Goal: Transaction & Acquisition: Purchase product/service

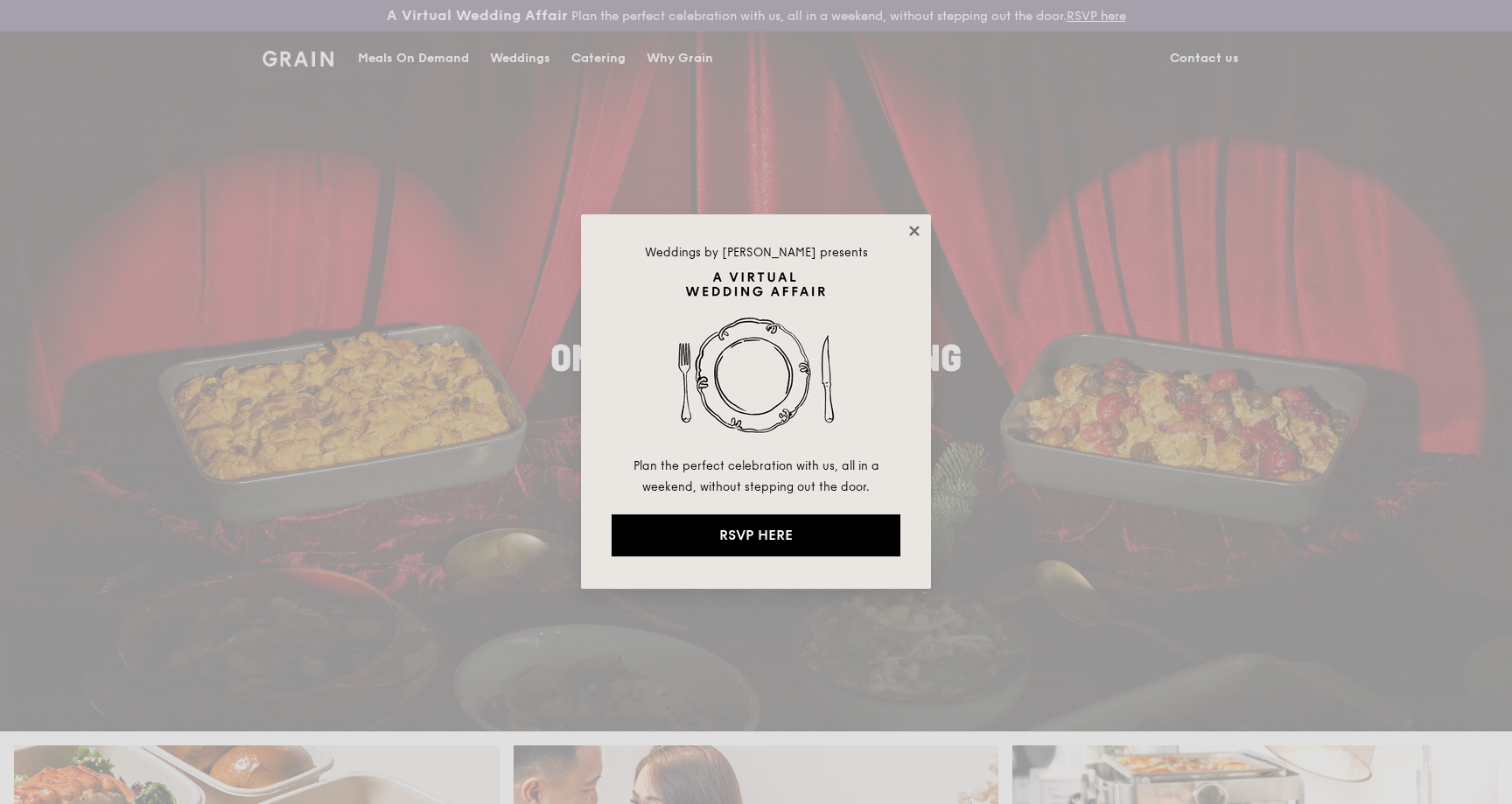
click at [910, 227] on icon at bounding box center [914, 230] width 10 height 10
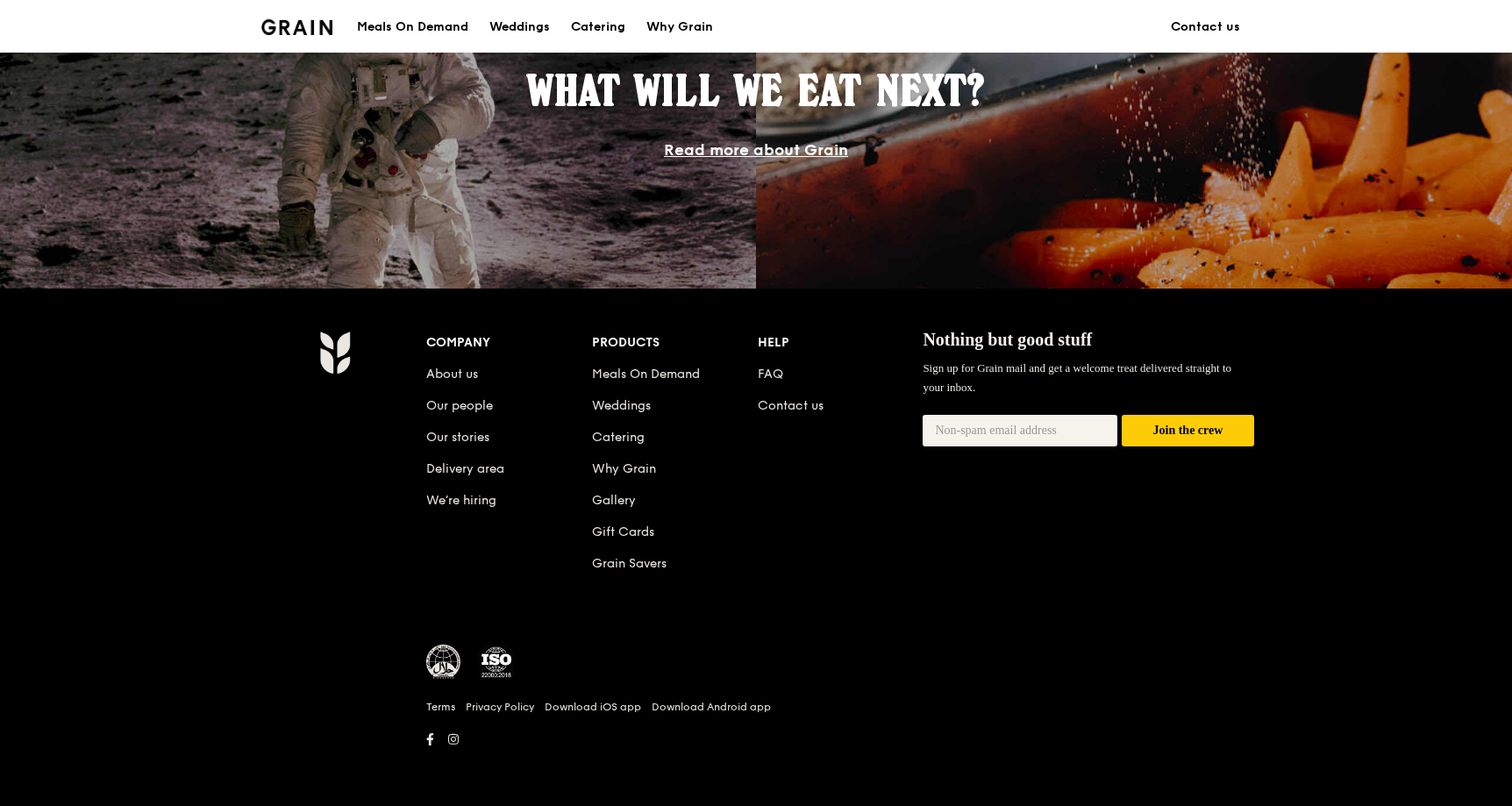
scroll to position [1614, 0]
click at [766, 378] on link "FAQ" at bounding box center [770, 373] width 26 height 15
click at [457, 374] on link "About us" at bounding box center [451, 373] width 52 height 15
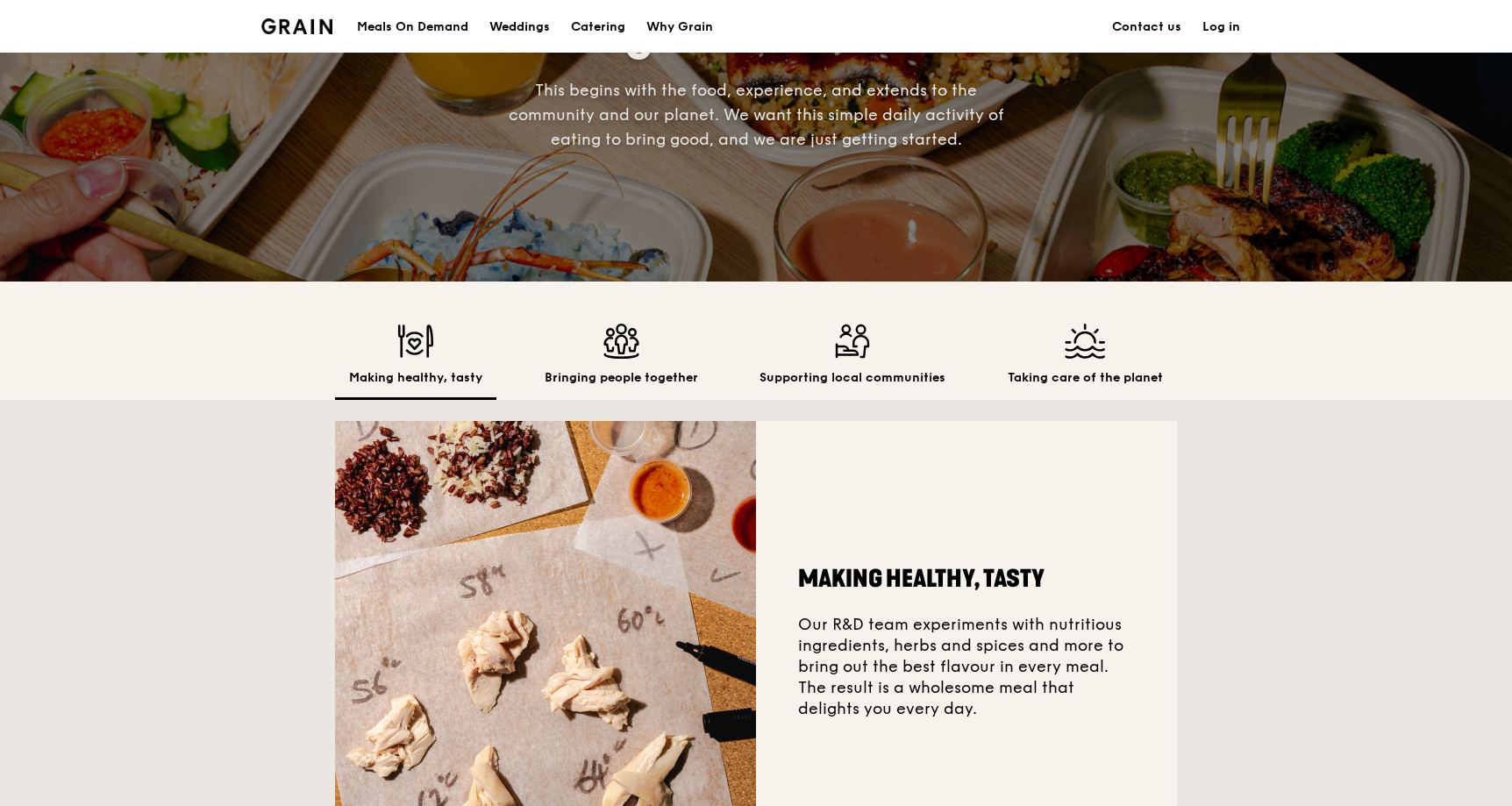
scroll to position [263, 0]
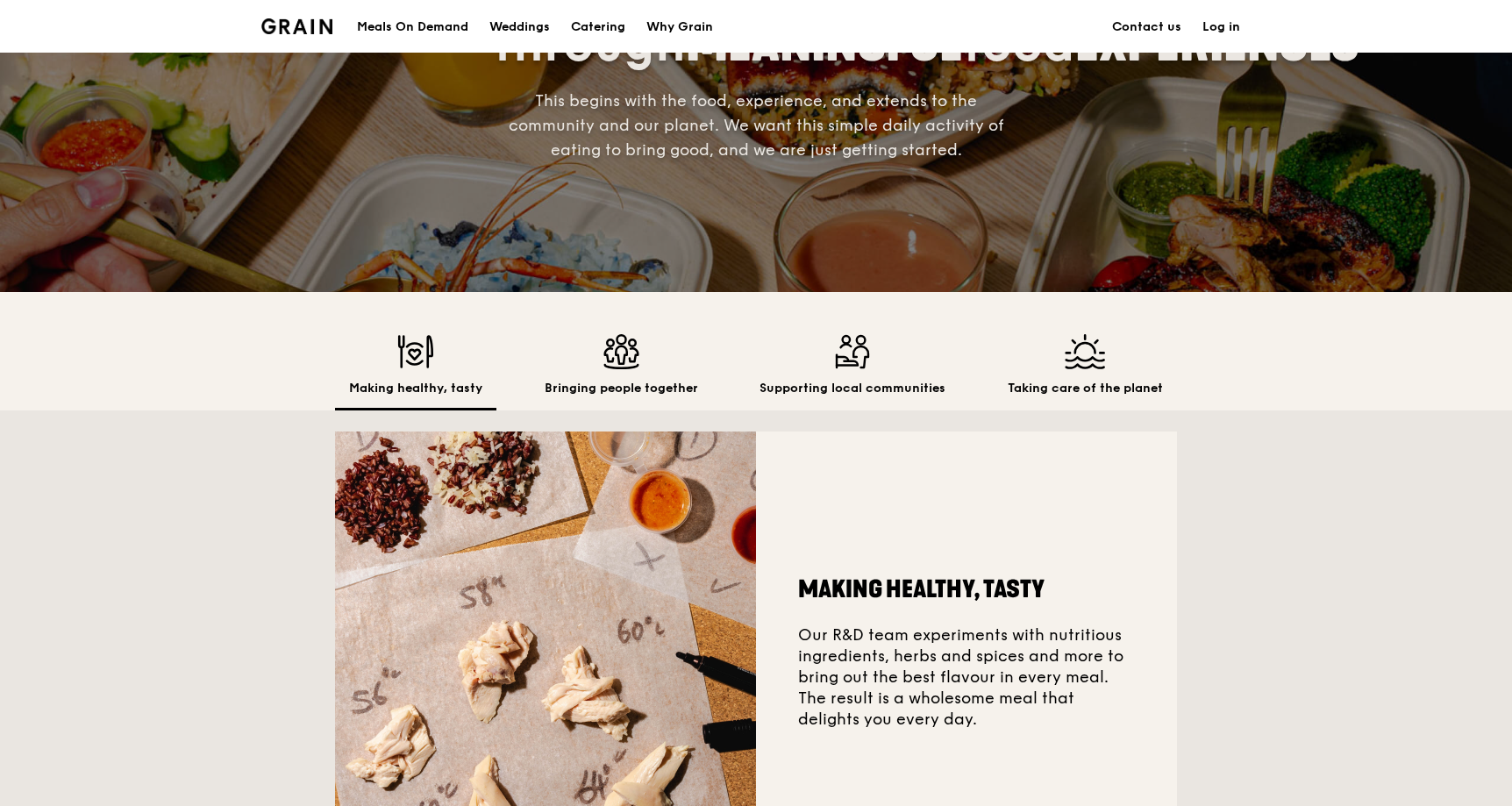
click at [1227, 27] on link "Log in" at bounding box center [1221, 27] width 59 height 52
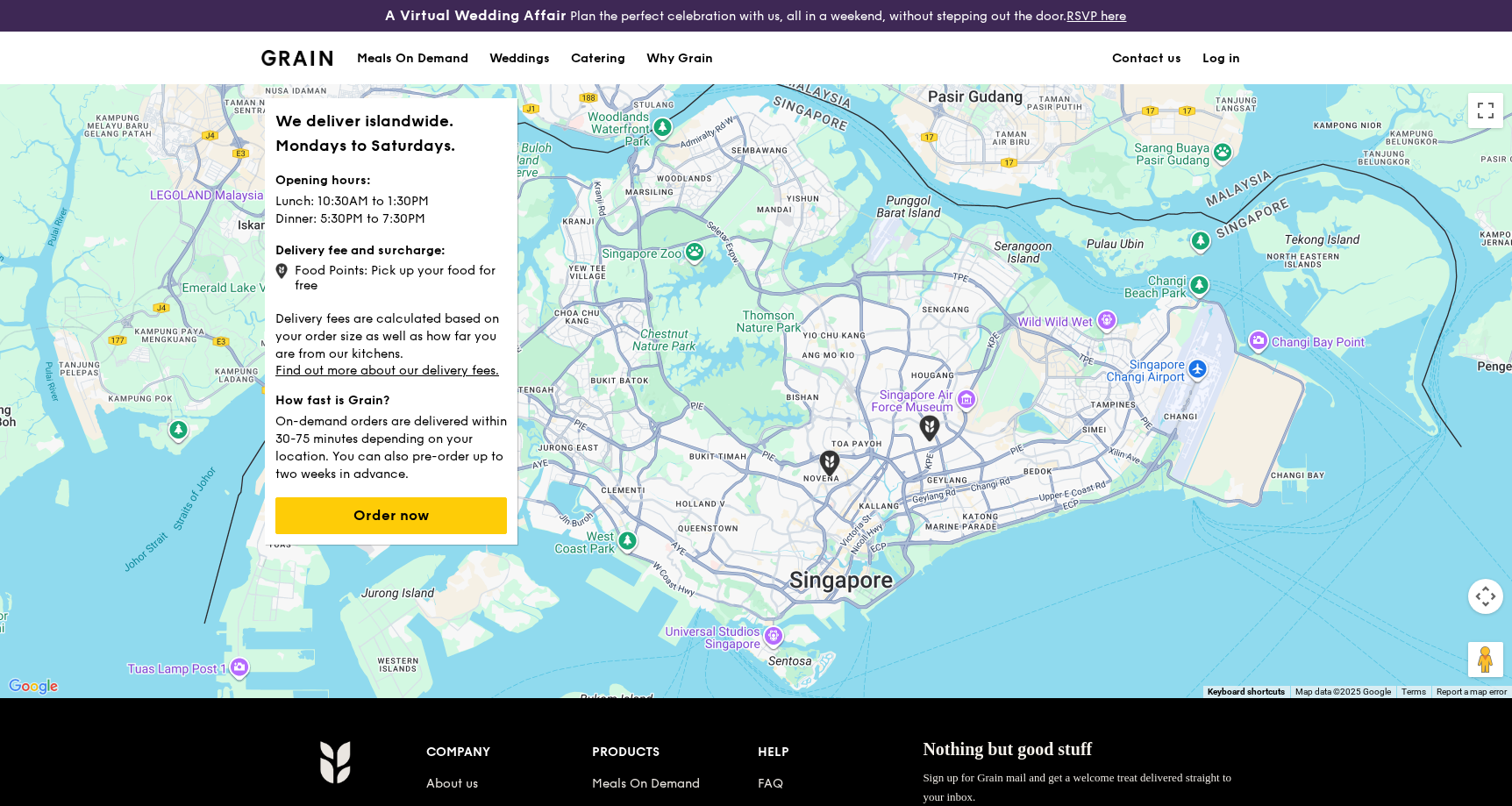
click at [1230, 59] on link "Log in" at bounding box center [1221, 58] width 59 height 52
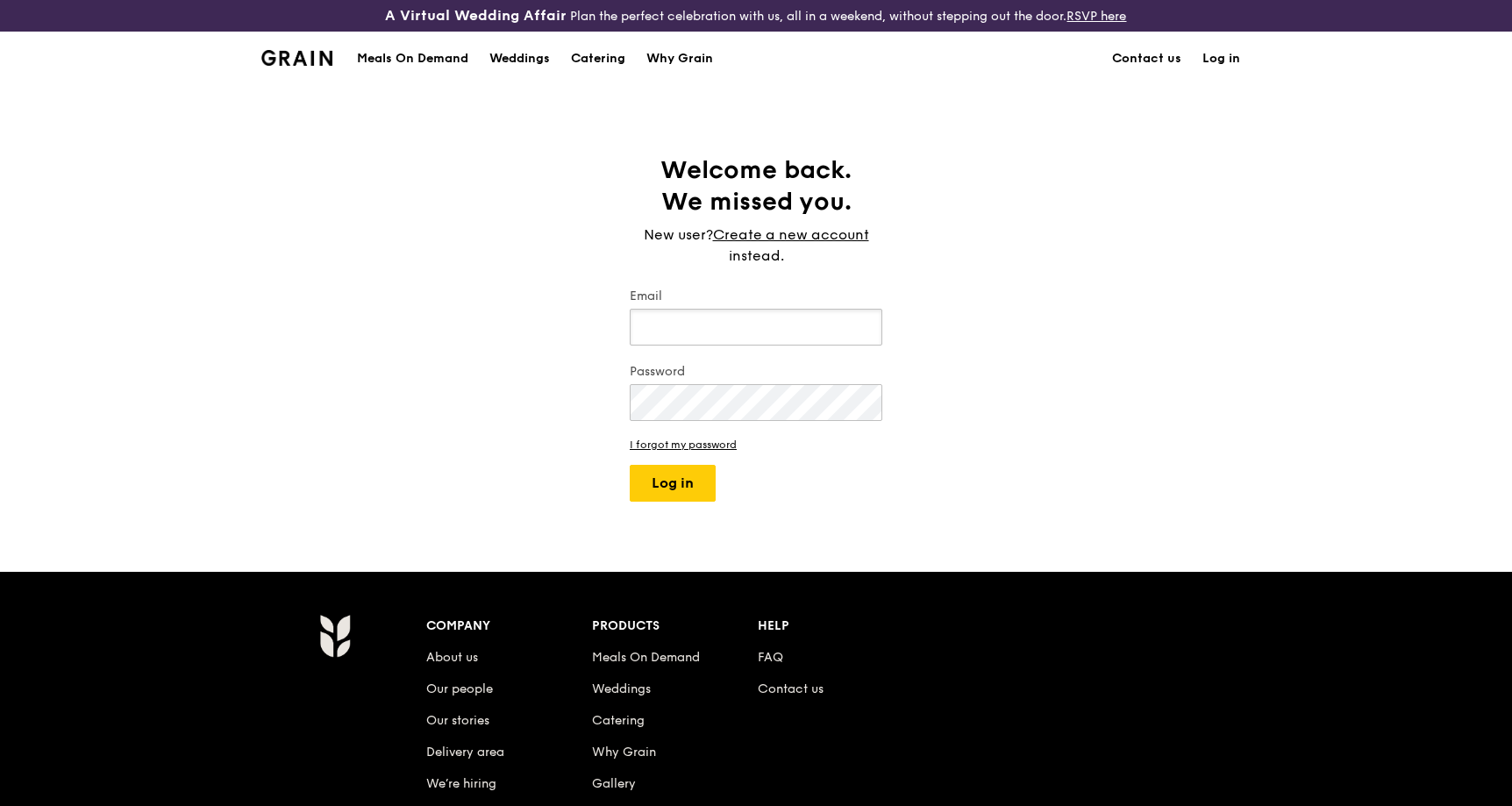
type input "[EMAIL_ADDRESS][DOMAIN_NAME]"
click at [703, 485] on button "Log in" at bounding box center [673, 484] width 86 height 37
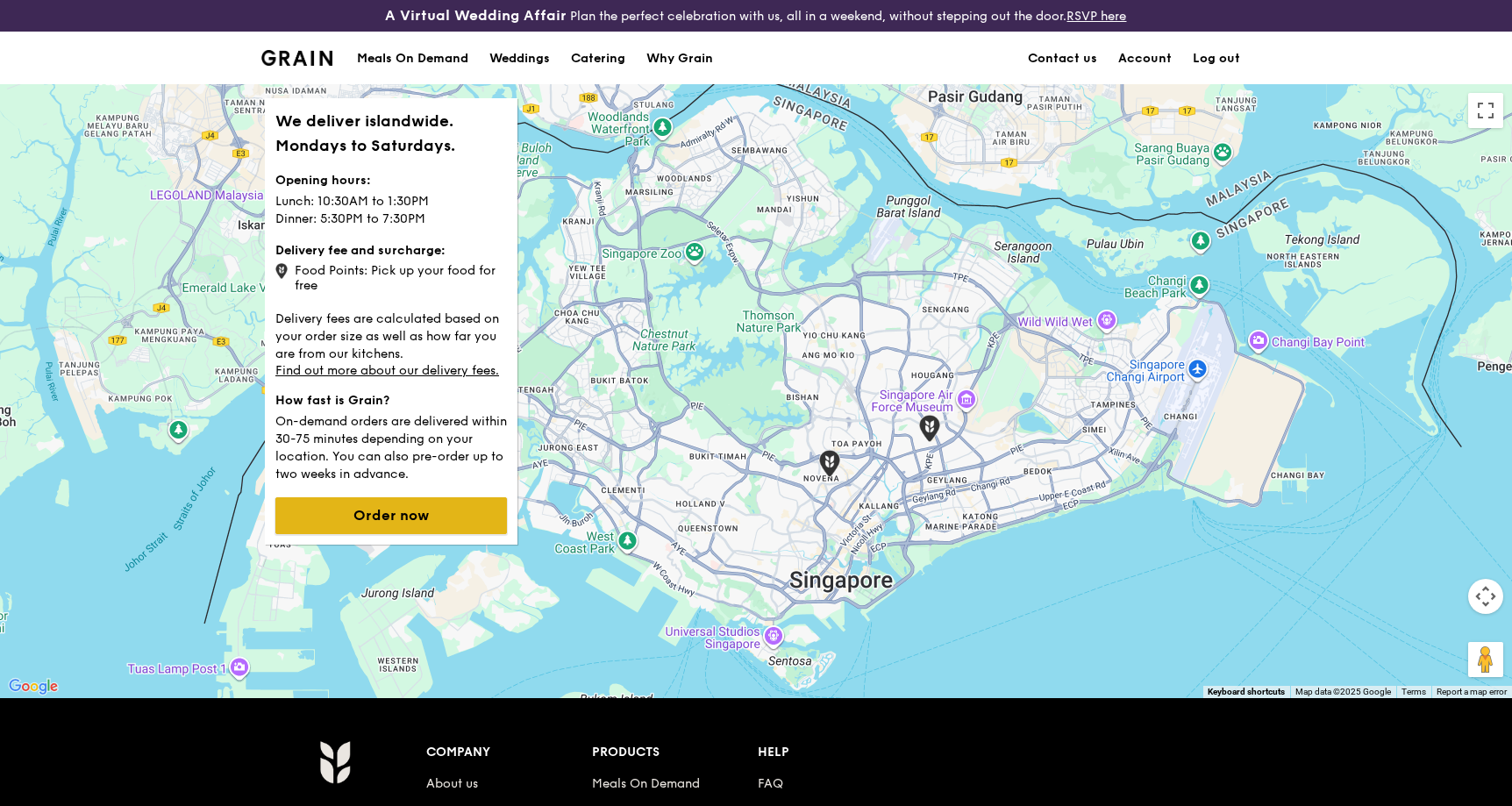
click at [386, 513] on button "Order now" at bounding box center [391, 516] width 232 height 37
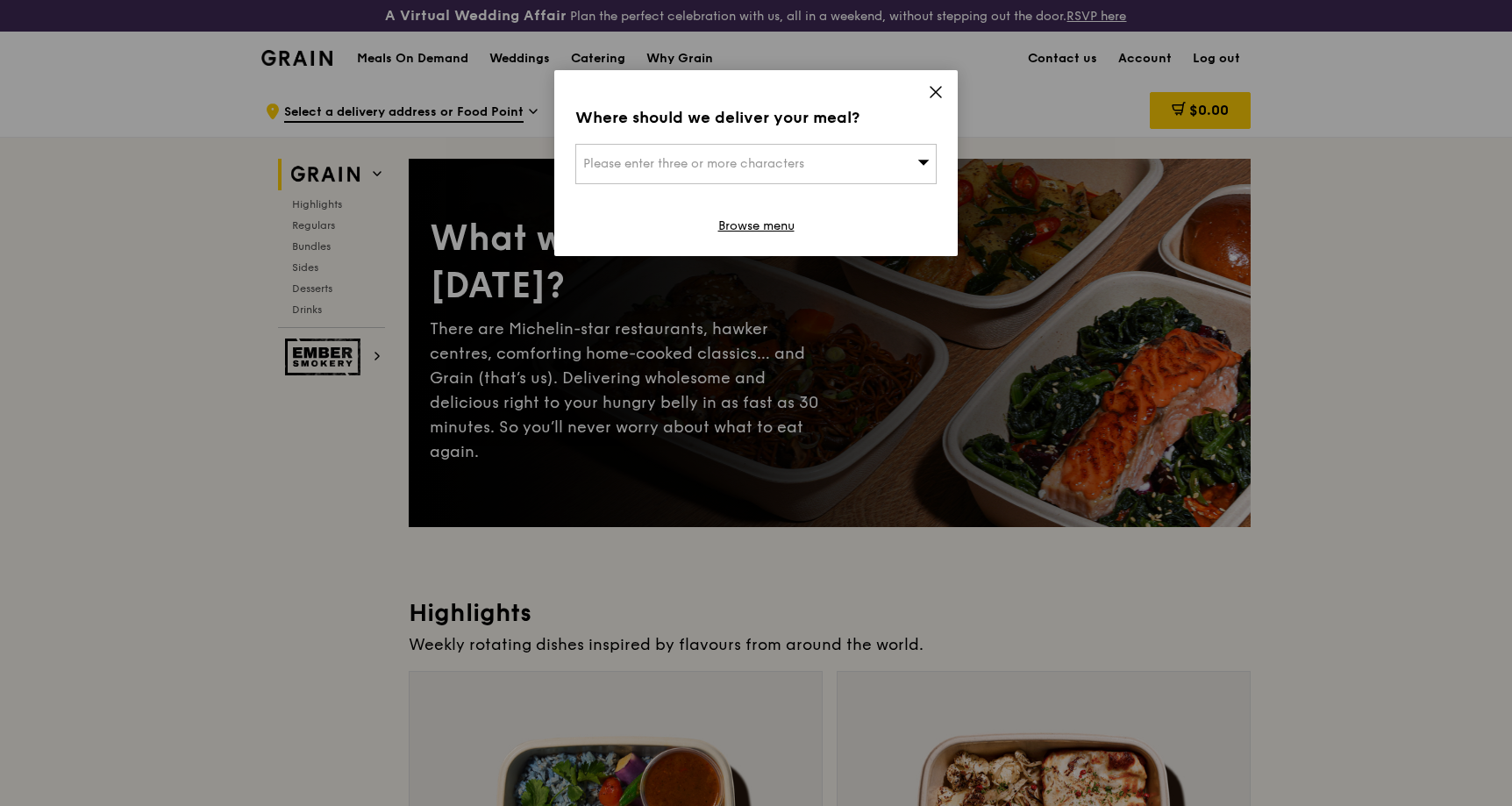
click at [934, 91] on icon at bounding box center [935, 92] width 10 height 10
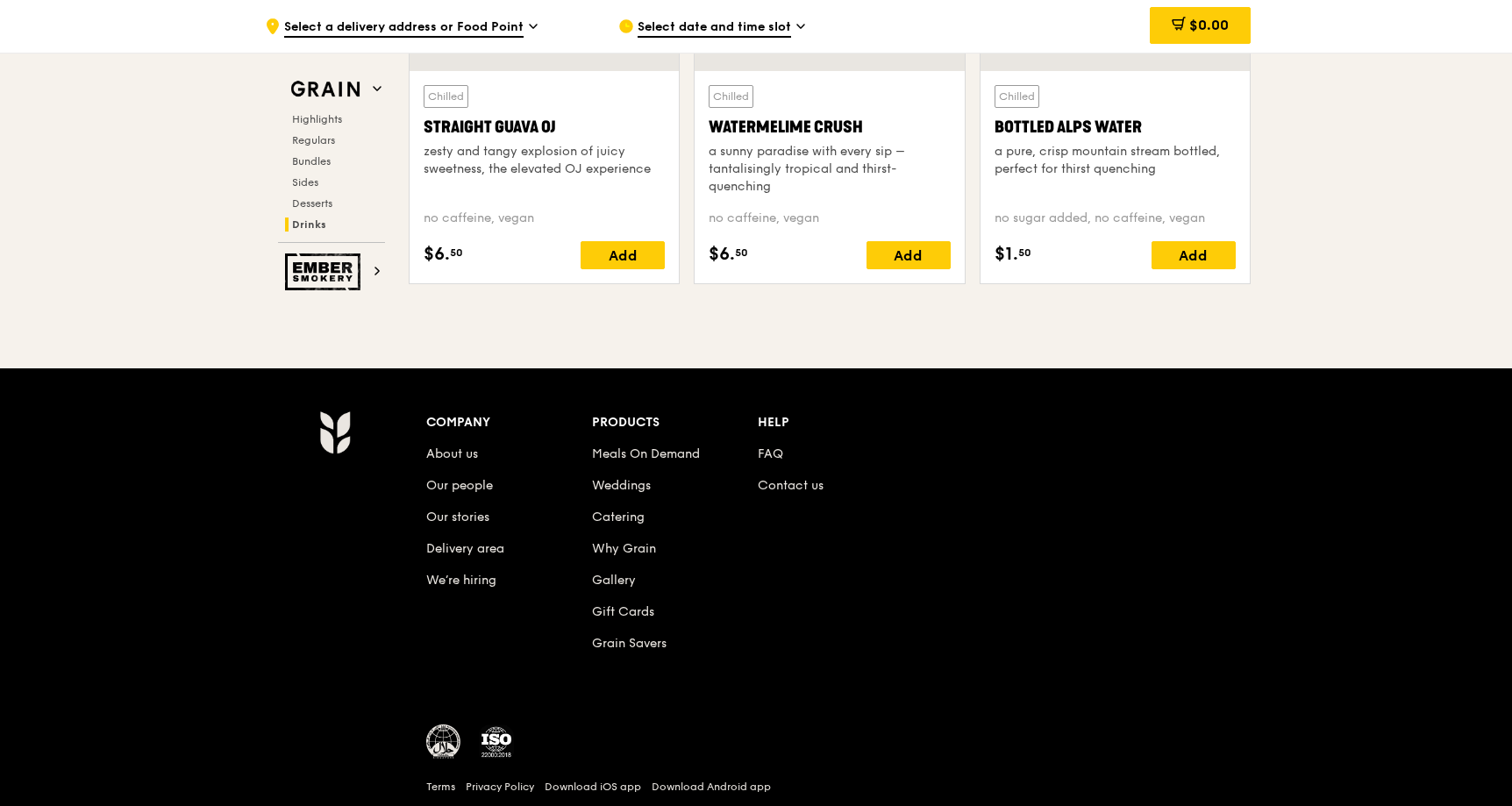
scroll to position [7280, 0]
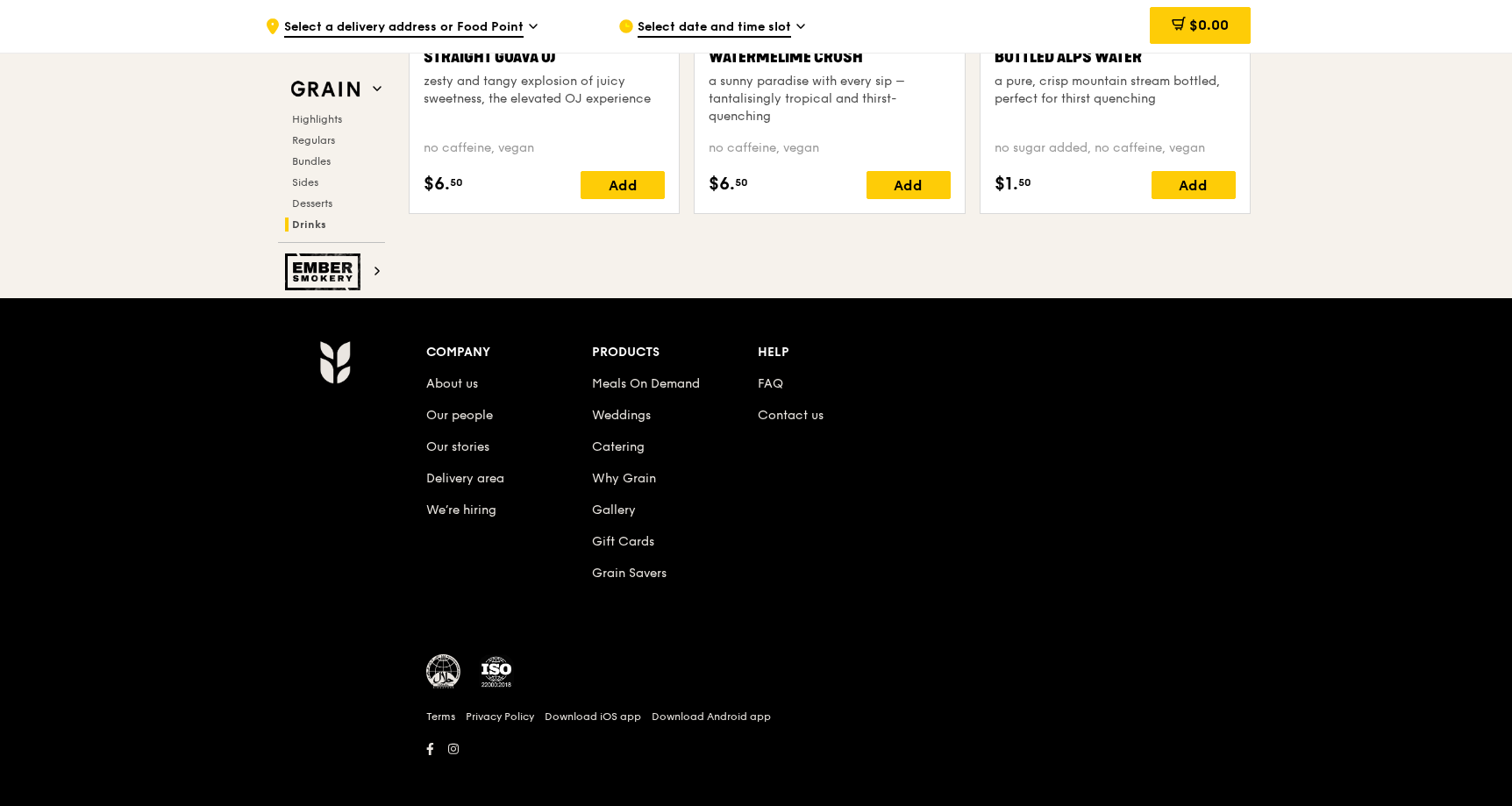
click at [506, 27] on span "Select a delivery address or Food Point" at bounding box center [403, 27] width 239 height 19
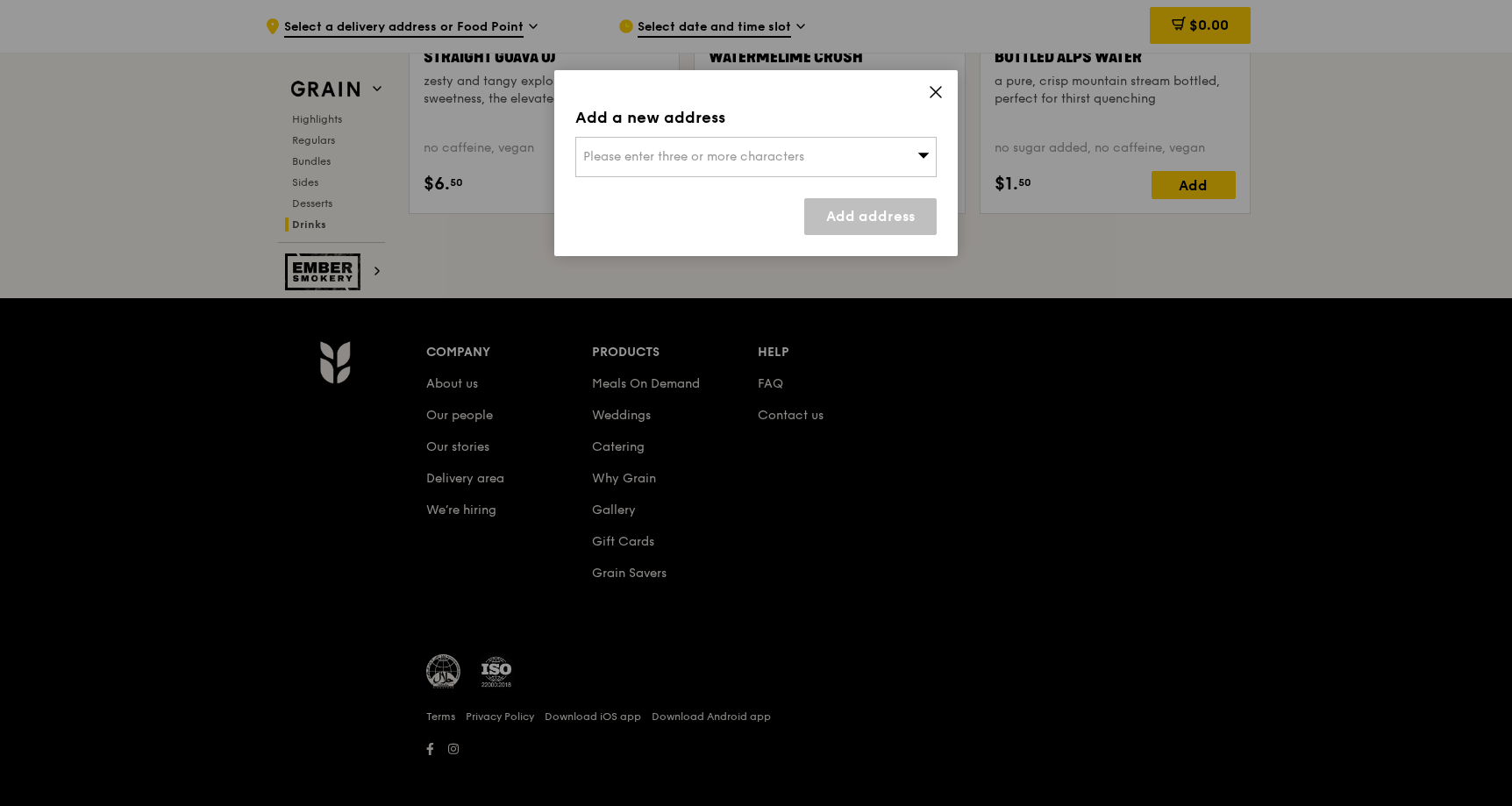
click at [612, 155] on span "Please enter three or more characters" at bounding box center [693, 157] width 221 height 15
click at [714, 142] on input "search" at bounding box center [756, 157] width 360 height 38
paste input "637131"
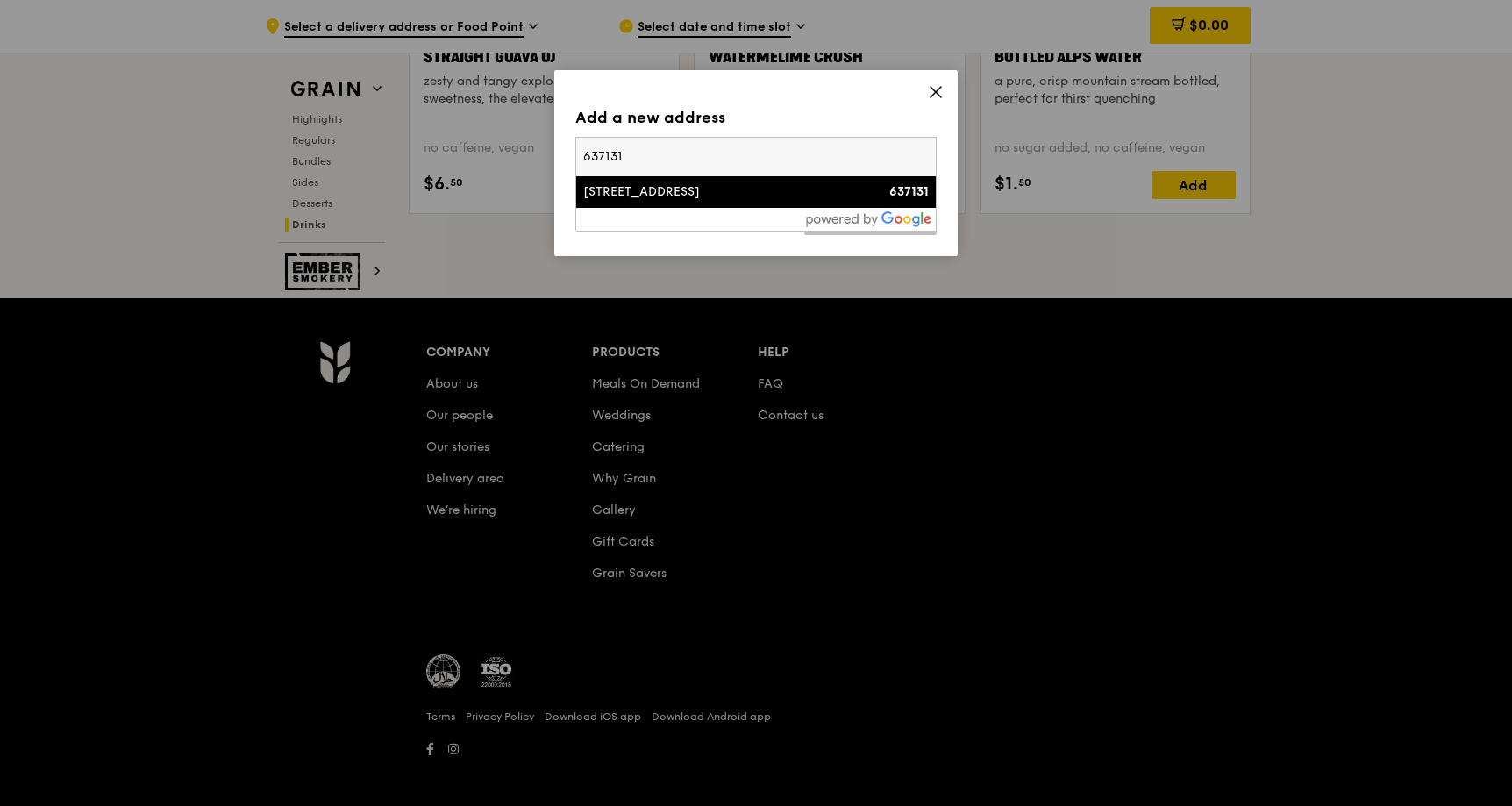
type input "637131"
click at [699, 192] on div "11 Tuas South Avenue 12" at bounding box center [712, 191] width 259 height 17
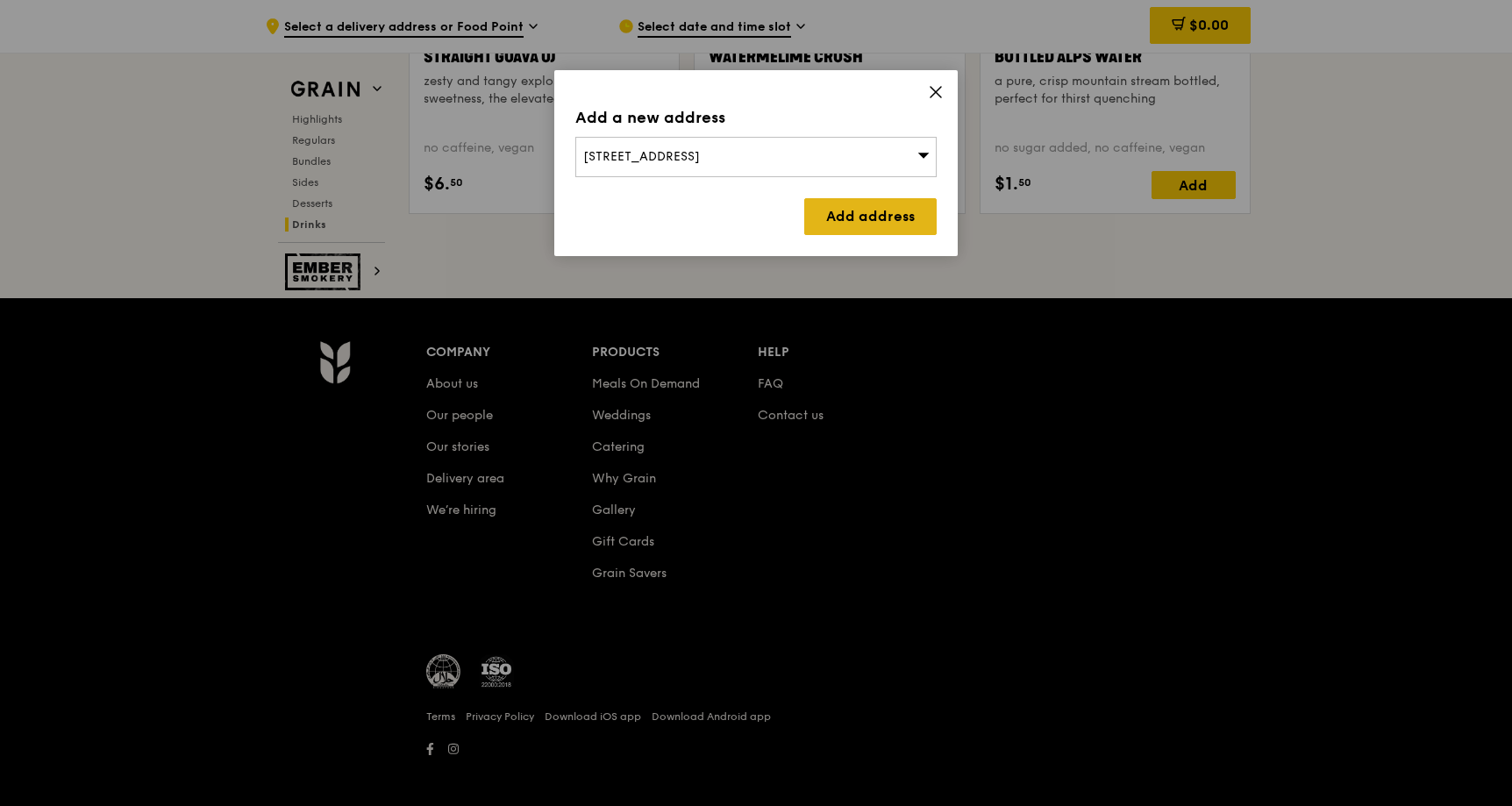
click at [890, 217] on link "Add address" at bounding box center [870, 216] width 133 height 37
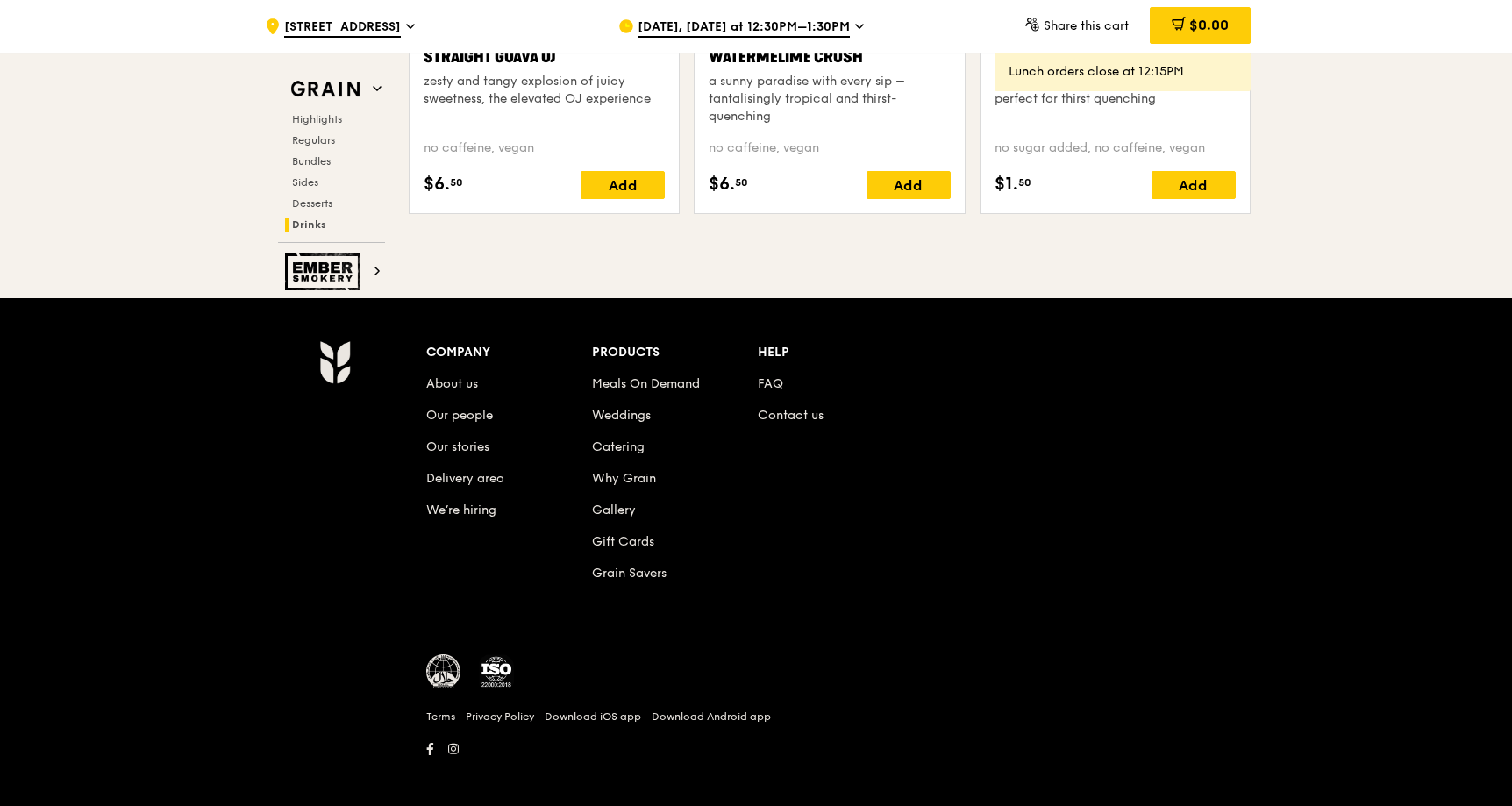
click at [755, 28] on span "Sep 29, Today at 12:30PM–1:30PM" at bounding box center [744, 27] width 212 height 19
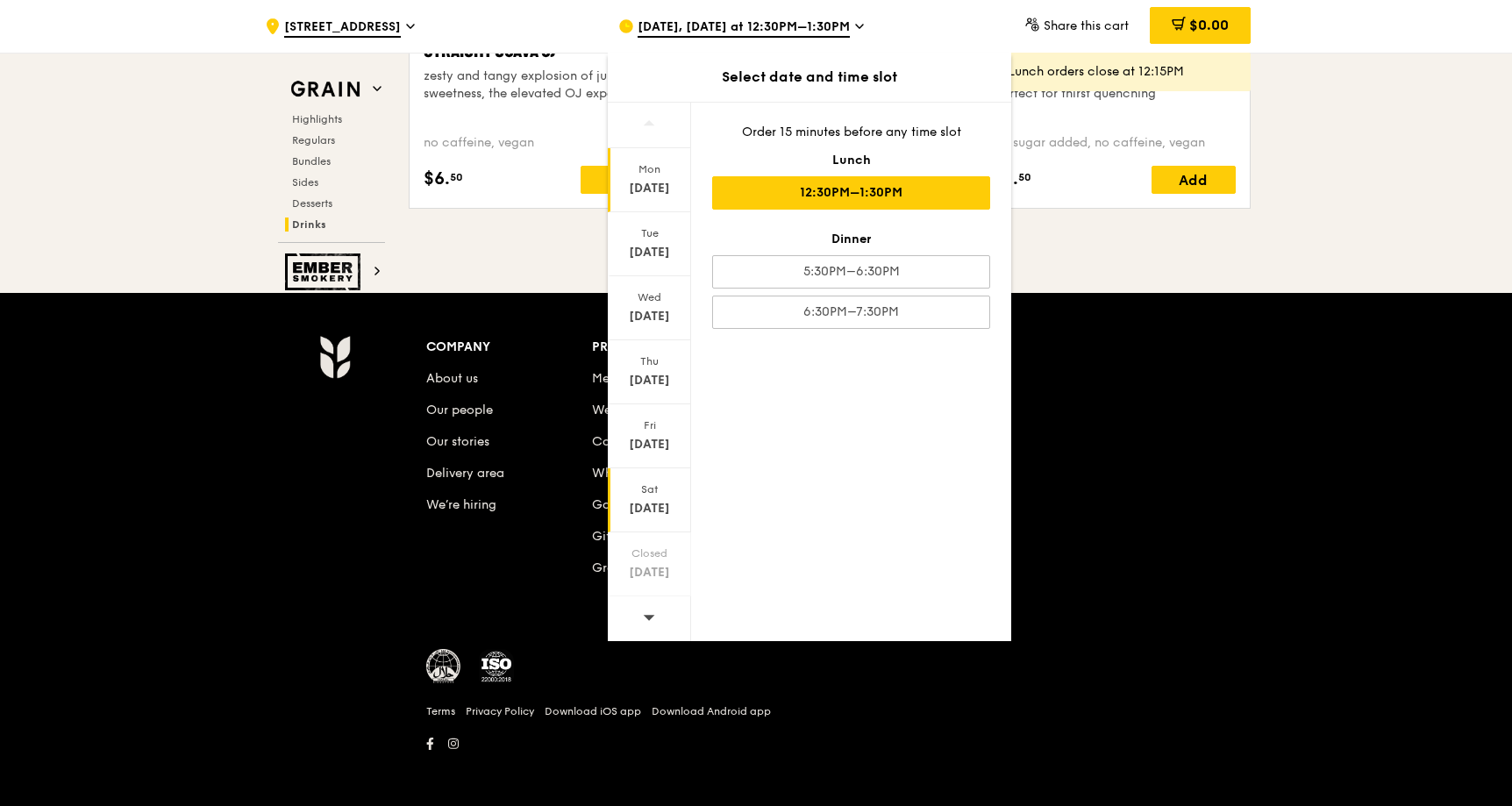
scroll to position [7286, 0]
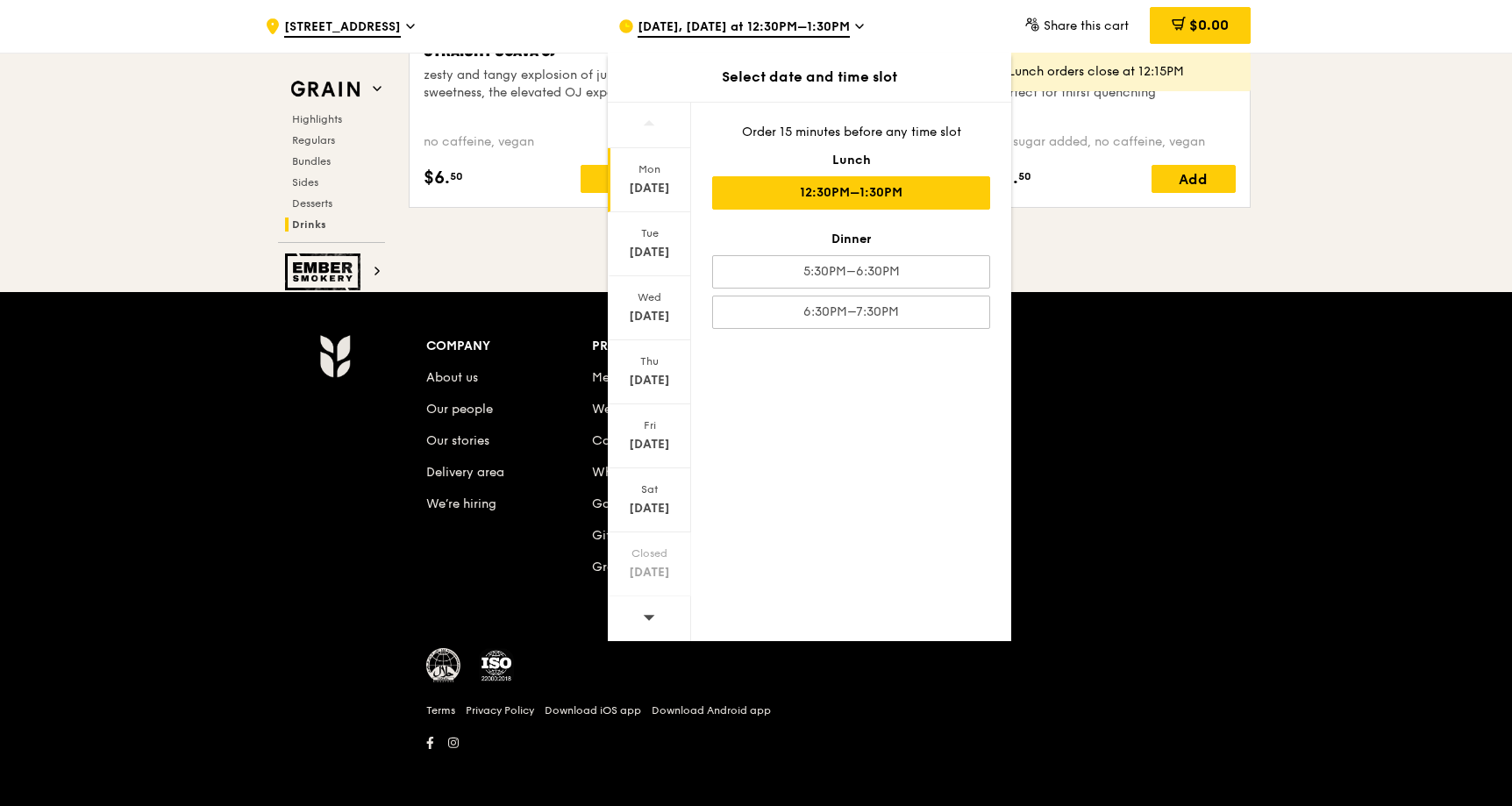
click at [656, 611] on div at bounding box center [649, 618] width 83 height 45
click at [656, 610] on div at bounding box center [649, 618] width 83 height 45
click at [661, 190] on div "Oct 6" at bounding box center [649, 188] width 78 height 17
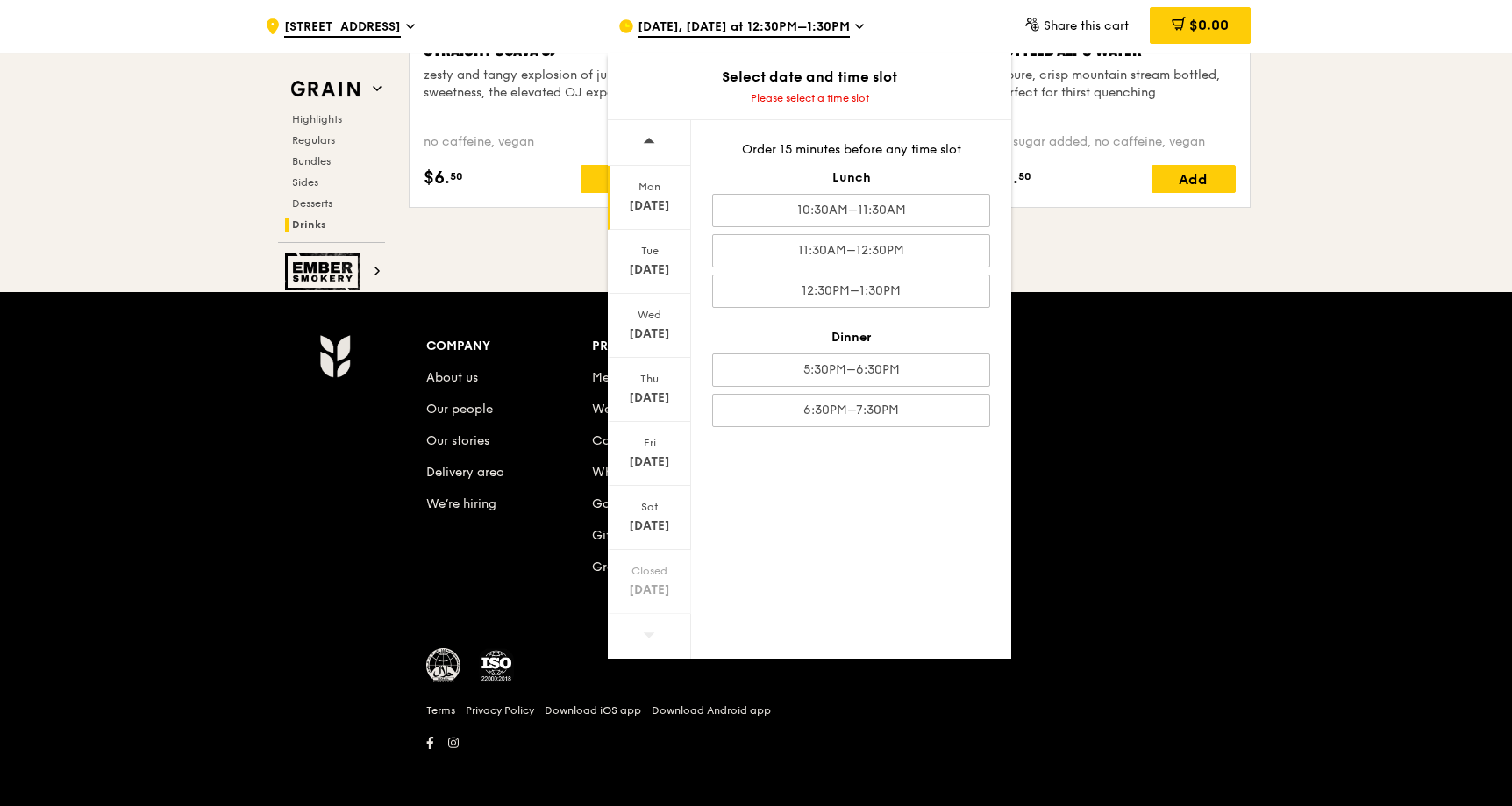
click at [650, 200] on div "Oct 6" at bounding box center [649, 205] width 78 height 17
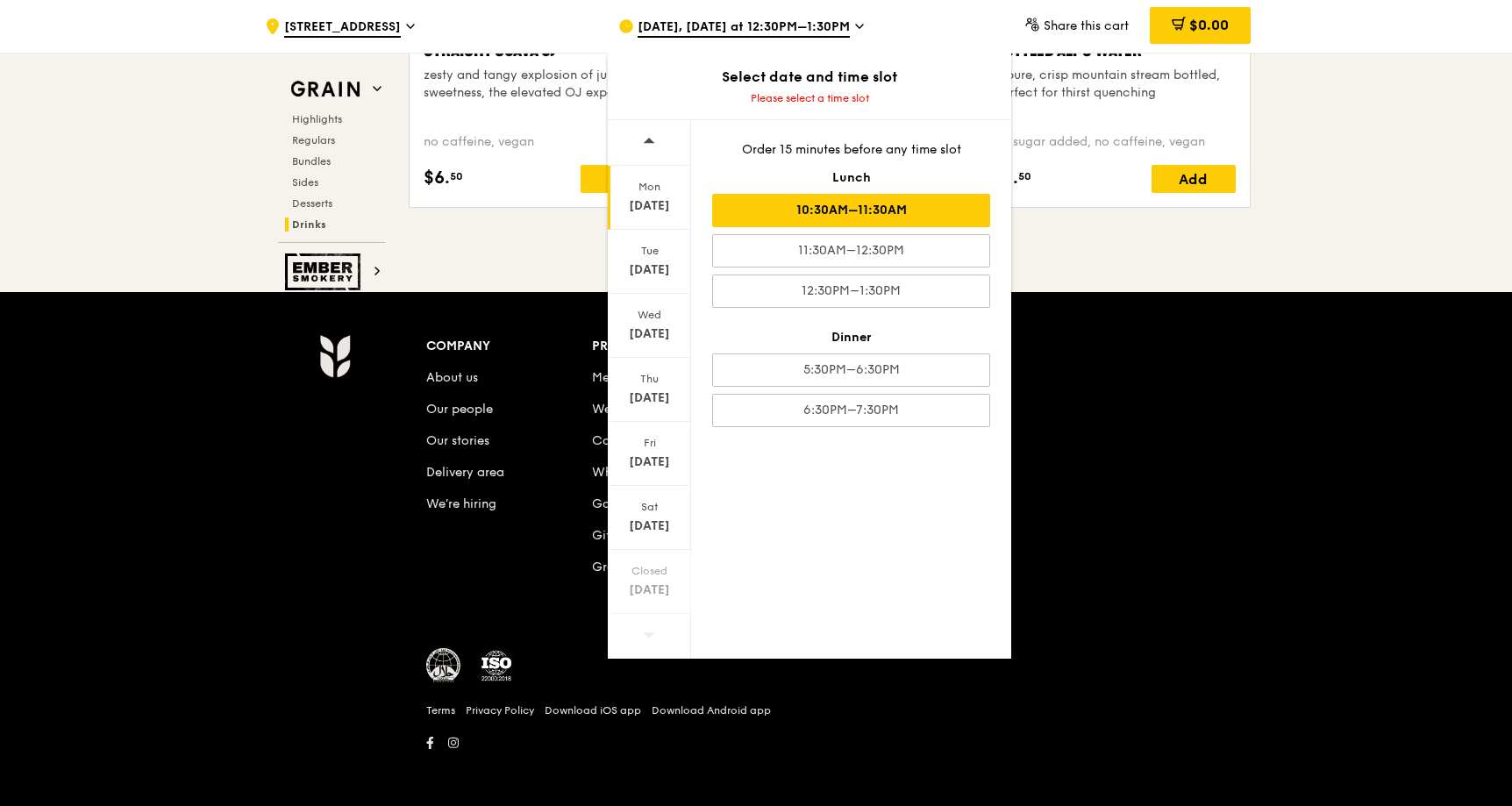
scroll to position [7198, 0]
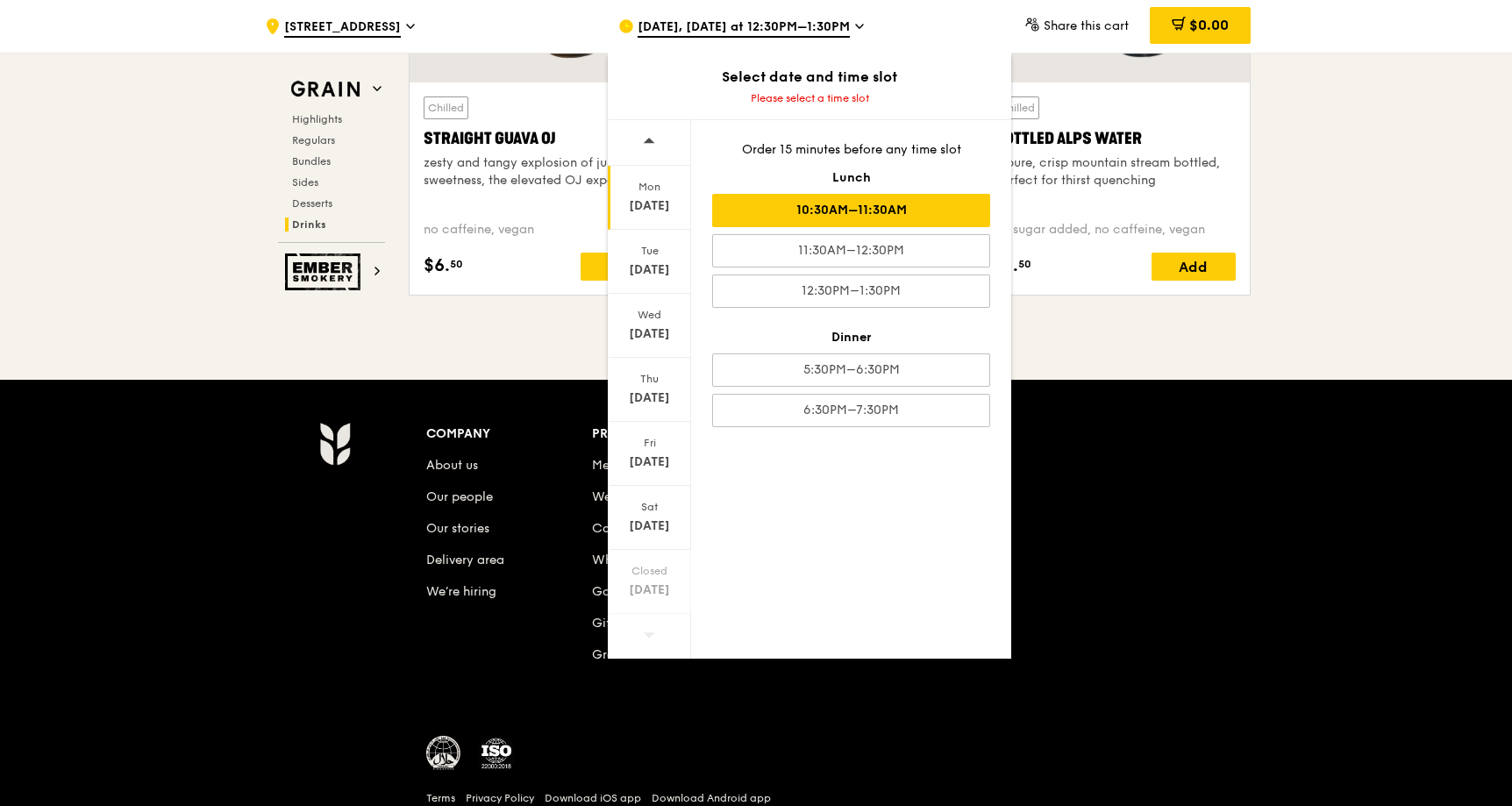
click at [844, 210] on div "10:30AM–11:30AM" at bounding box center [852, 211] width 278 height 33
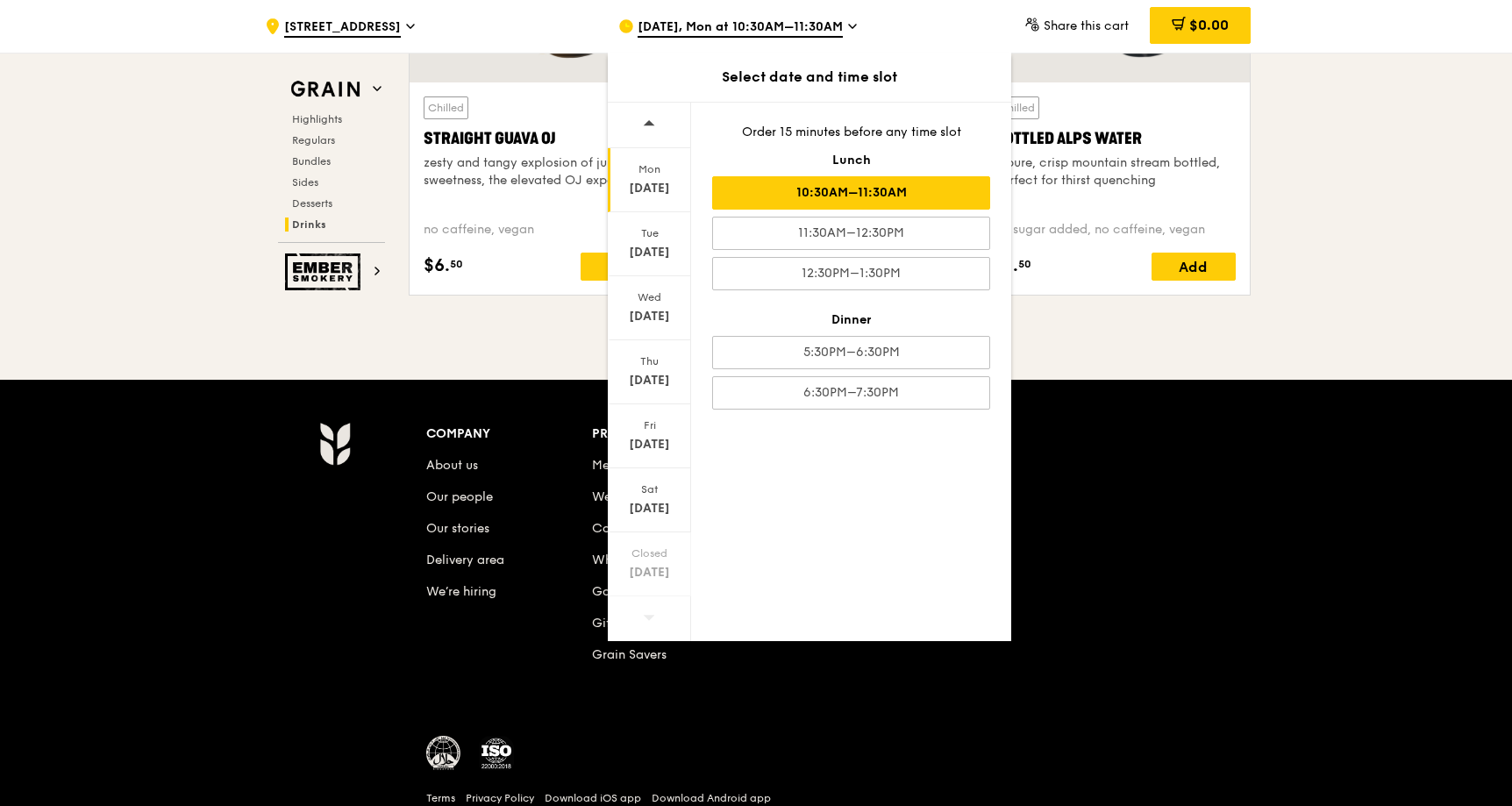
scroll to position [7196, 0]
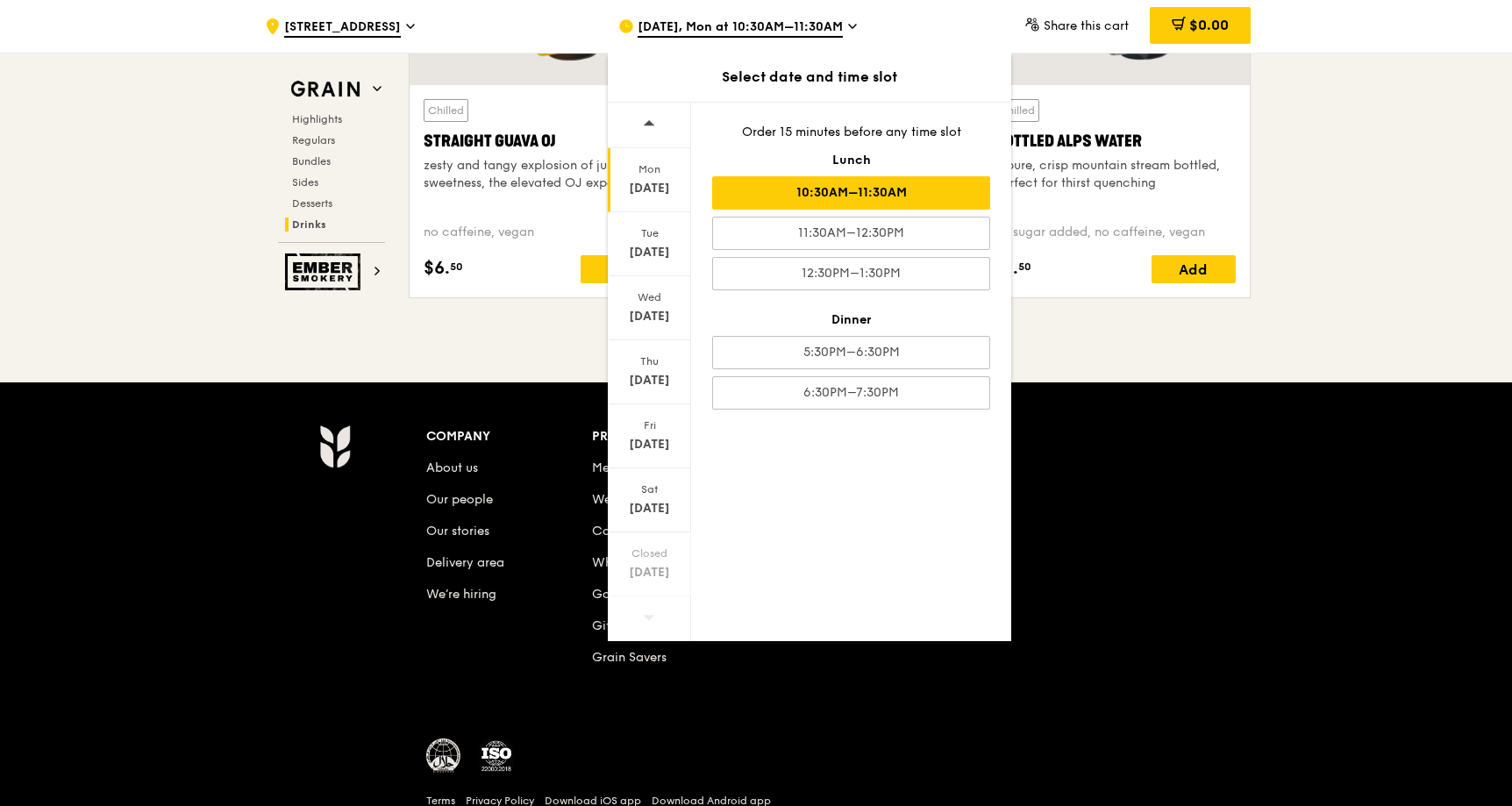
click at [1121, 480] on div "Company About us Our people Our stories Delivery area We’re hiring Products Mea…" at bounding box center [840, 561] width 828 height 272
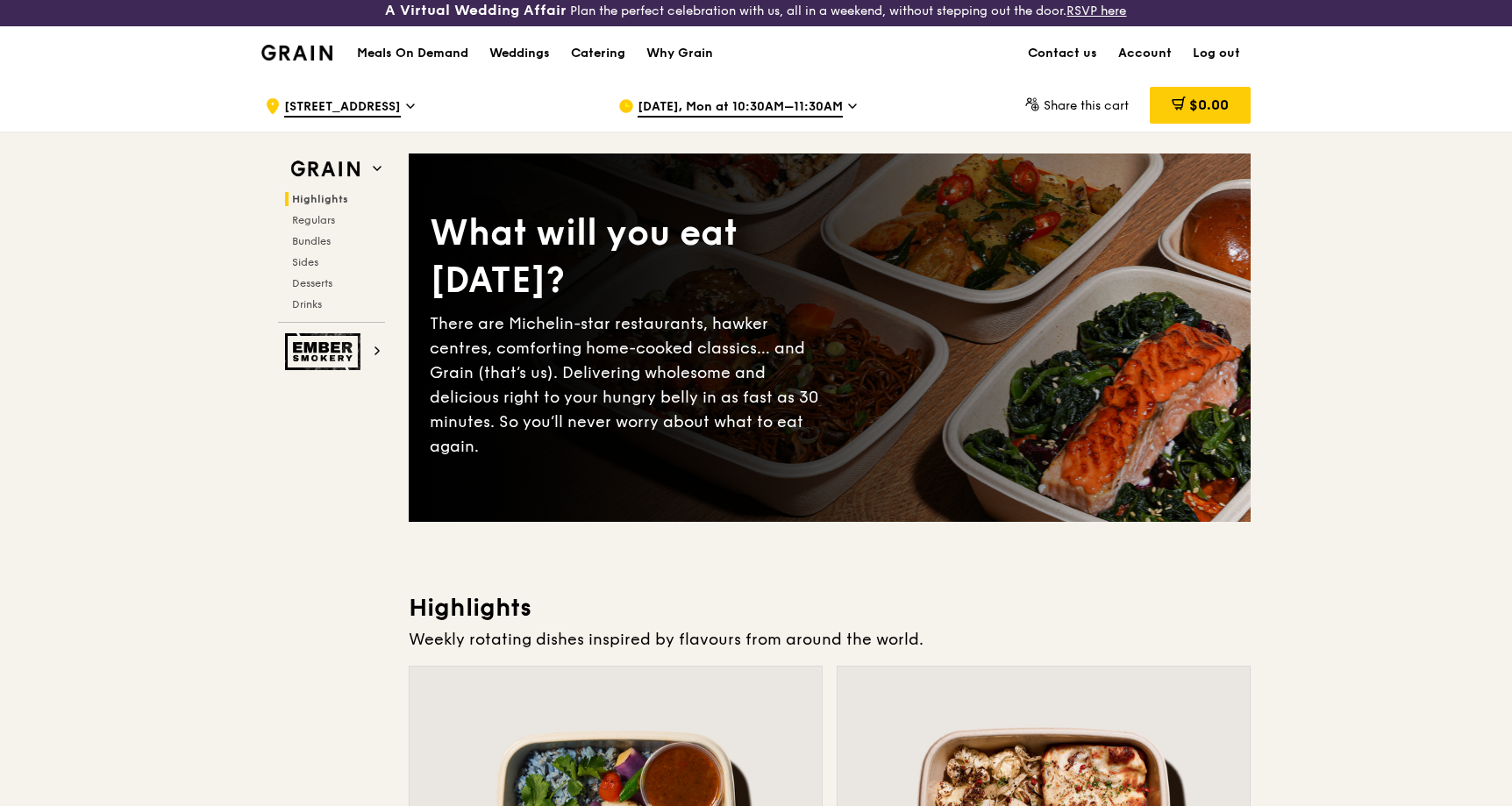
scroll to position [0, 0]
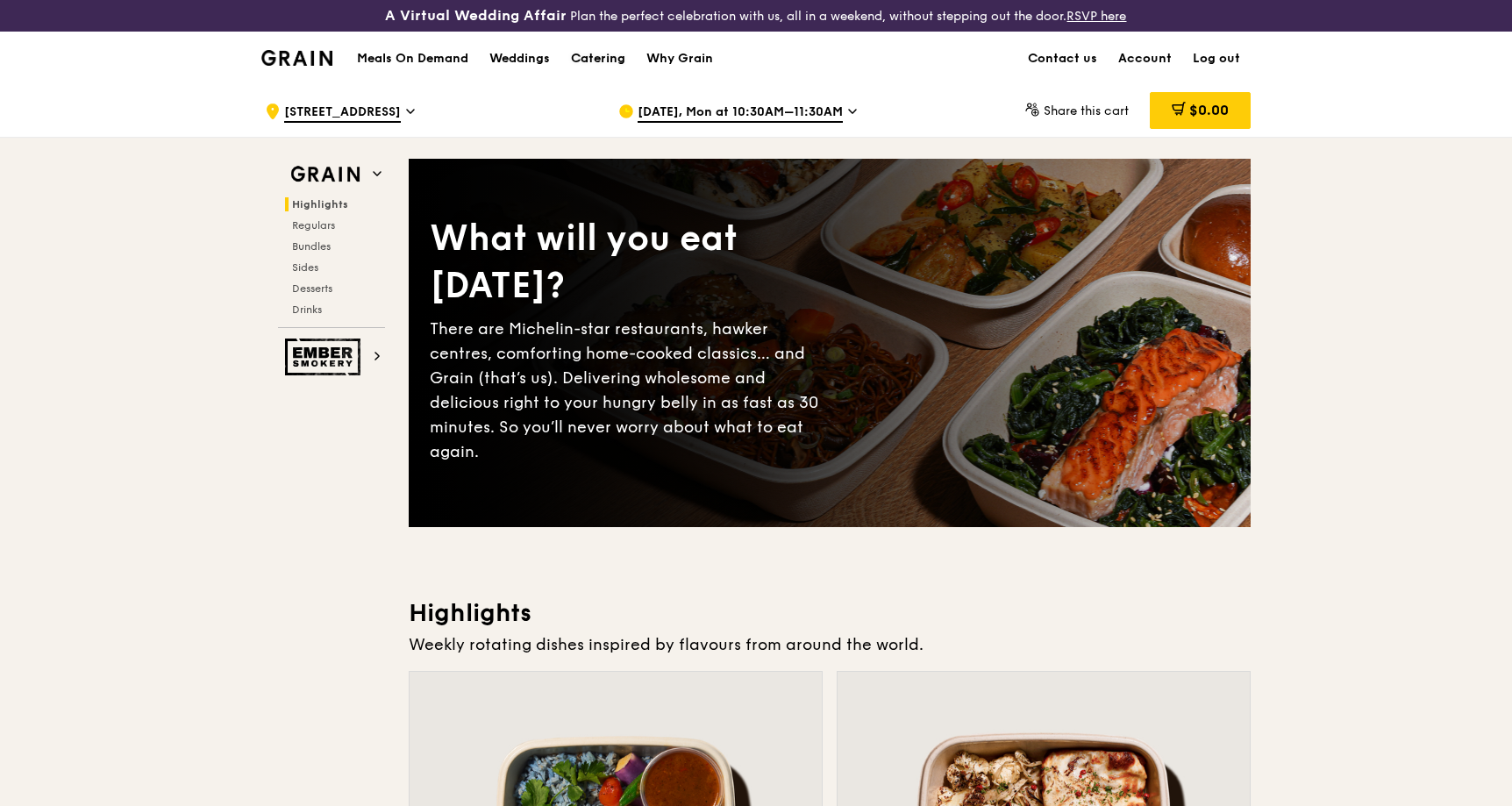
click at [596, 62] on div "Catering" at bounding box center [597, 58] width 54 height 52
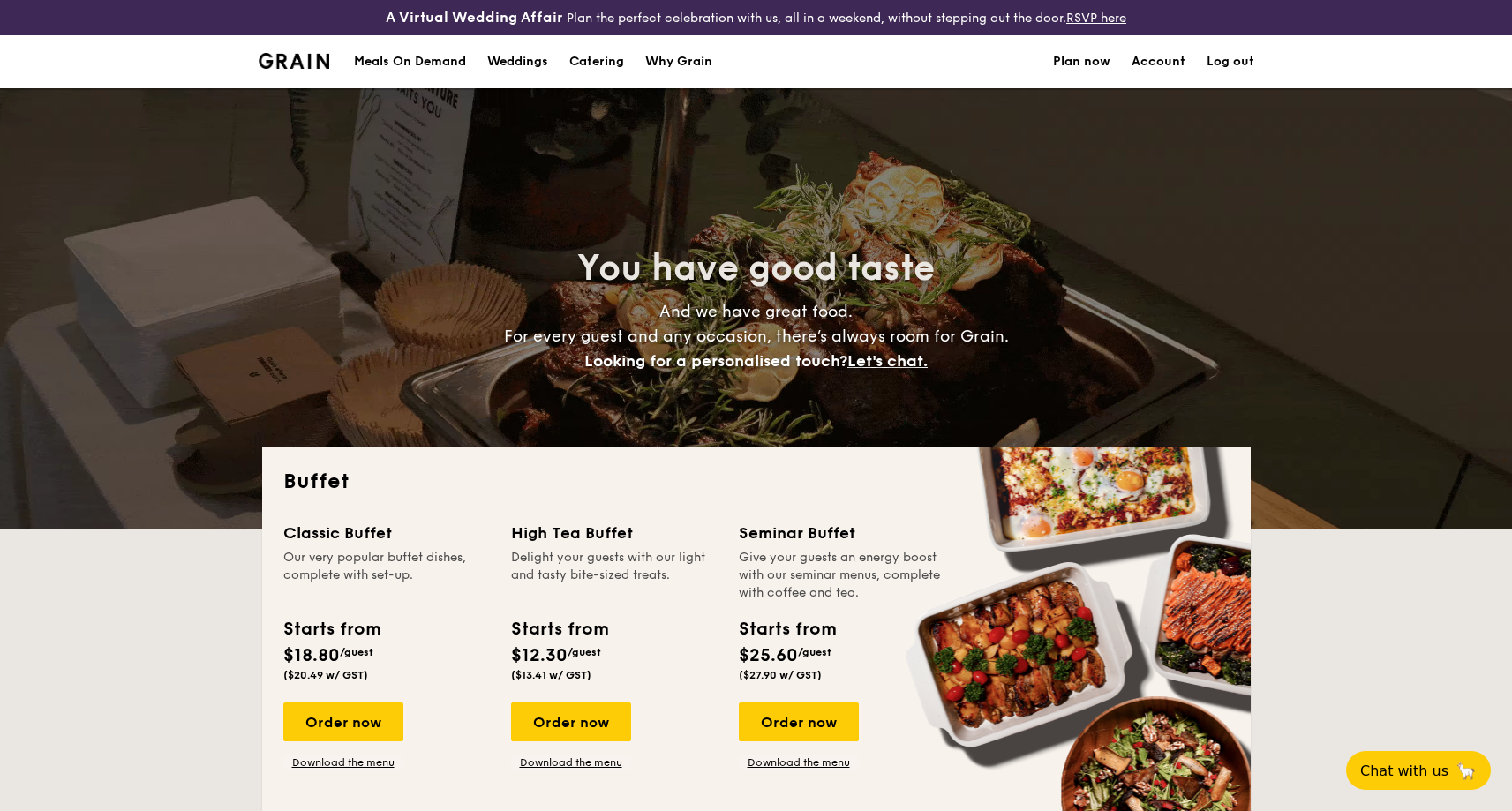
select select
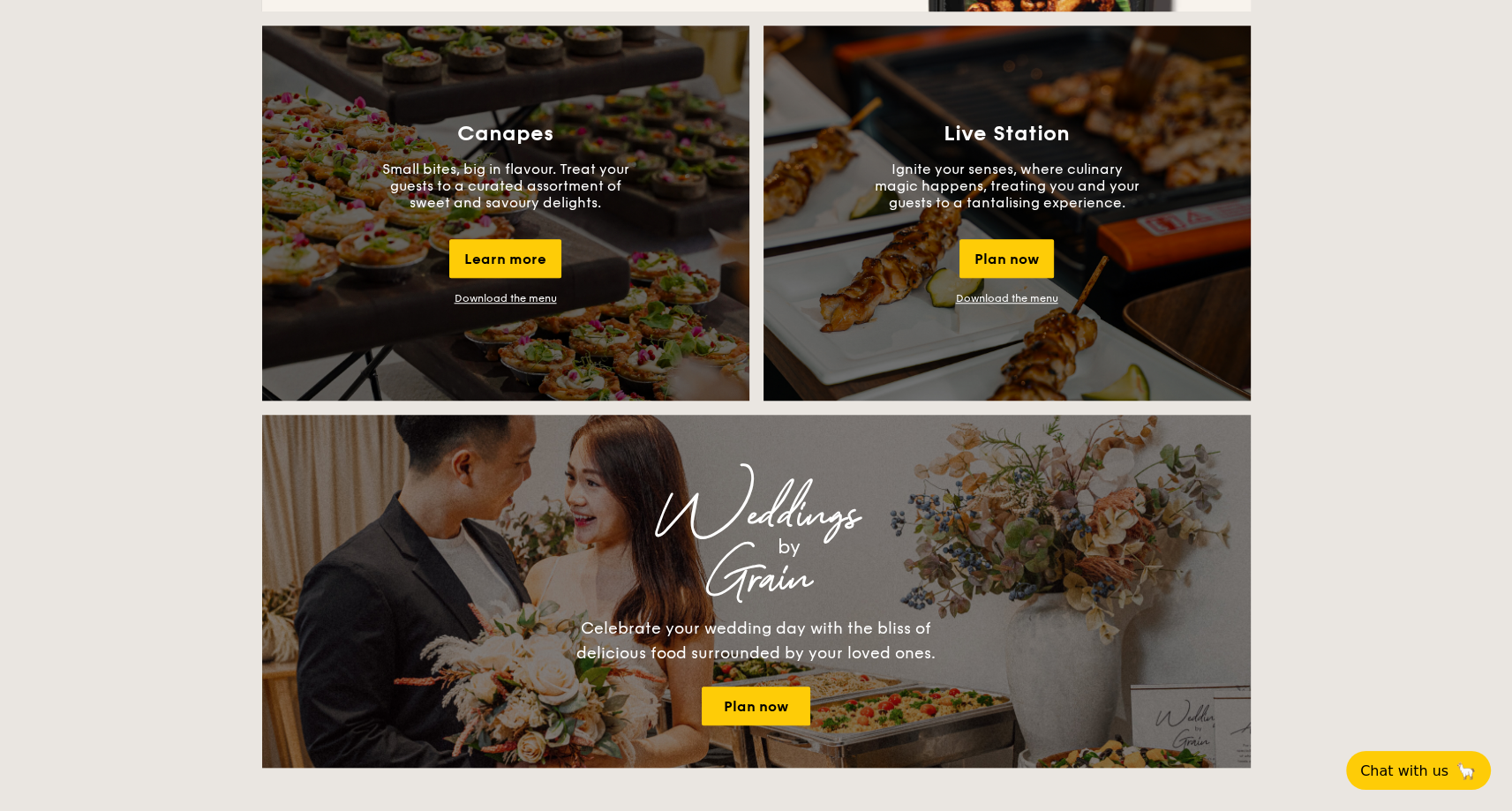
scroll to position [1236, 0]
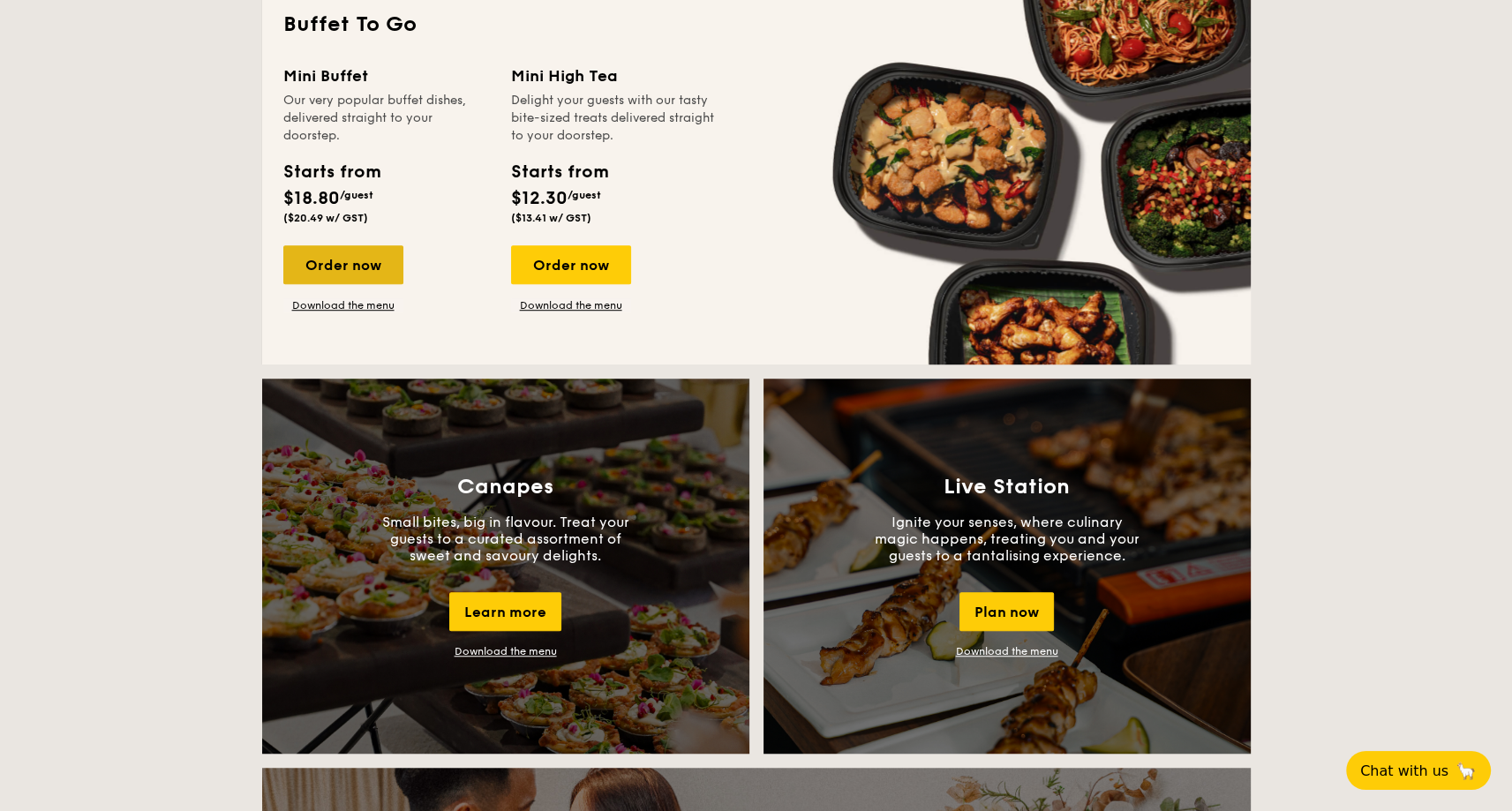
click at [347, 264] on div "Order now" at bounding box center [343, 264] width 120 height 39
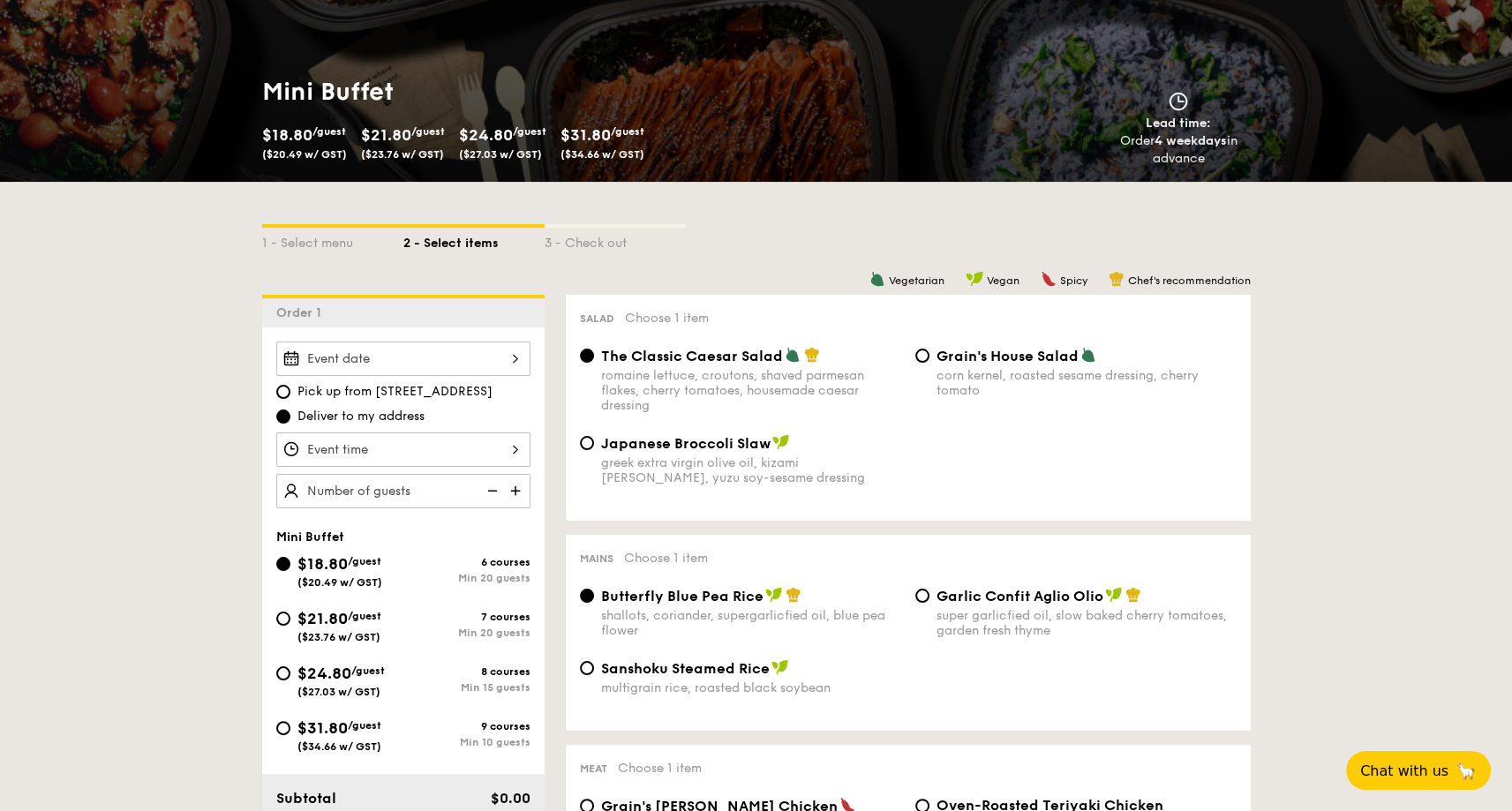
scroll to position [264, 0]
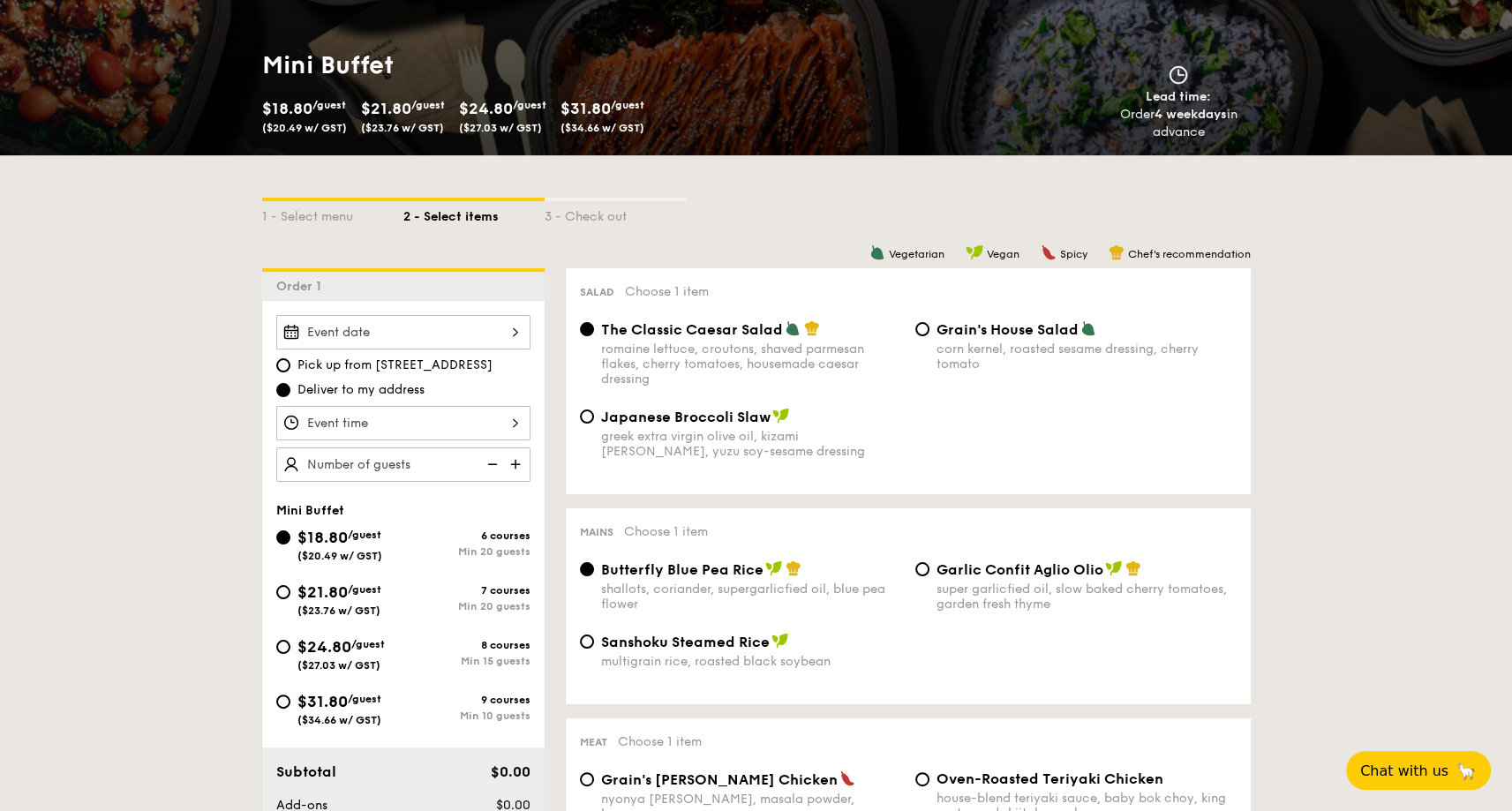
click at [385, 335] on div at bounding box center [404, 332] width 254 height 34
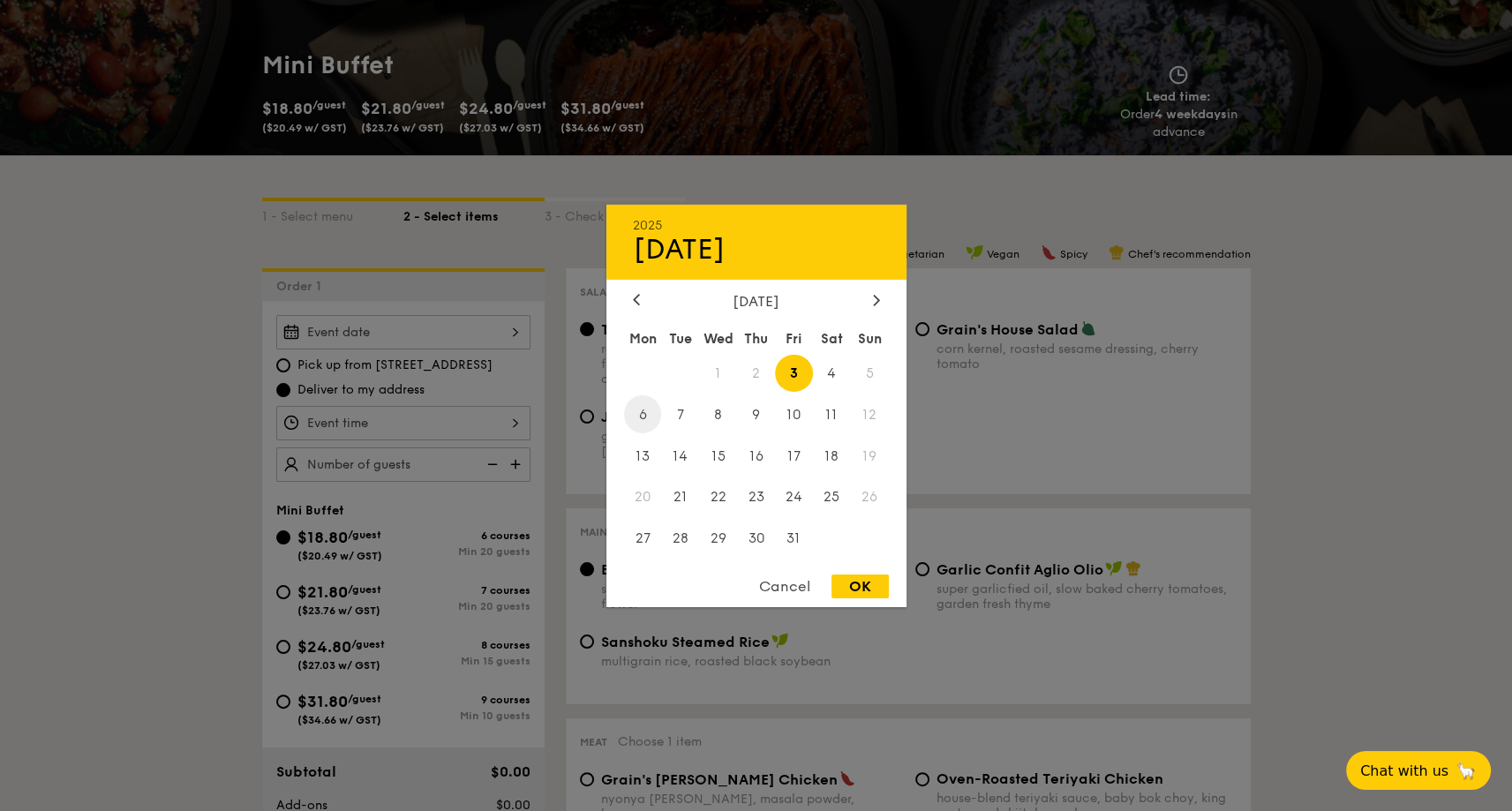
click at [646, 412] on span "6" at bounding box center [643, 414] width 38 height 38
click at [852, 582] on div "OK" at bounding box center [860, 586] width 57 height 24
type input "Oct 06, 2025"
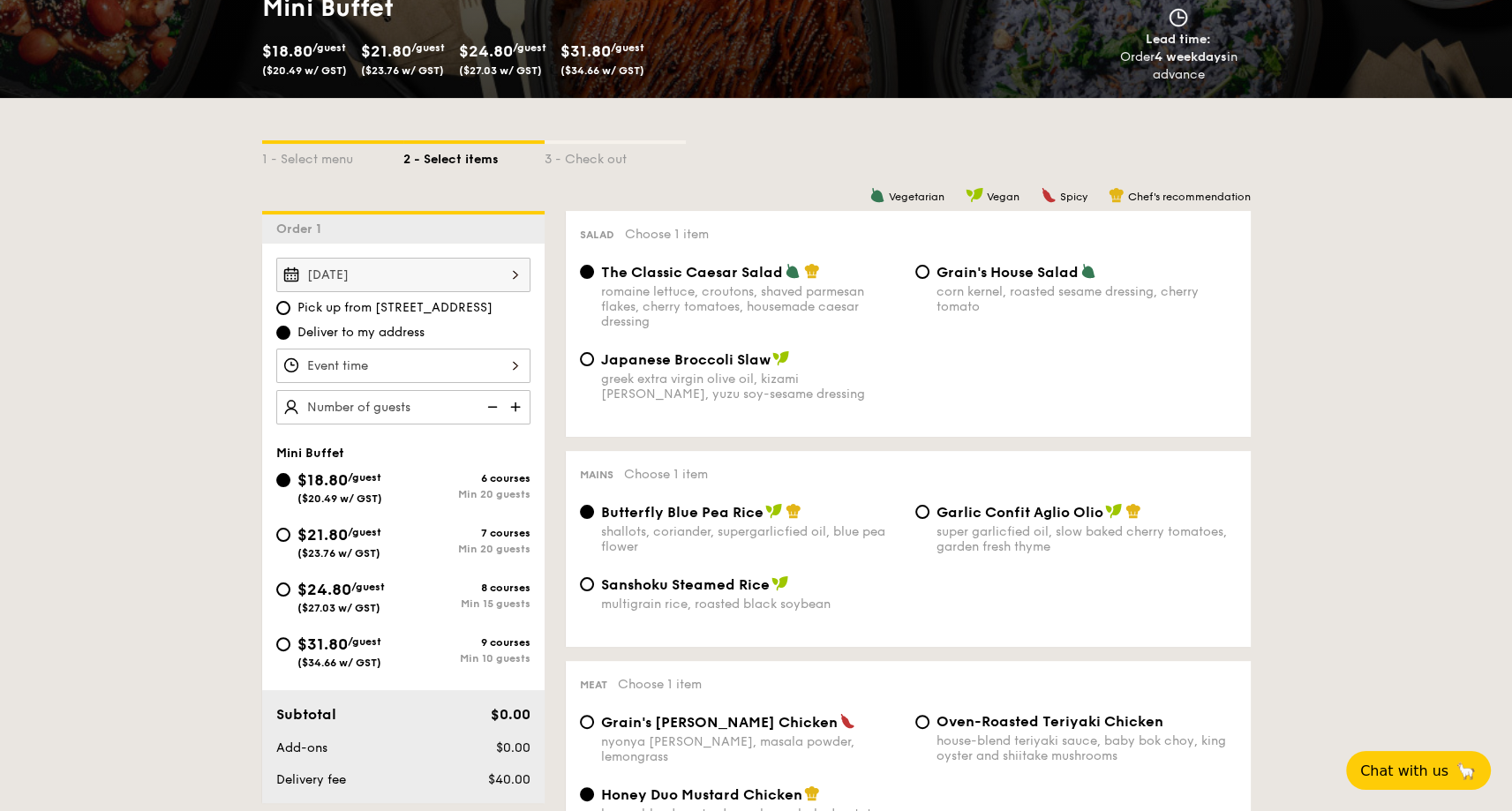
scroll to position [353, 0]
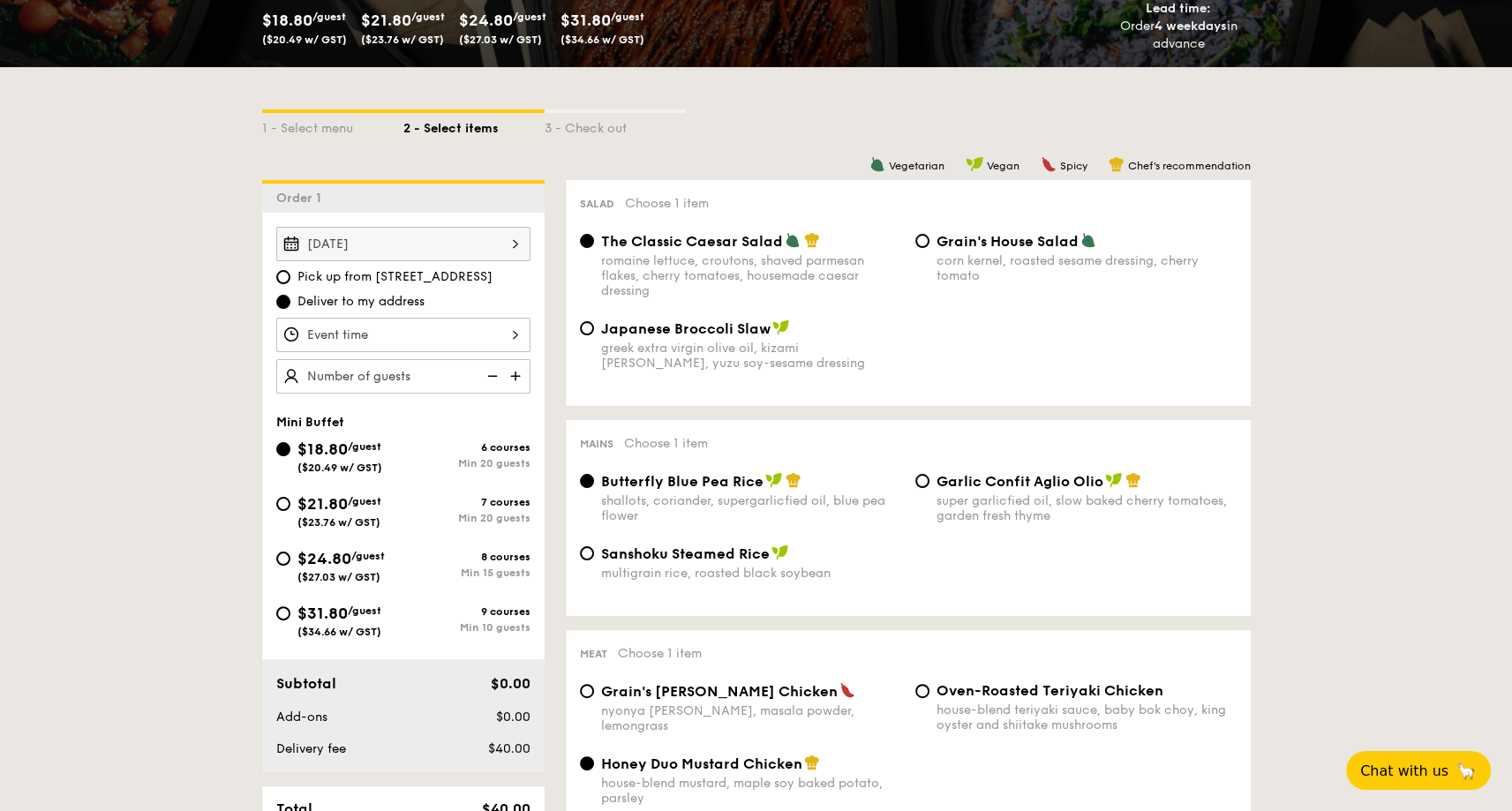
click at [436, 330] on div at bounding box center [404, 335] width 254 height 34
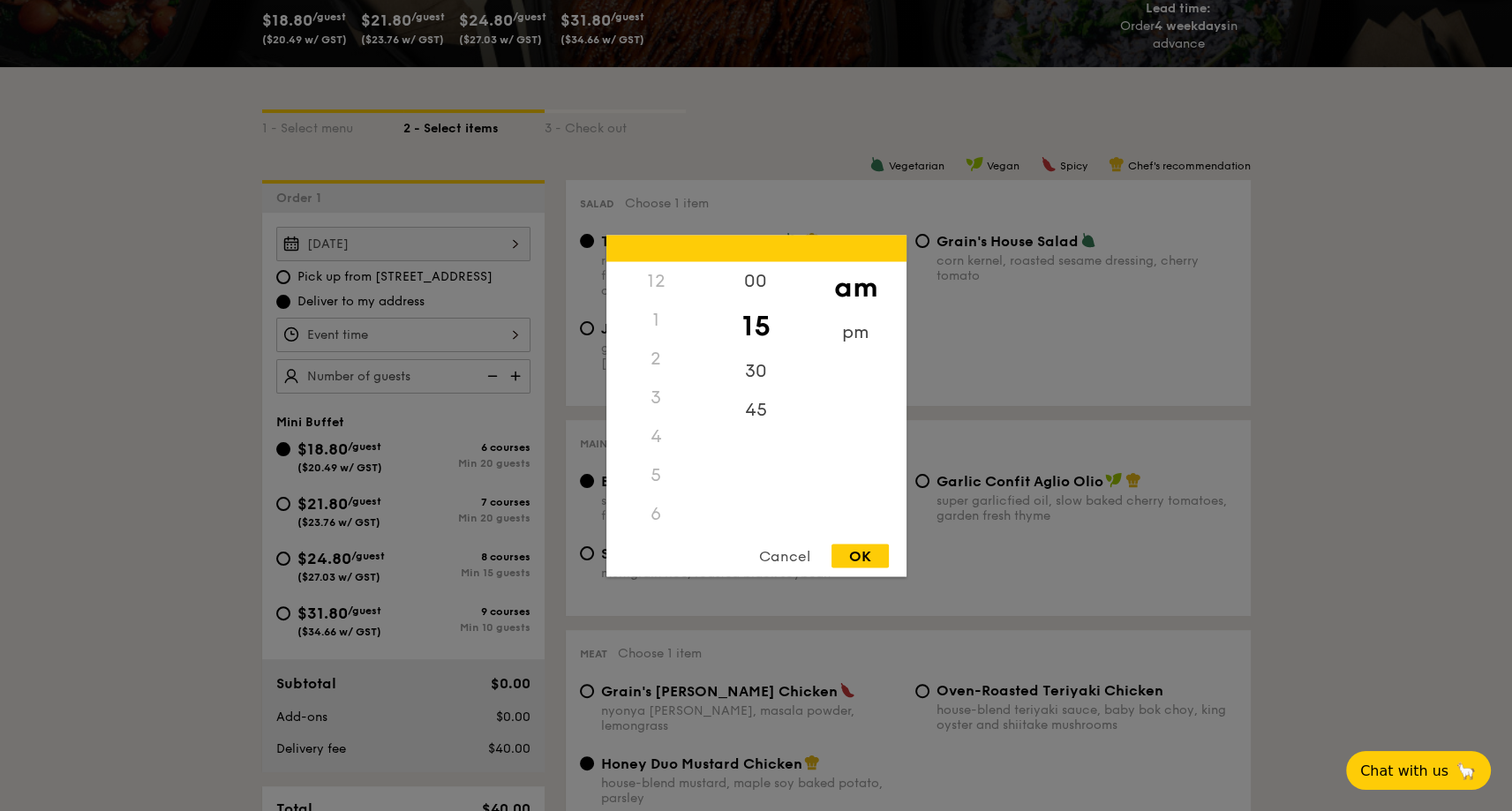
scroll to position [209, 0]
click at [652, 464] on div "10" at bounding box center [656, 466] width 100 height 52
click at [751, 359] on div "30" at bounding box center [756, 365] width 100 height 52
click at [859, 550] on div "OK" at bounding box center [860, 556] width 57 height 24
type input "10:30AM"
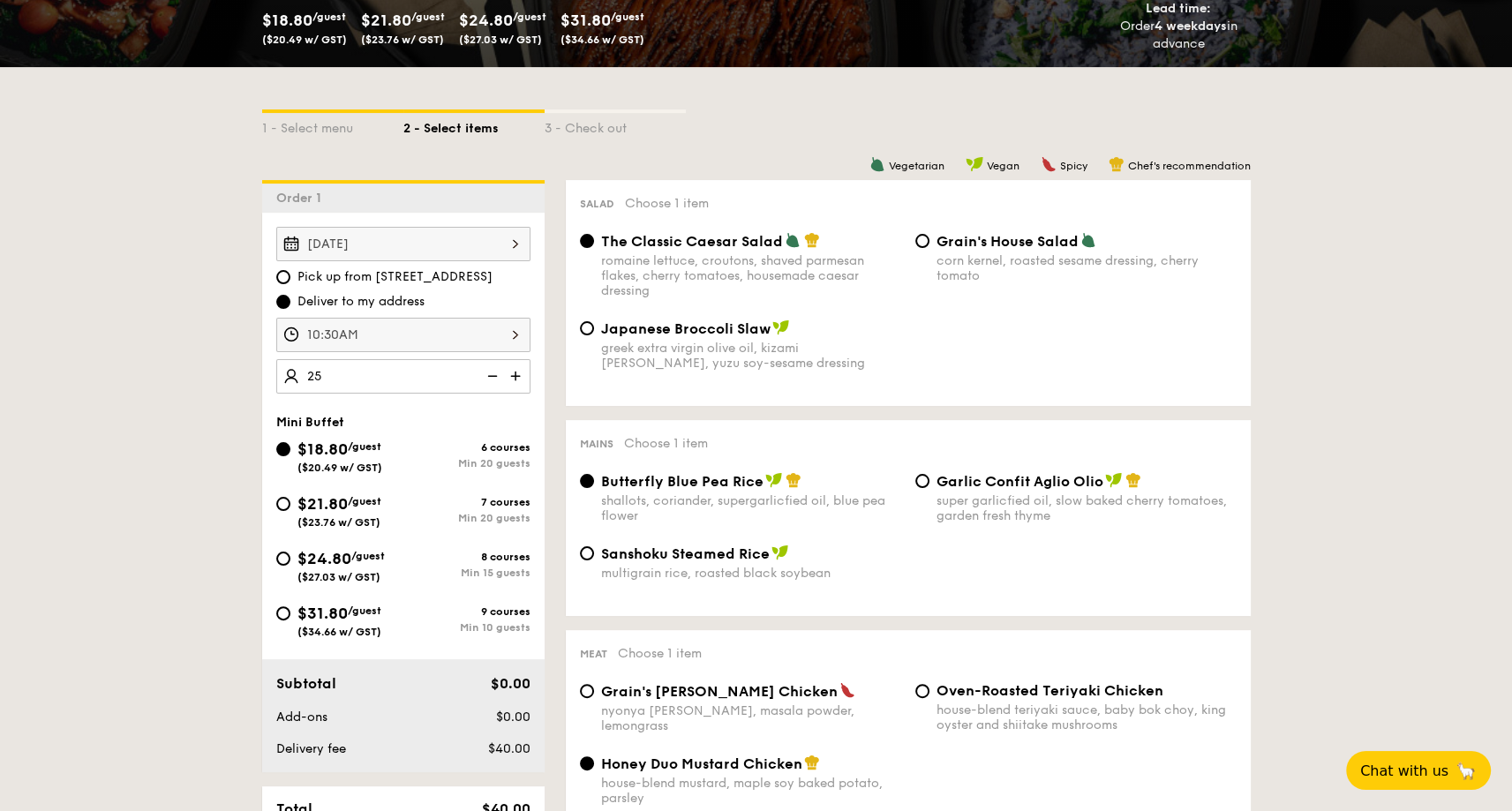
type input "25 guests"
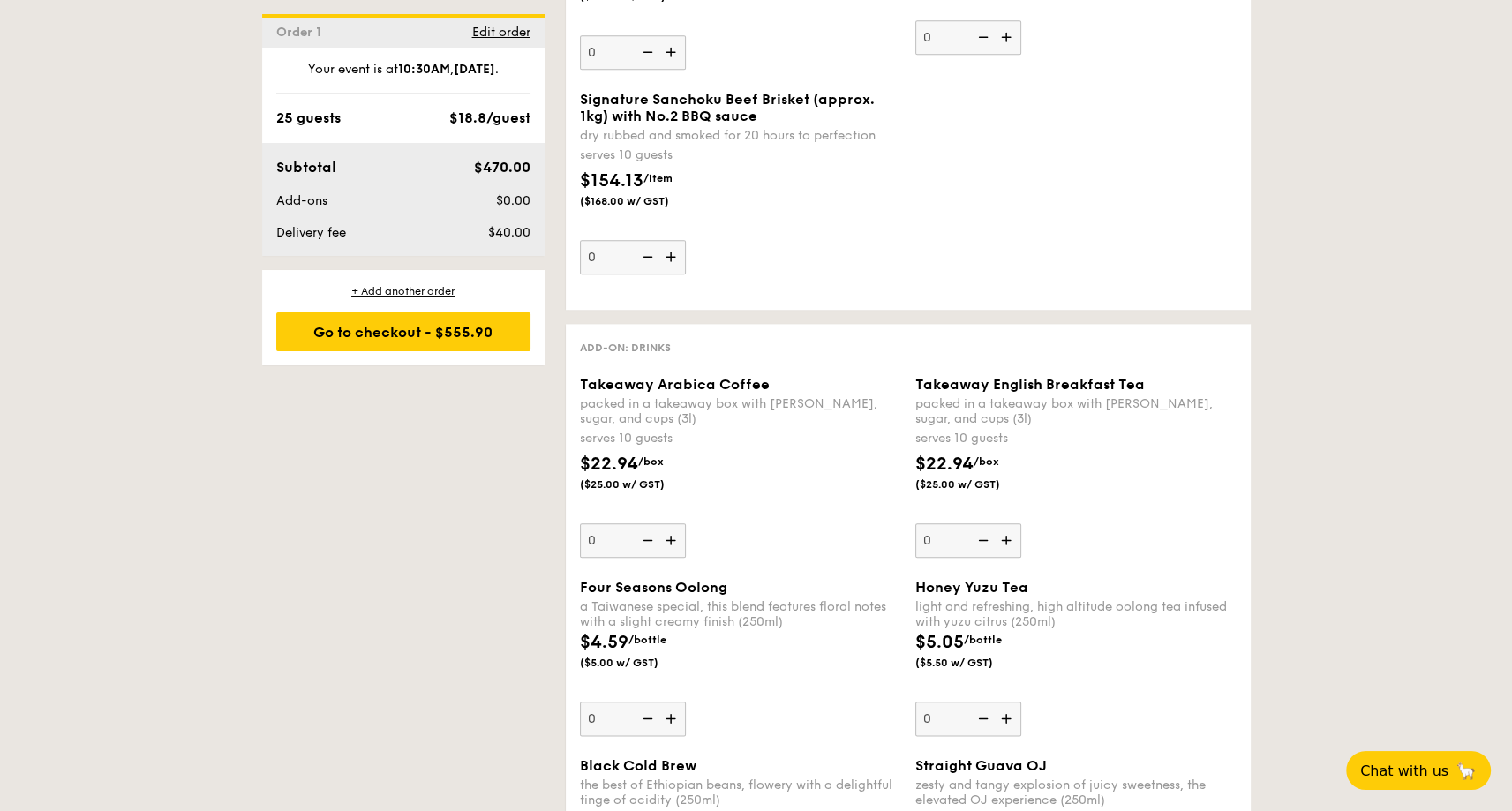
scroll to position [2118, 0]
click at [671, 551] on img at bounding box center [672, 540] width 27 height 33
click at [671, 551] on input "0" at bounding box center [632, 540] width 106 height 34
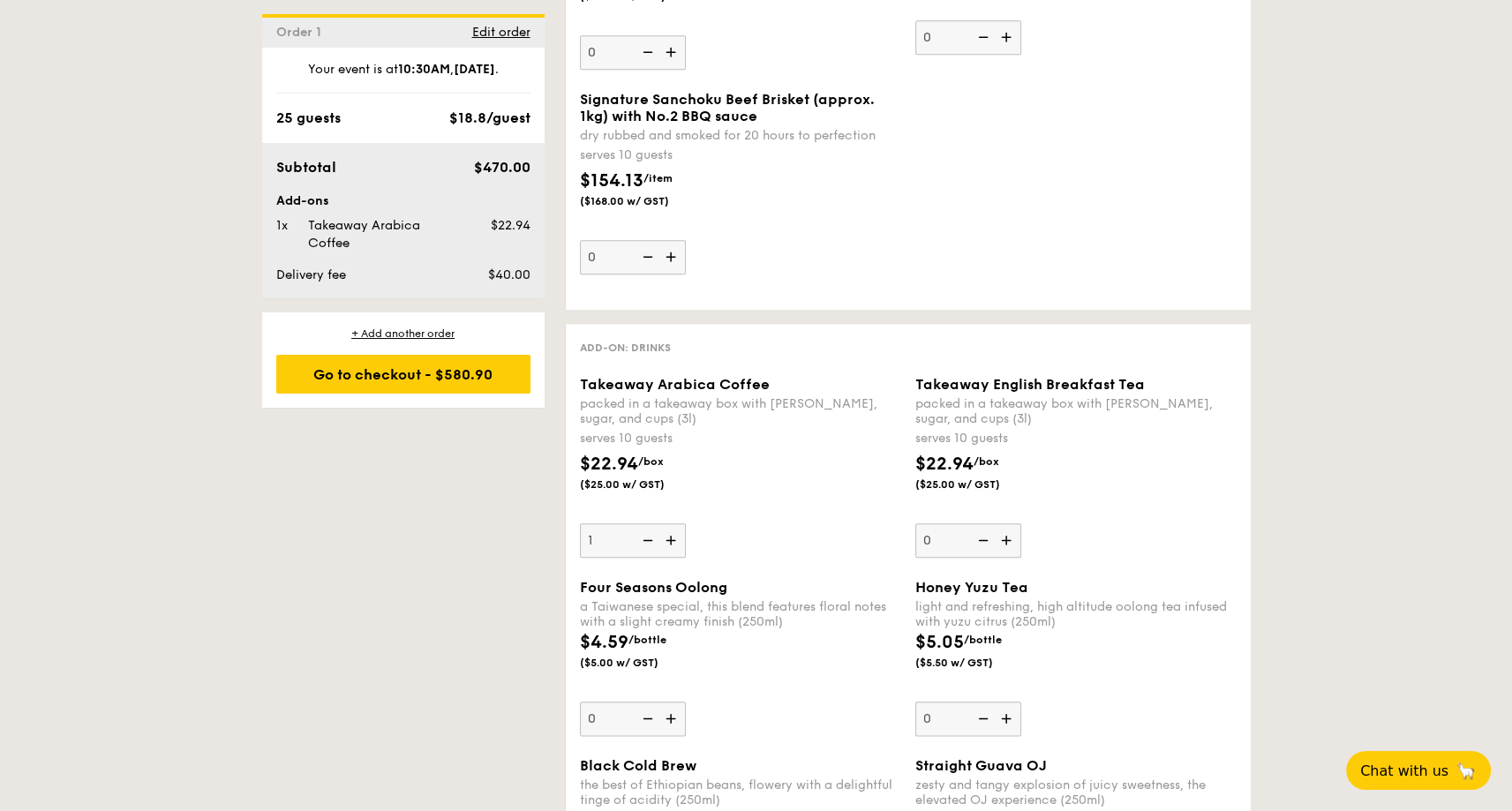
click at [671, 551] on img at bounding box center [672, 540] width 27 height 33
click at [671, 551] on input "1" at bounding box center [632, 540] width 106 height 34
type input "2"
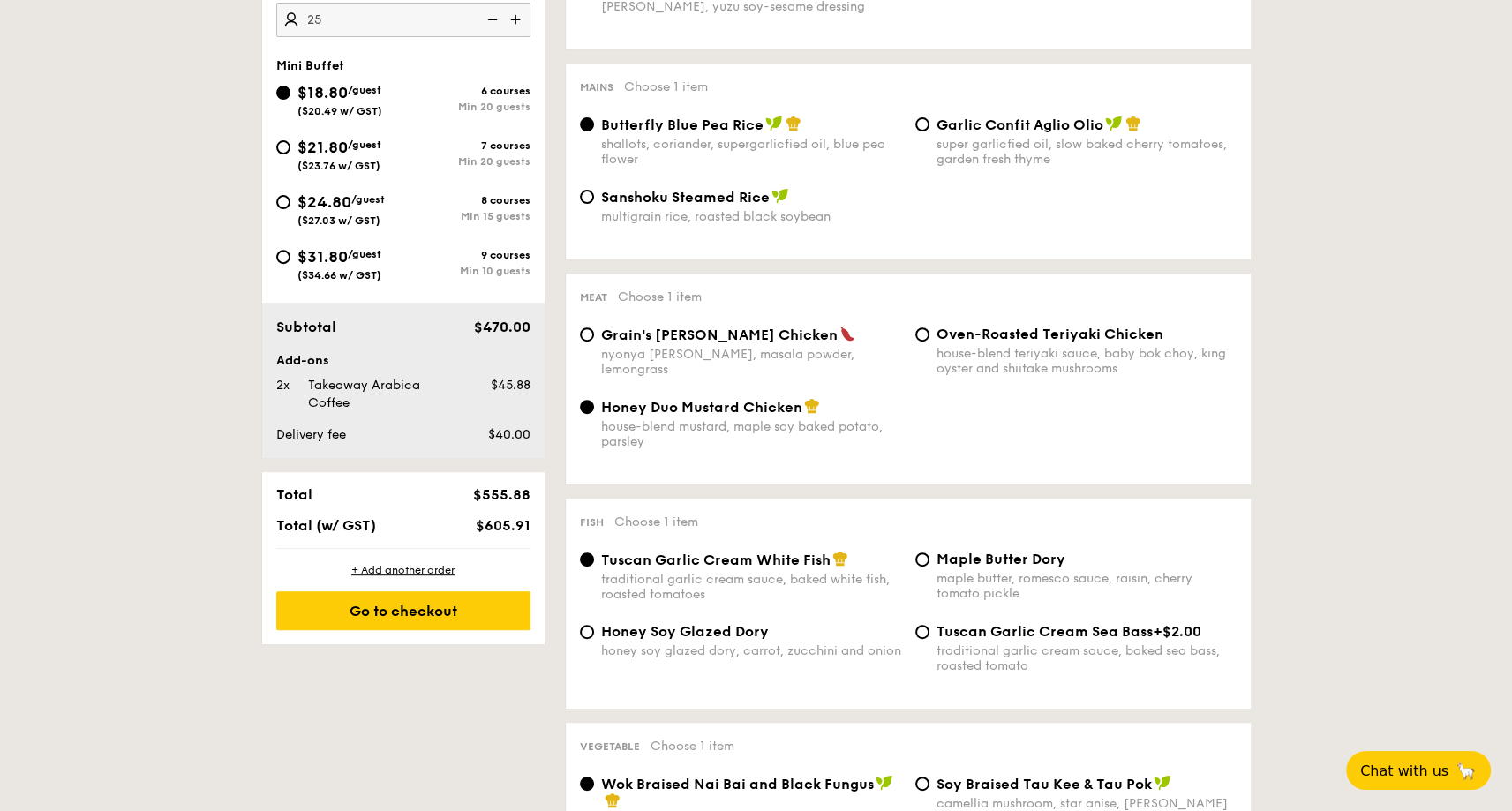
scroll to position [883, 0]
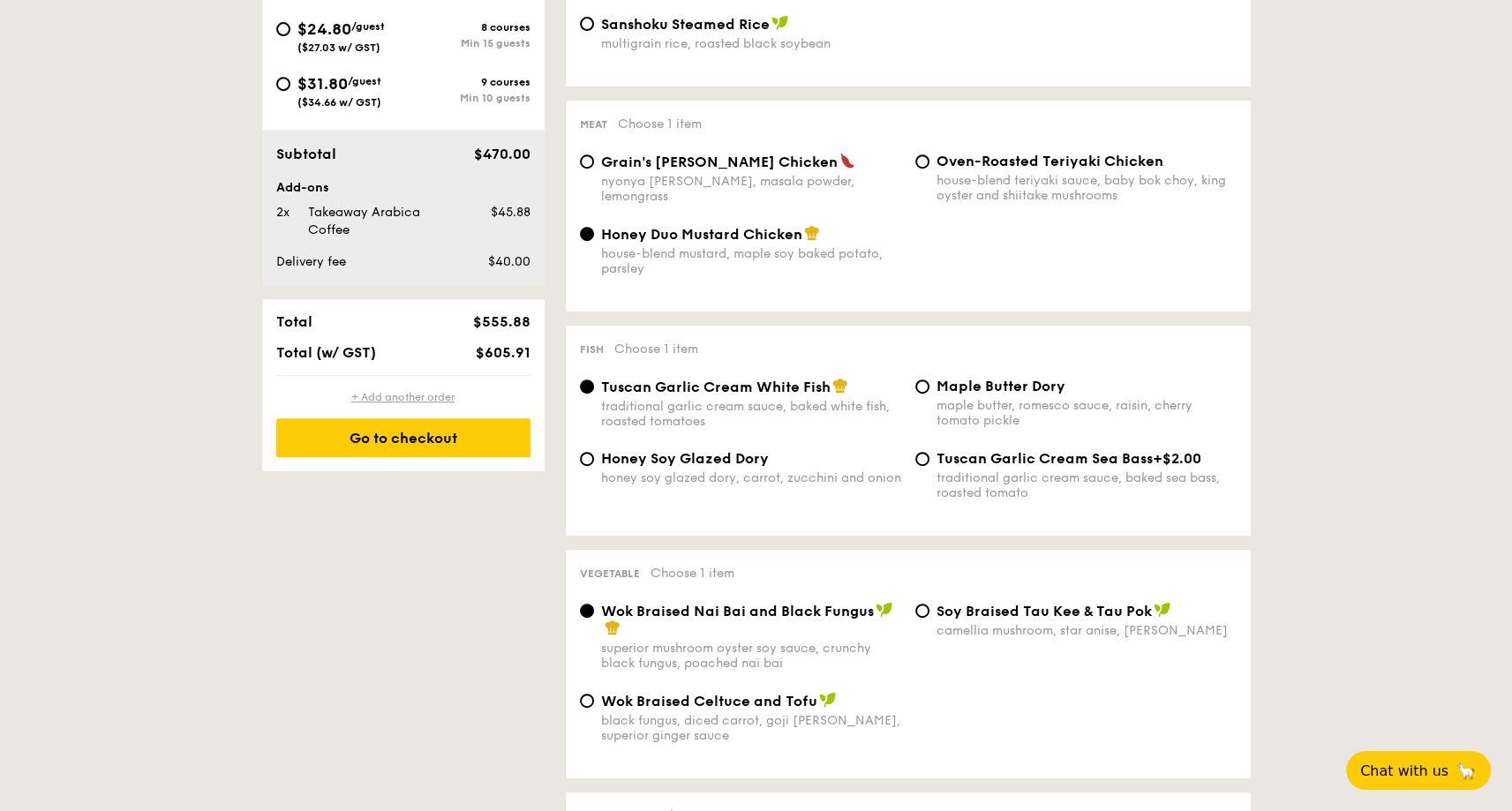
click at [436, 398] on div "+ Add another order" at bounding box center [404, 396] width 254 height 14
radio input "true"
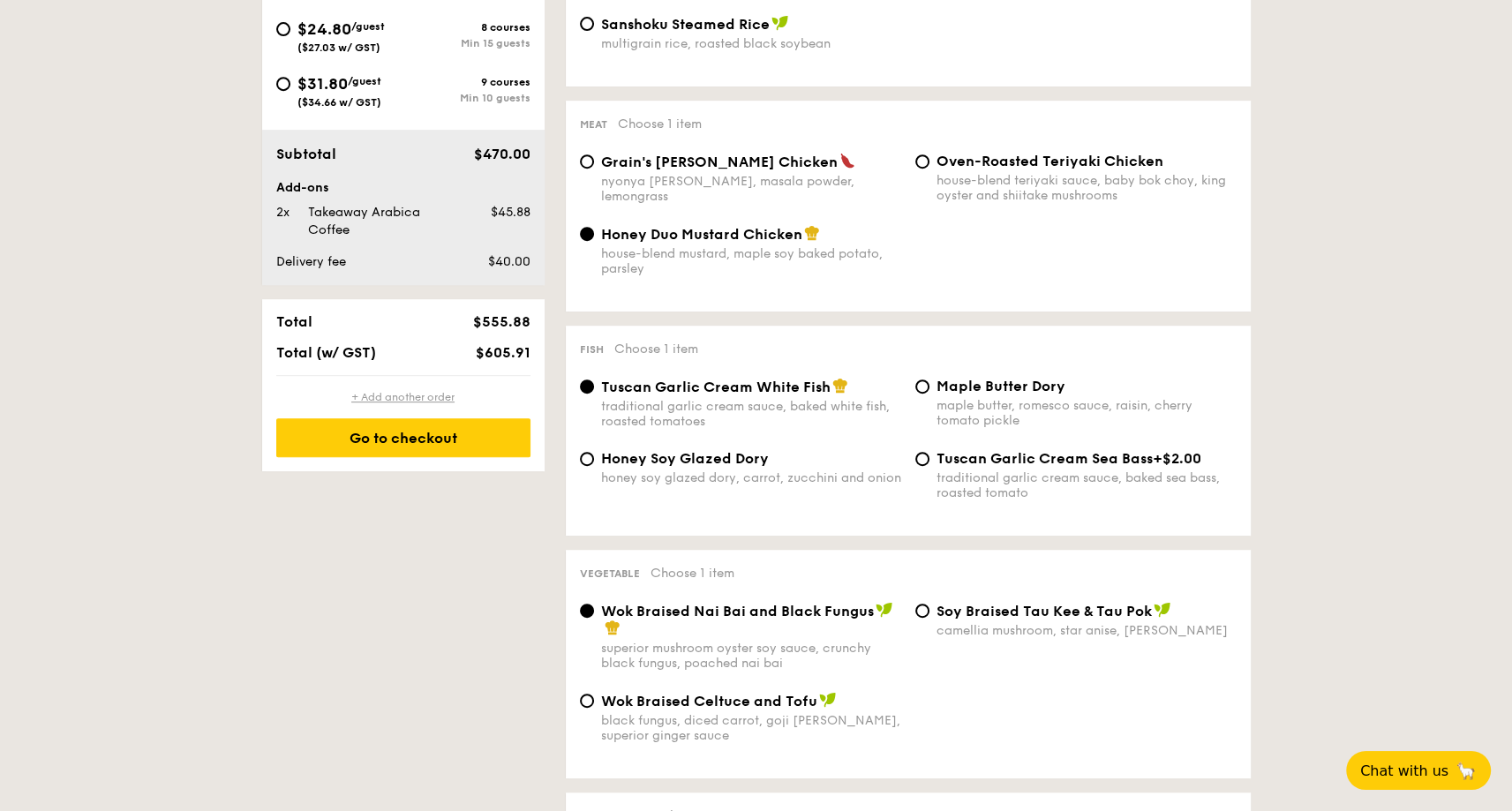
radio input "true"
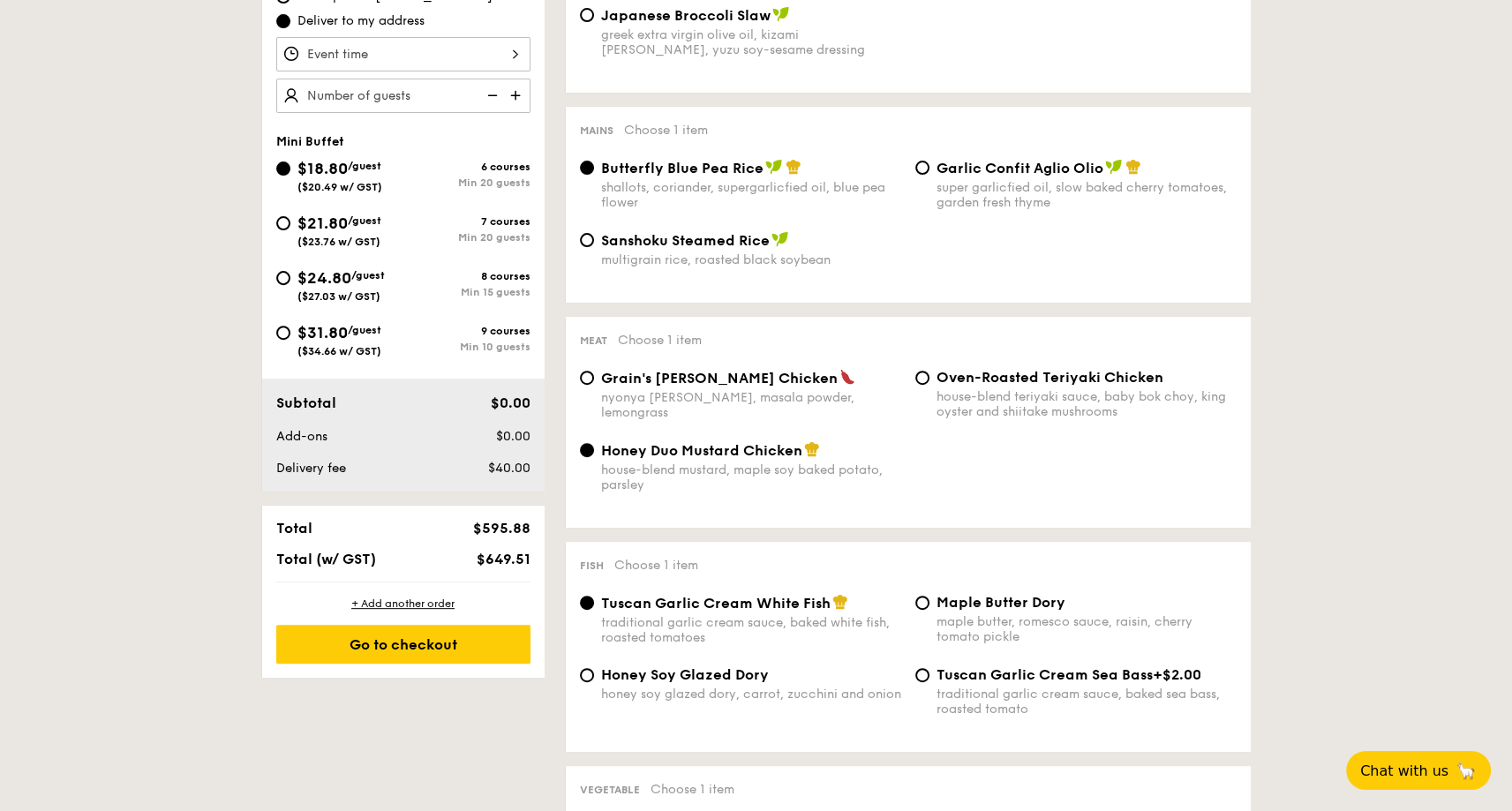
scroll to position [539, 0]
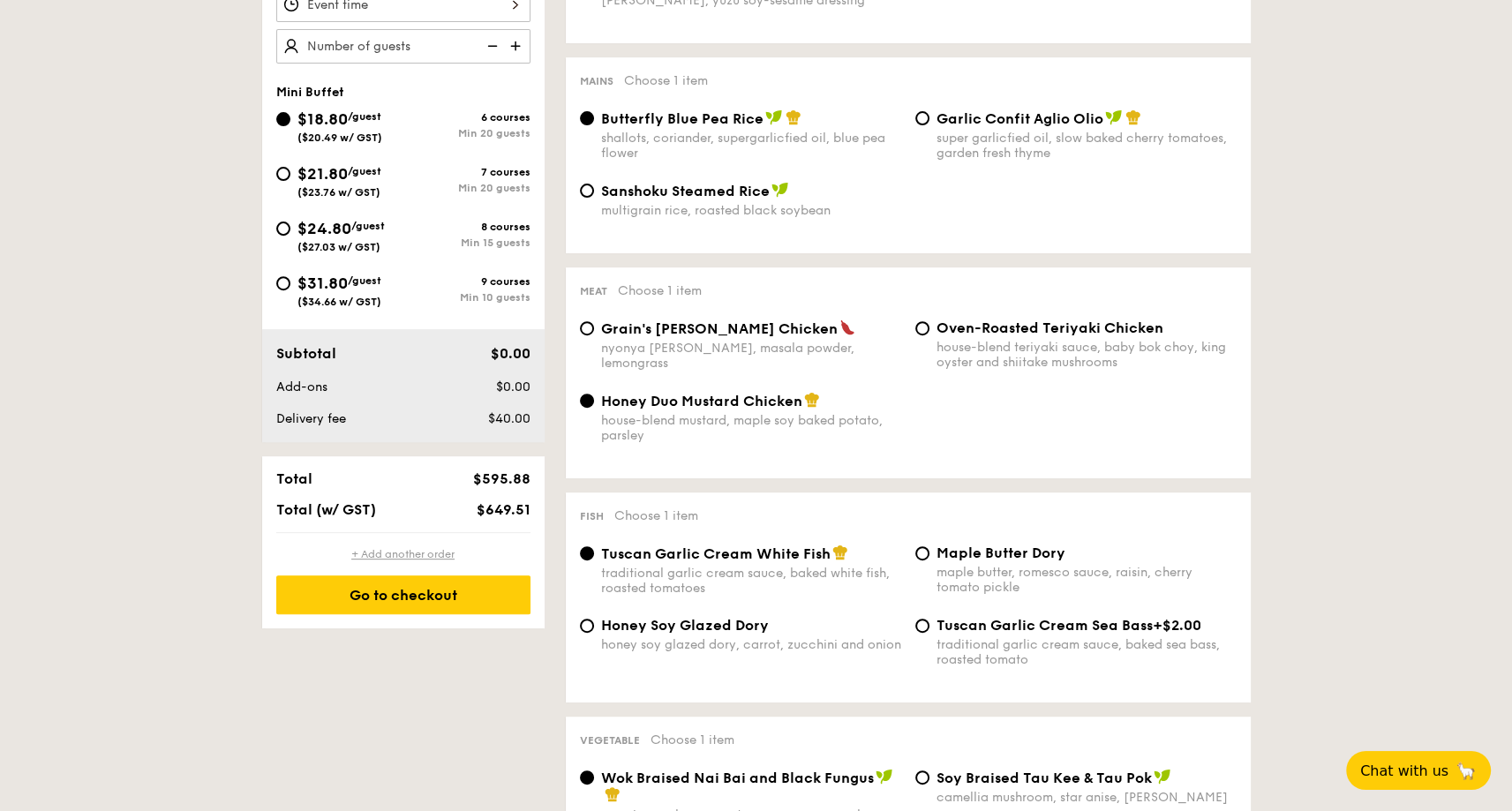
click at [367, 589] on div "Go to checkout" at bounding box center [404, 594] width 254 height 39
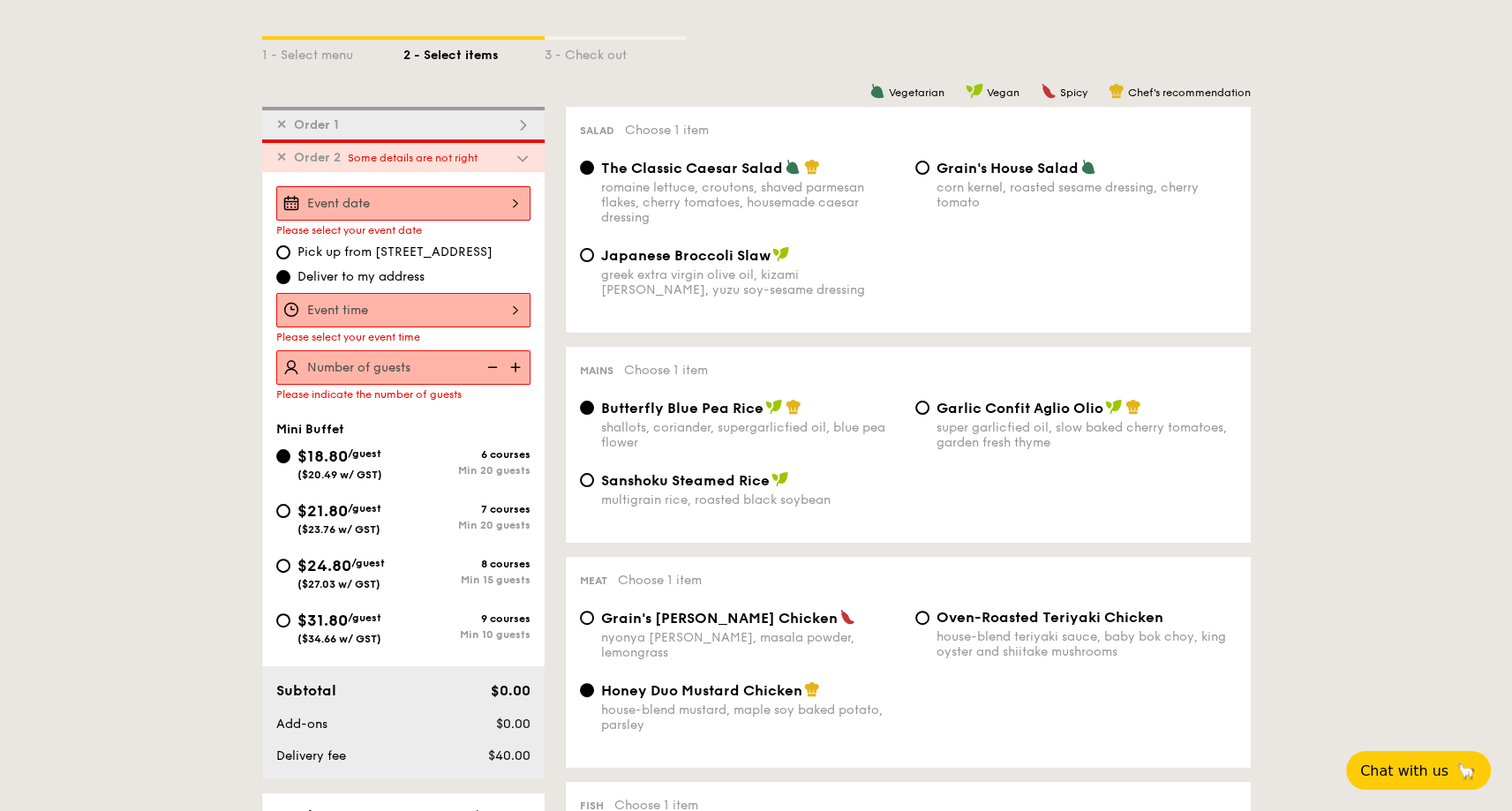
scroll to position [418, 0]
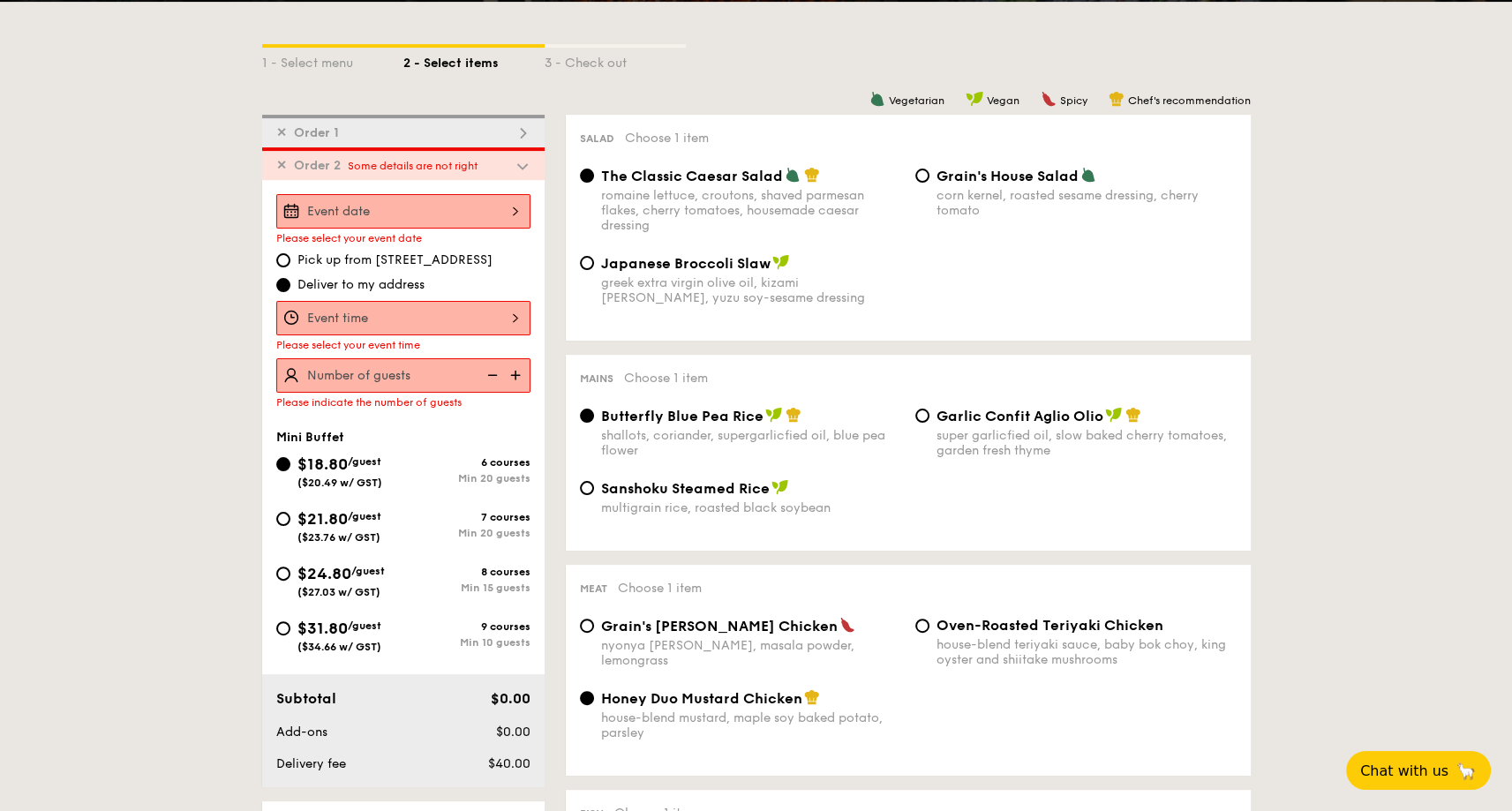
click at [281, 166] on span "✕" at bounding box center [281, 165] width 10 height 15
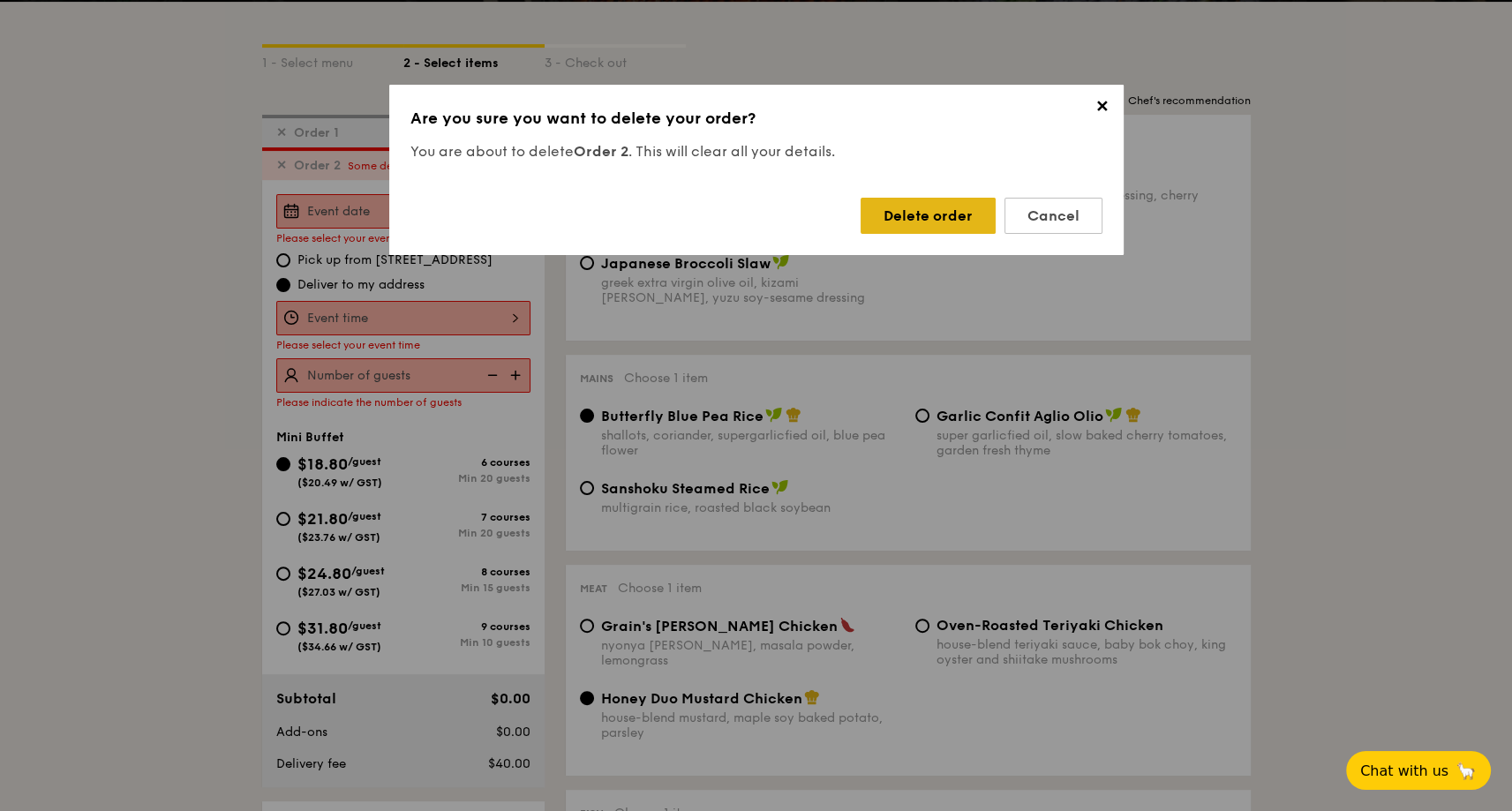
click at [957, 214] on div "Delete order" at bounding box center [928, 216] width 136 height 36
type input "2"
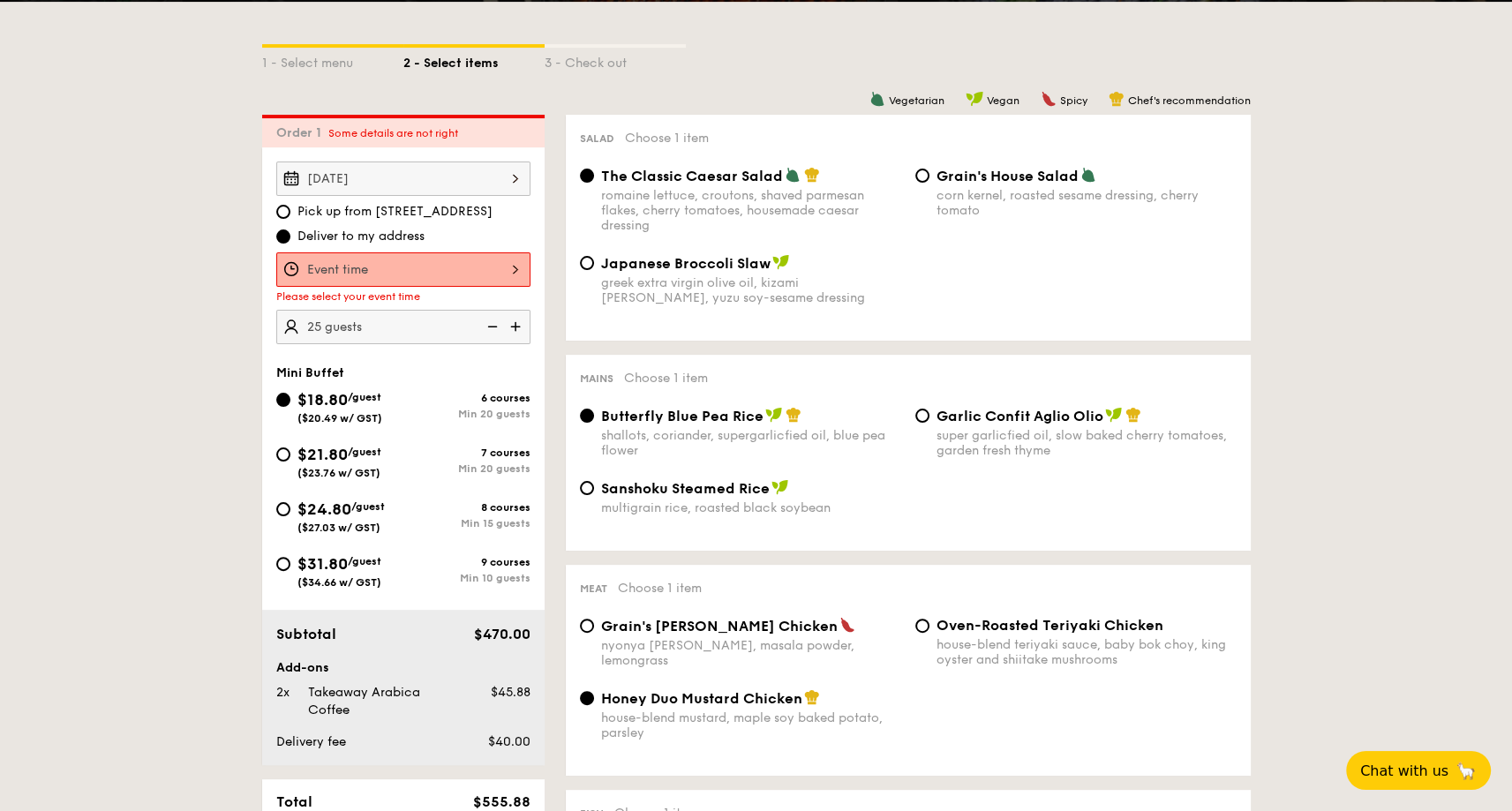
click at [438, 264] on div at bounding box center [404, 269] width 254 height 34
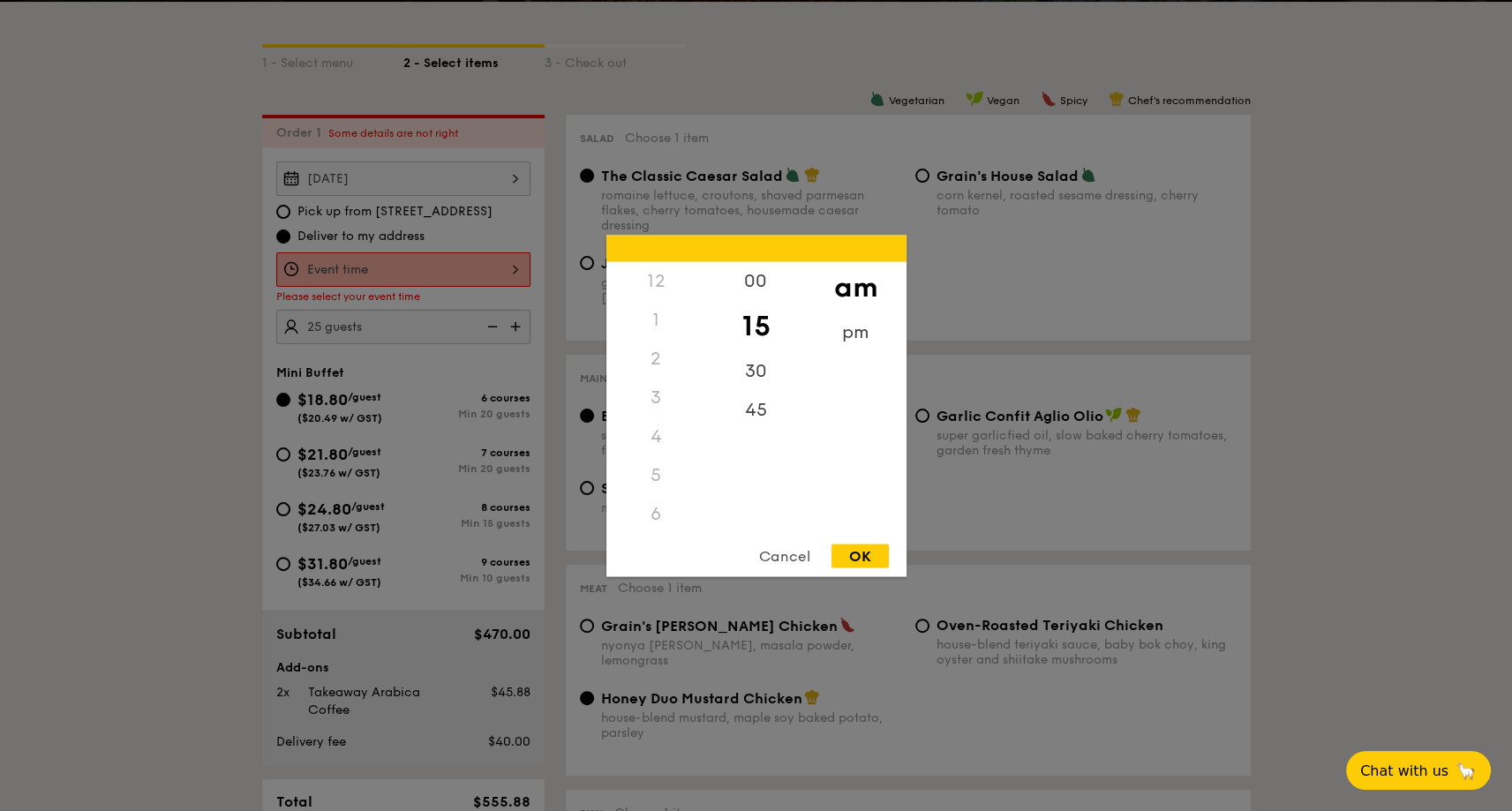
scroll to position [209, 0]
click at [652, 463] on div "10" at bounding box center [656, 466] width 100 height 52
click at [758, 359] on div "30" at bounding box center [756, 365] width 100 height 52
click at [863, 555] on div "OK" at bounding box center [860, 556] width 57 height 24
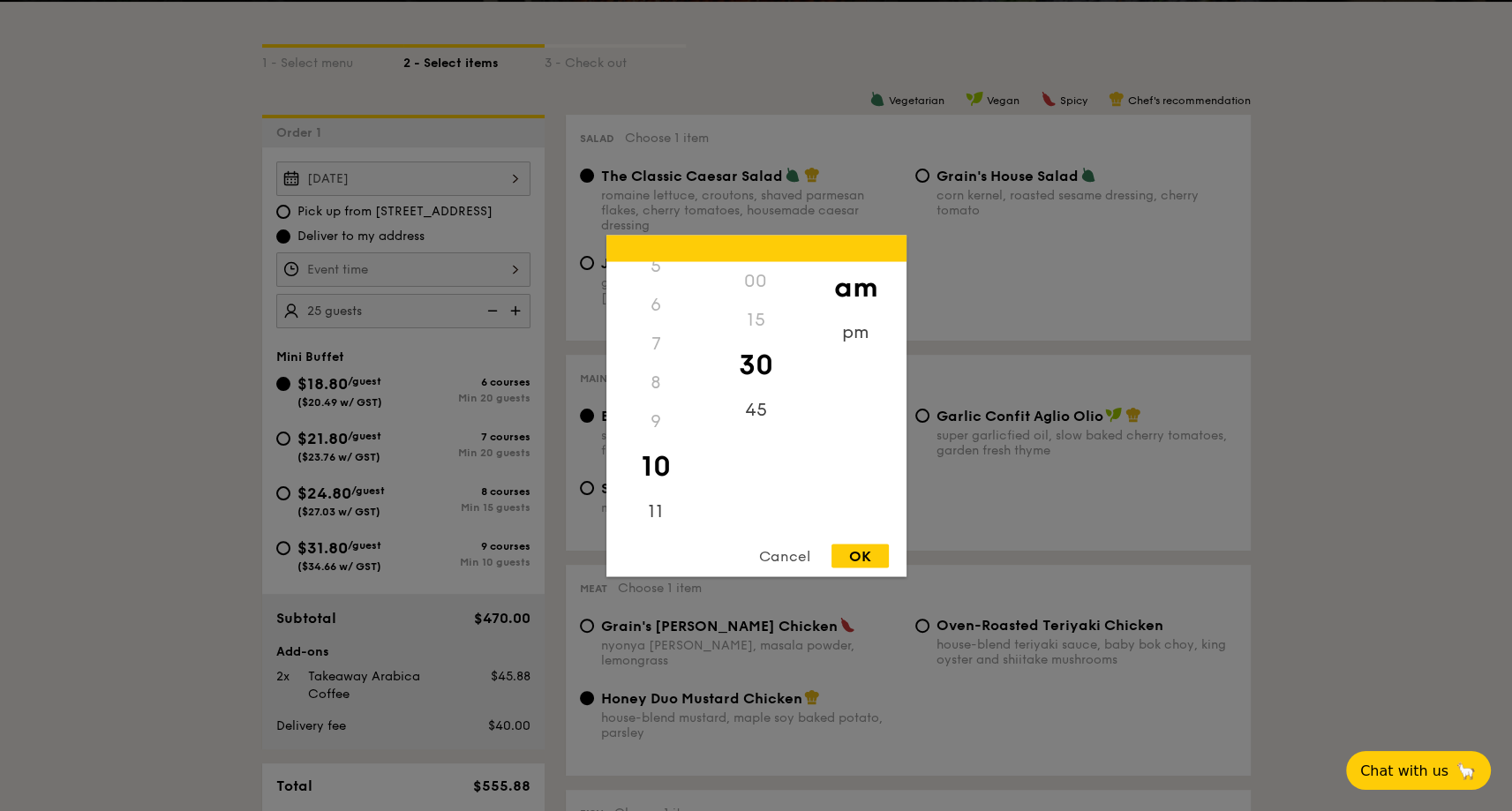
type input "10:30AM"
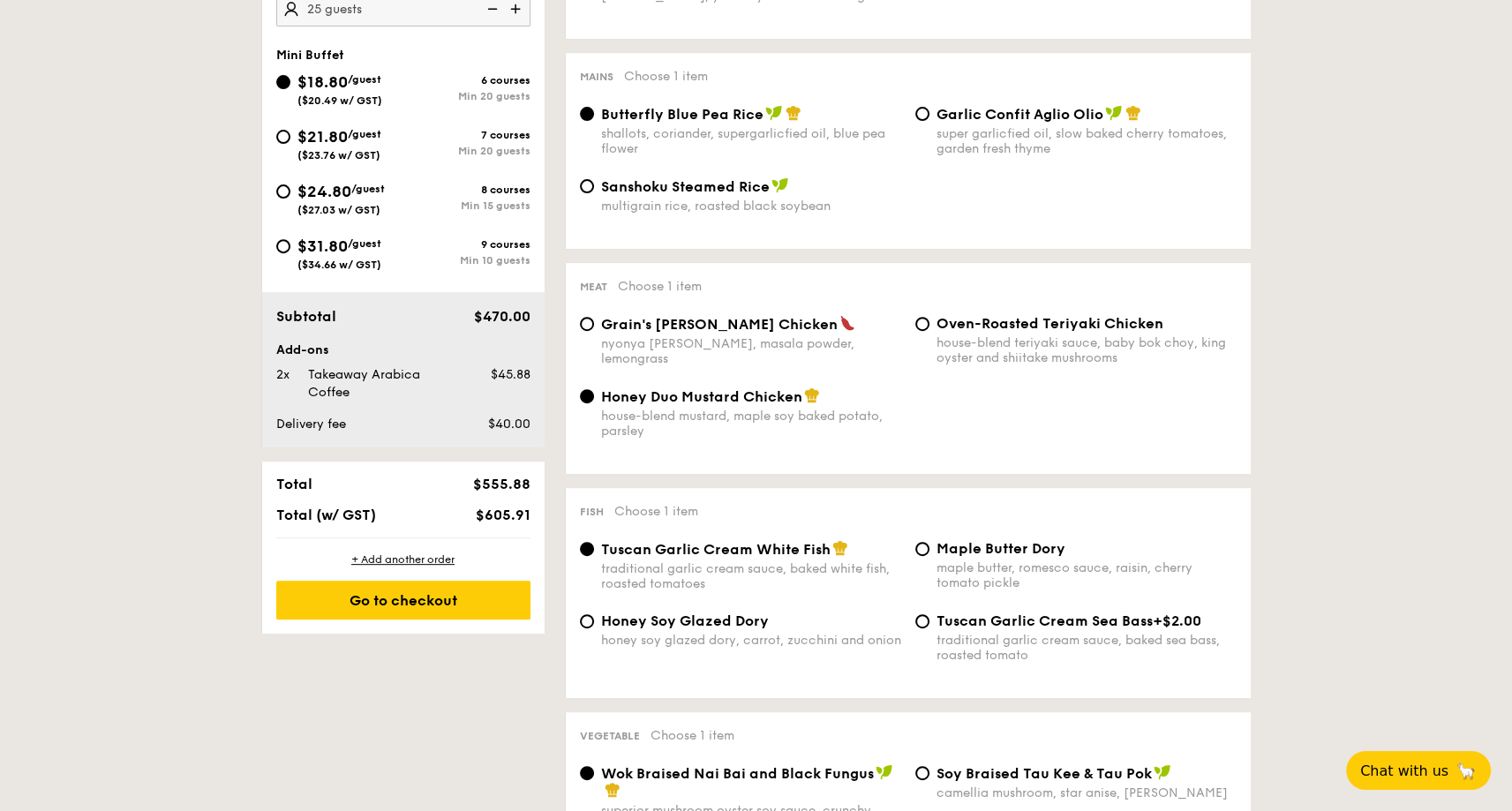
scroll to position [771, 0]
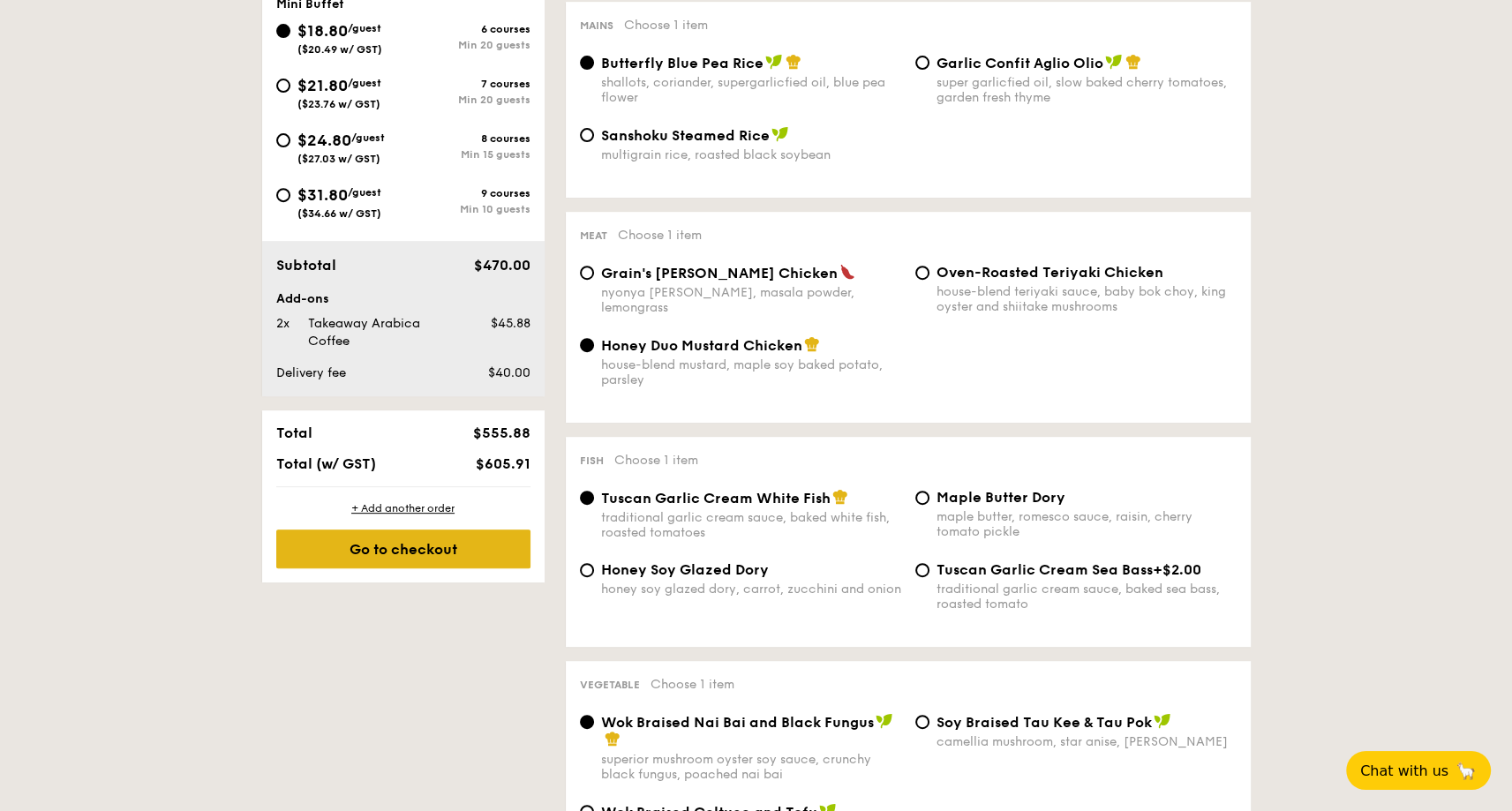
click at [408, 547] on div "Go to checkout" at bounding box center [404, 549] width 254 height 39
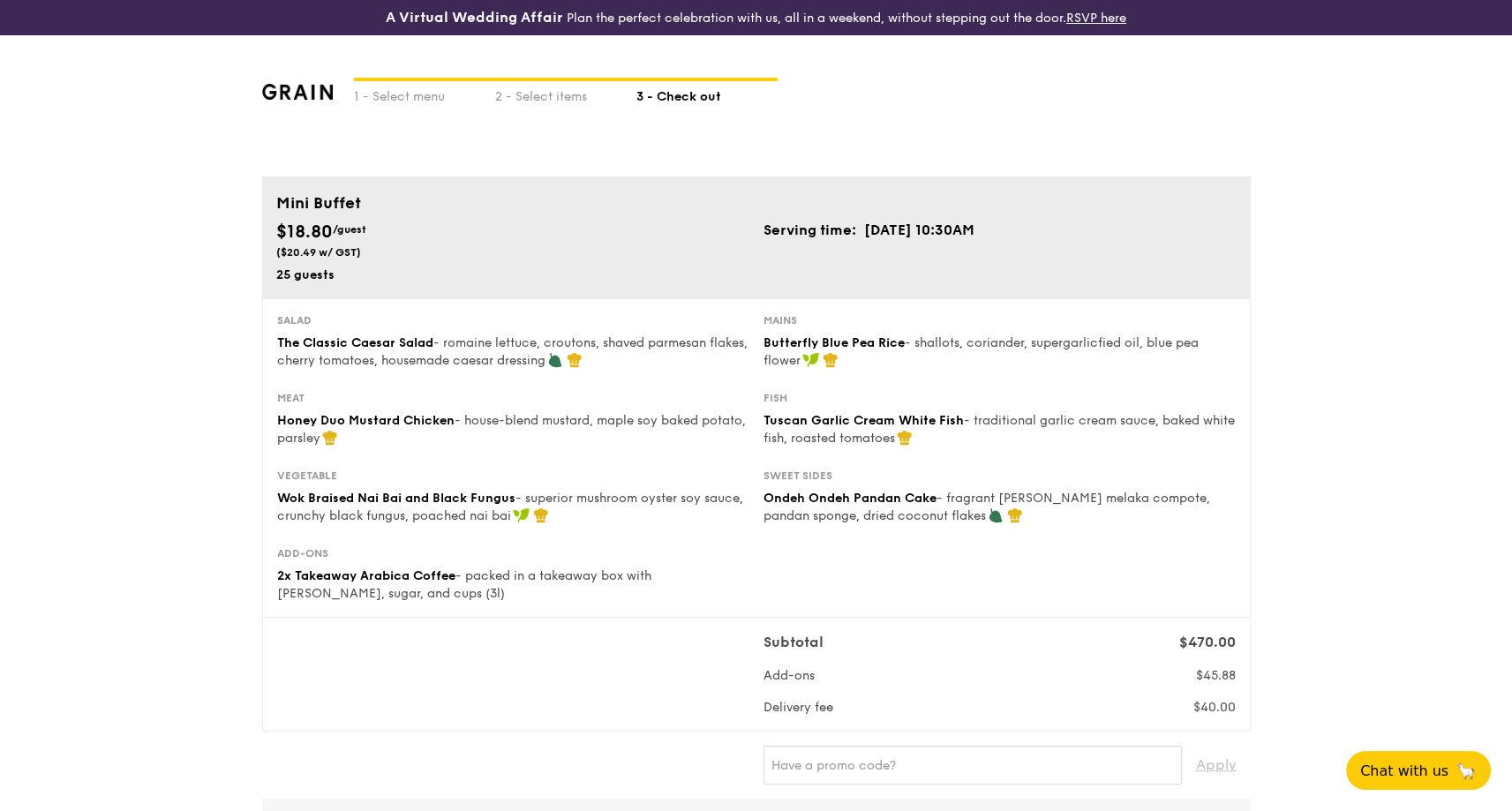
drag, startPoint x: 321, startPoint y: 91, endPoint x: 271, endPoint y: 96, distance: 50.2
drag, startPoint x: 271, startPoint y: 96, endPoint x: 913, endPoint y: 100, distance: 642.0
click at [911, 104] on div "1 - Select menu 2 - Select items 3 - Check out" at bounding box center [756, 105] width 989 height 141
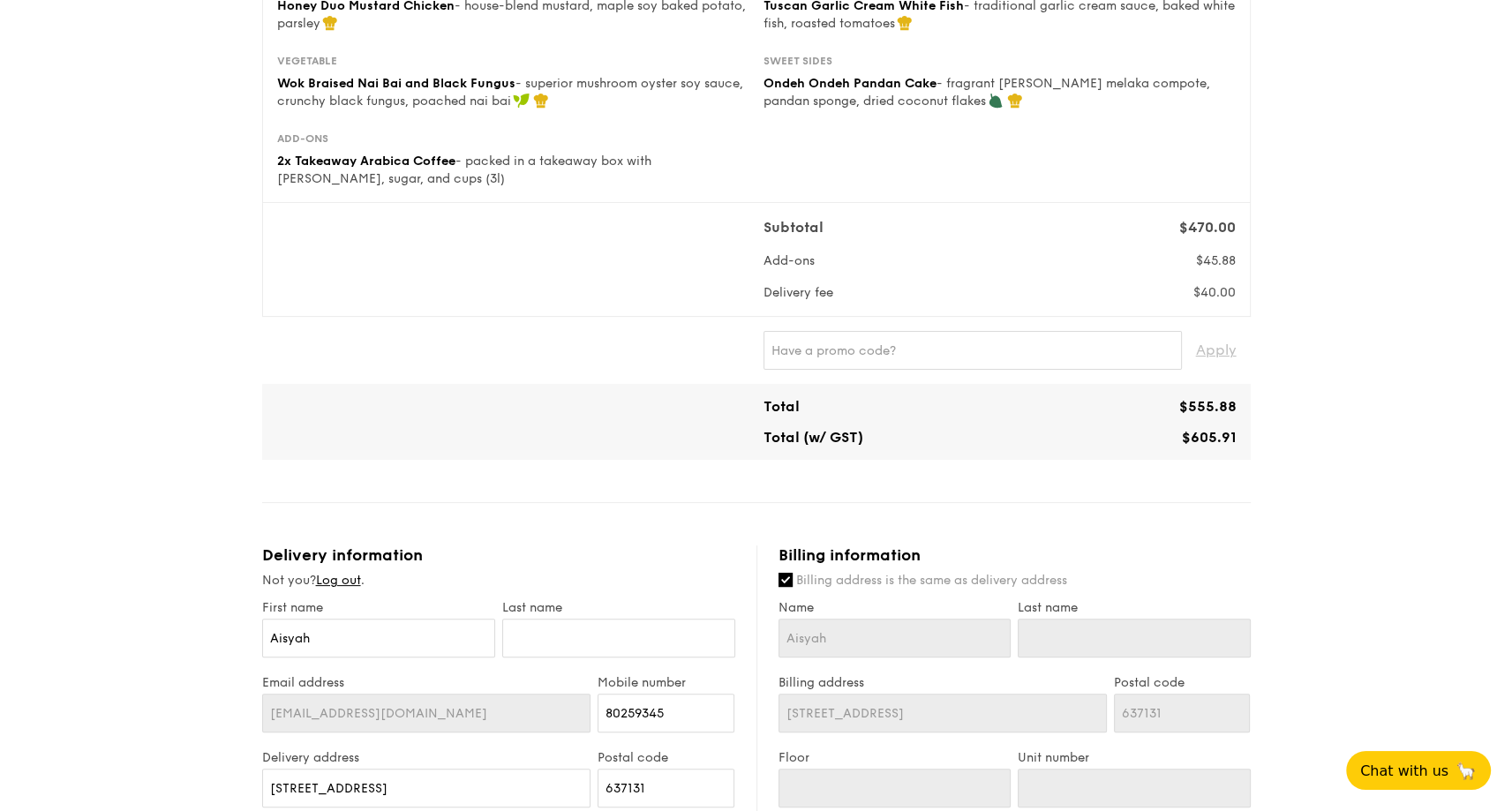
scroll to position [441, 0]
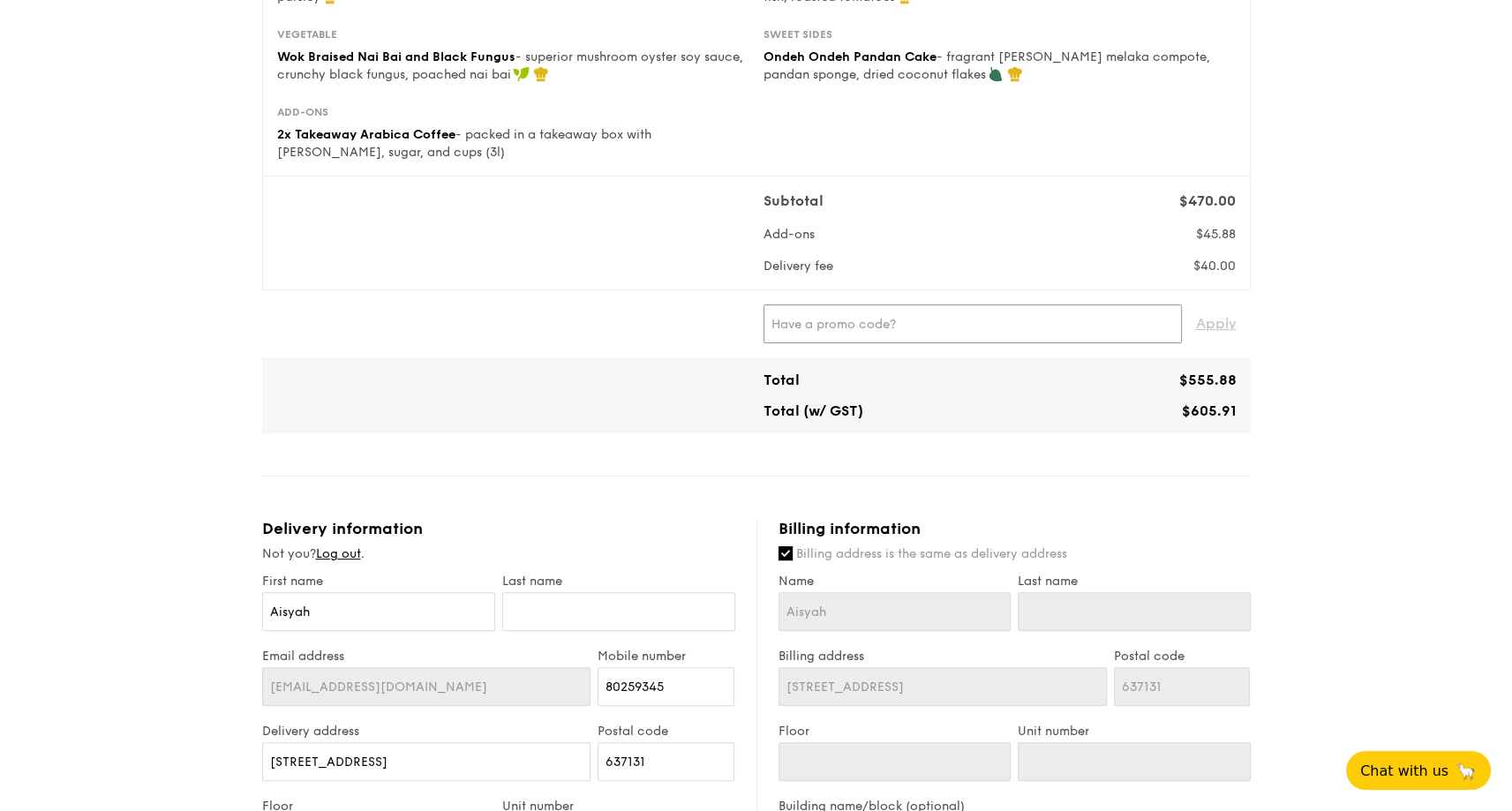
click at [845, 335] on input "text" at bounding box center [973, 323] width 419 height 39
click at [1219, 319] on span "Apply" at bounding box center [1217, 323] width 41 height 39
type input "WELCOMEFEAST"
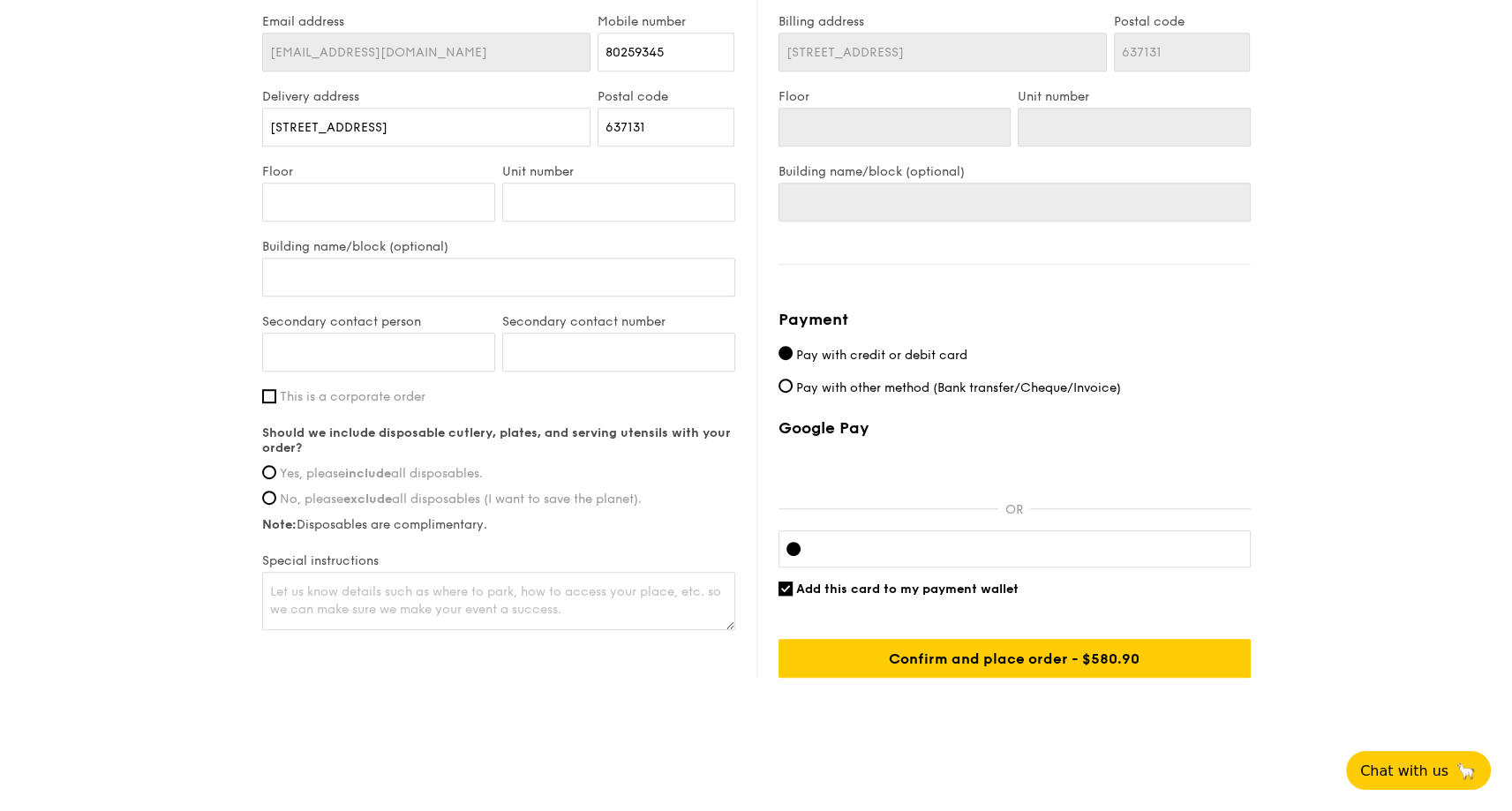
scroll to position [1080, 0]
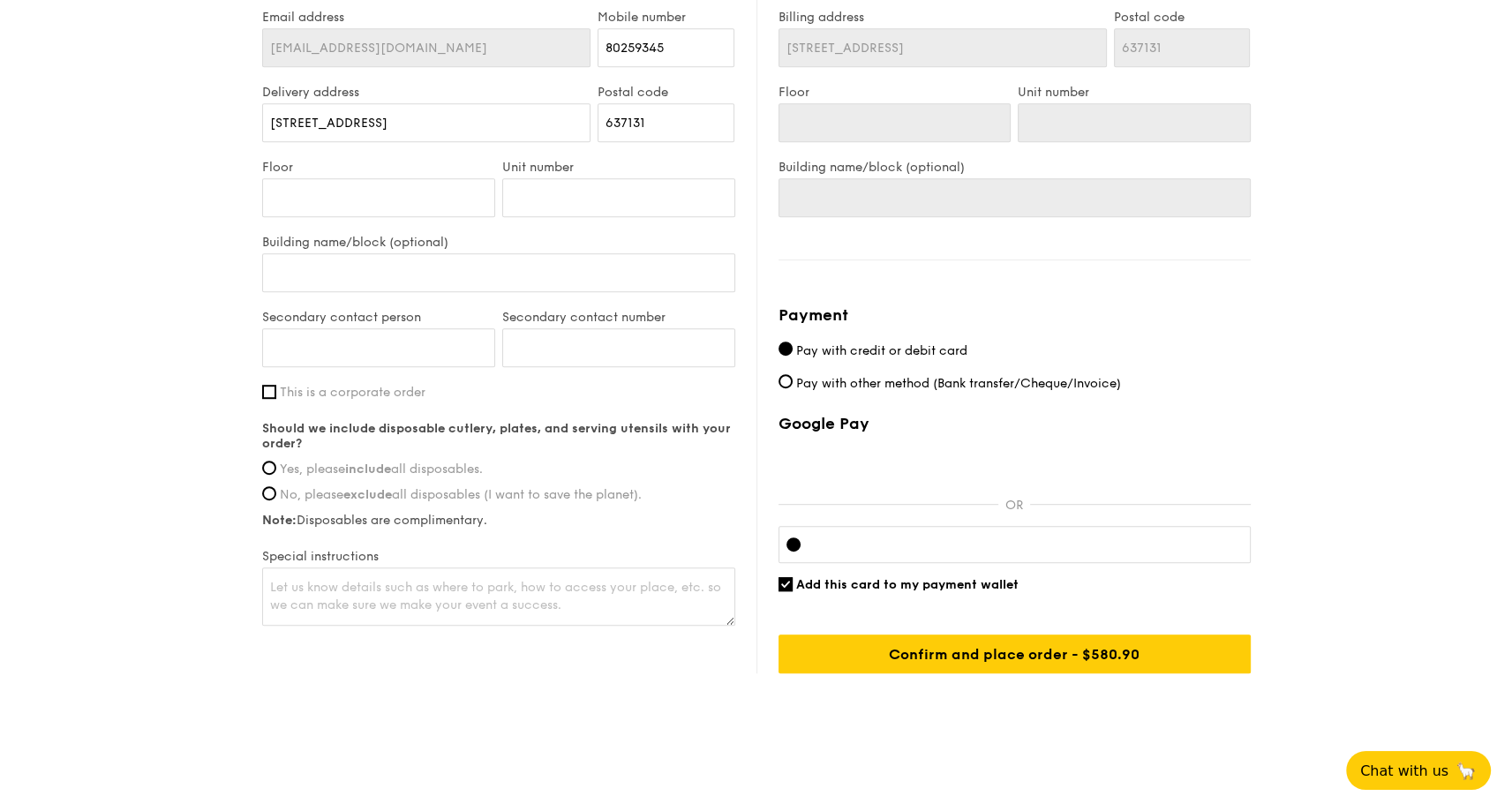
click at [391, 462] on strong "include" at bounding box center [368, 469] width 46 height 15
click at [277, 462] on input "Yes, please include all disposables." at bounding box center [268, 467] width 14 height 14
radio input "true"
click at [346, 395] on span "This is a corporate order" at bounding box center [353, 393] width 146 height 15
click at [277, 395] on input "This is a corporate order" at bounding box center [268, 392] width 14 height 14
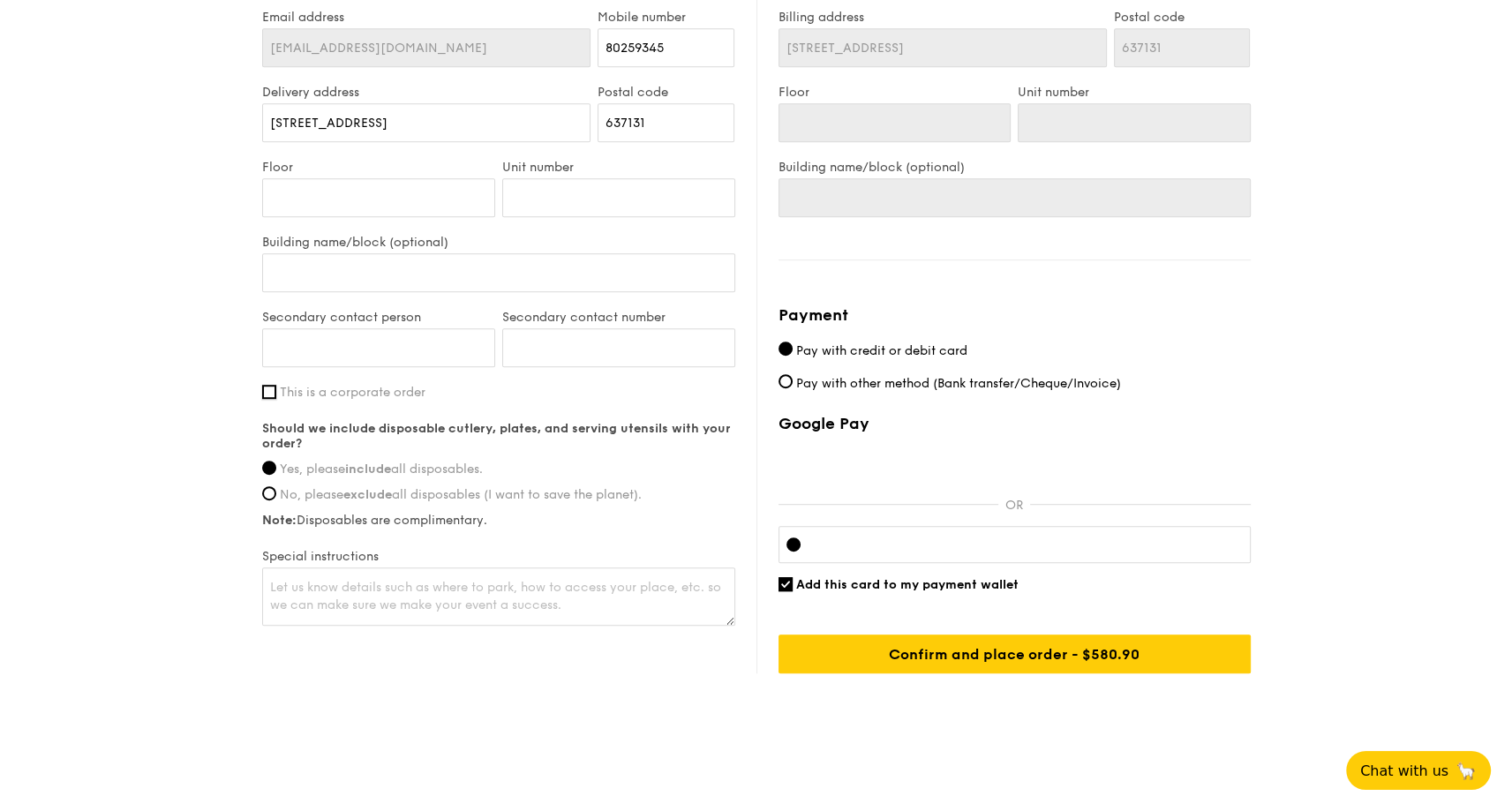
checkbox input "true"
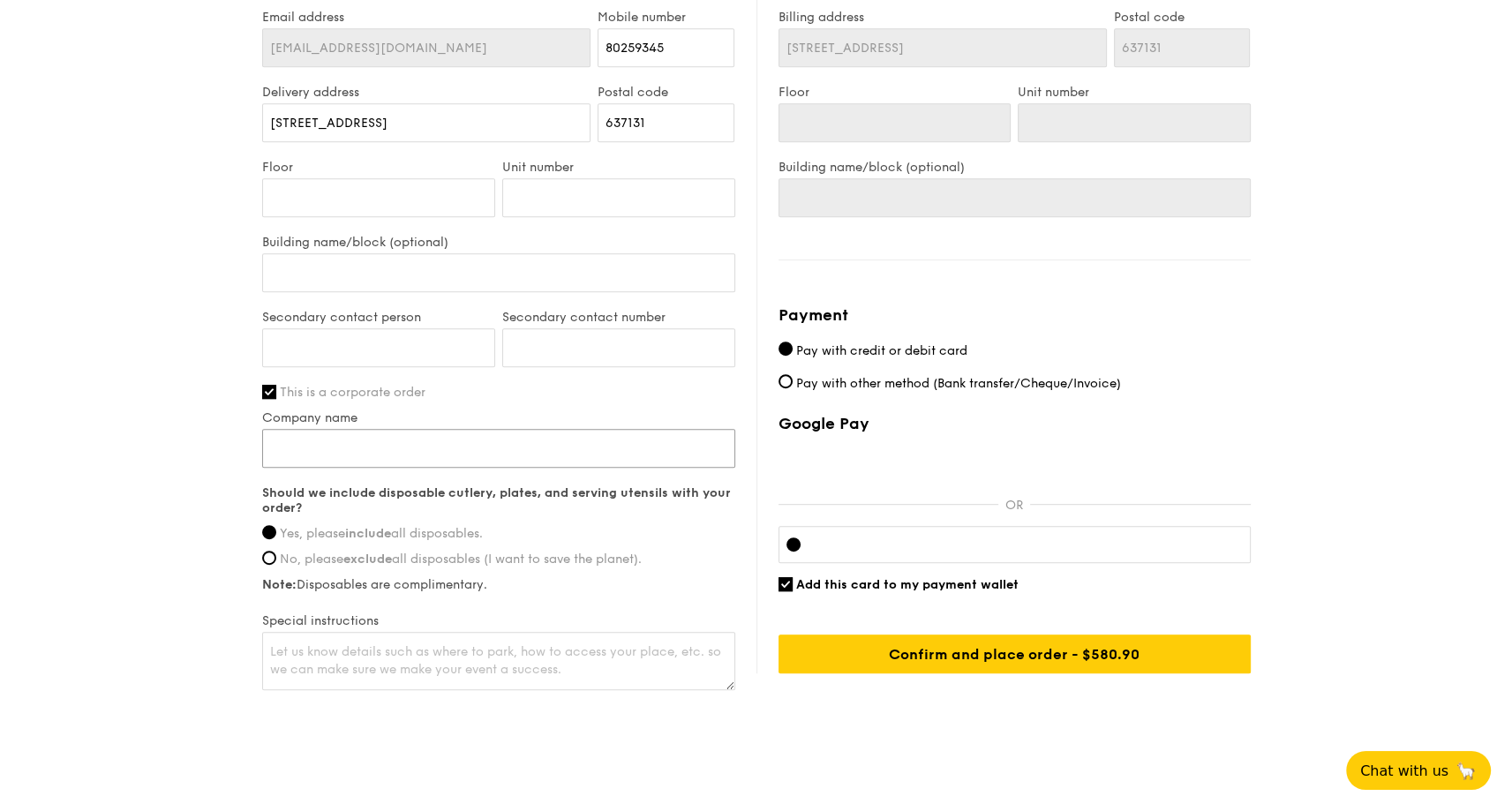
click at [405, 446] on input "Company name" at bounding box center [498, 448] width 473 height 39
type input "Innov8ive Solutions Pte. Ltd."
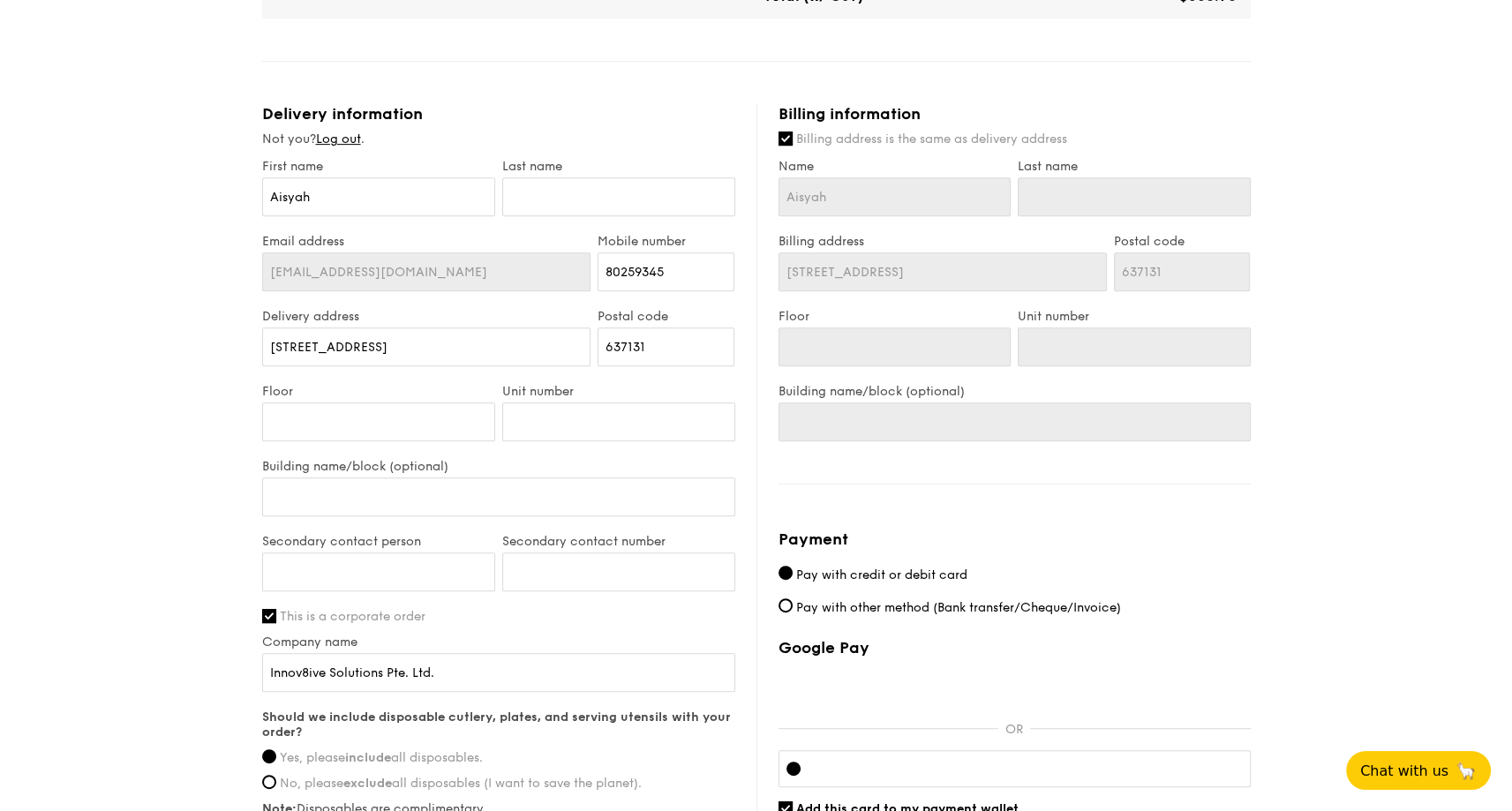
scroll to position [748, 0]
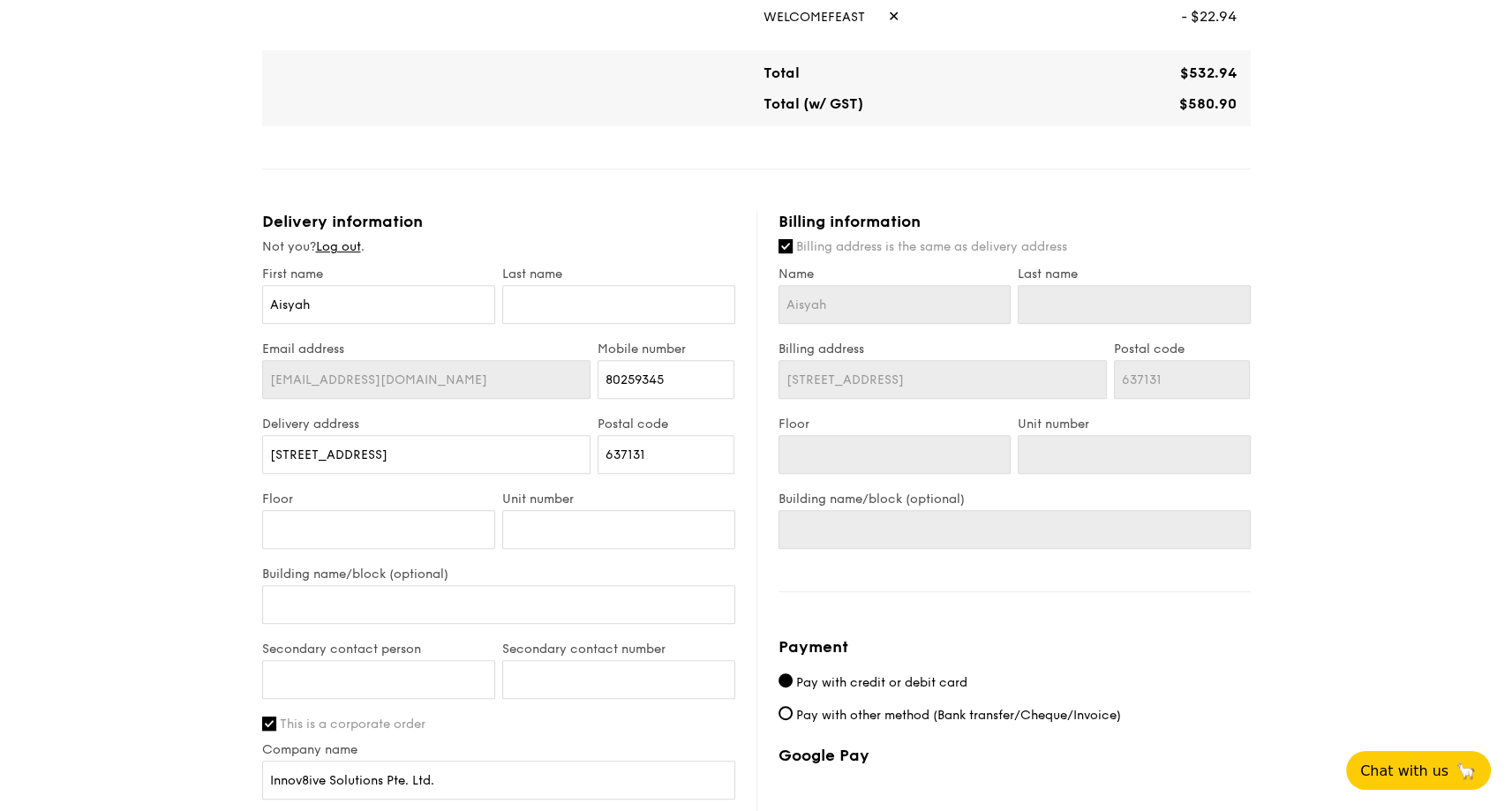
click at [793, 244] on label "Billing address is the same as delivery address" at bounding box center [1015, 247] width 472 height 18
click at [793, 244] on input "Billing address is the same as delivery address" at bounding box center [786, 246] width 14 height 14
checkbox input "false"
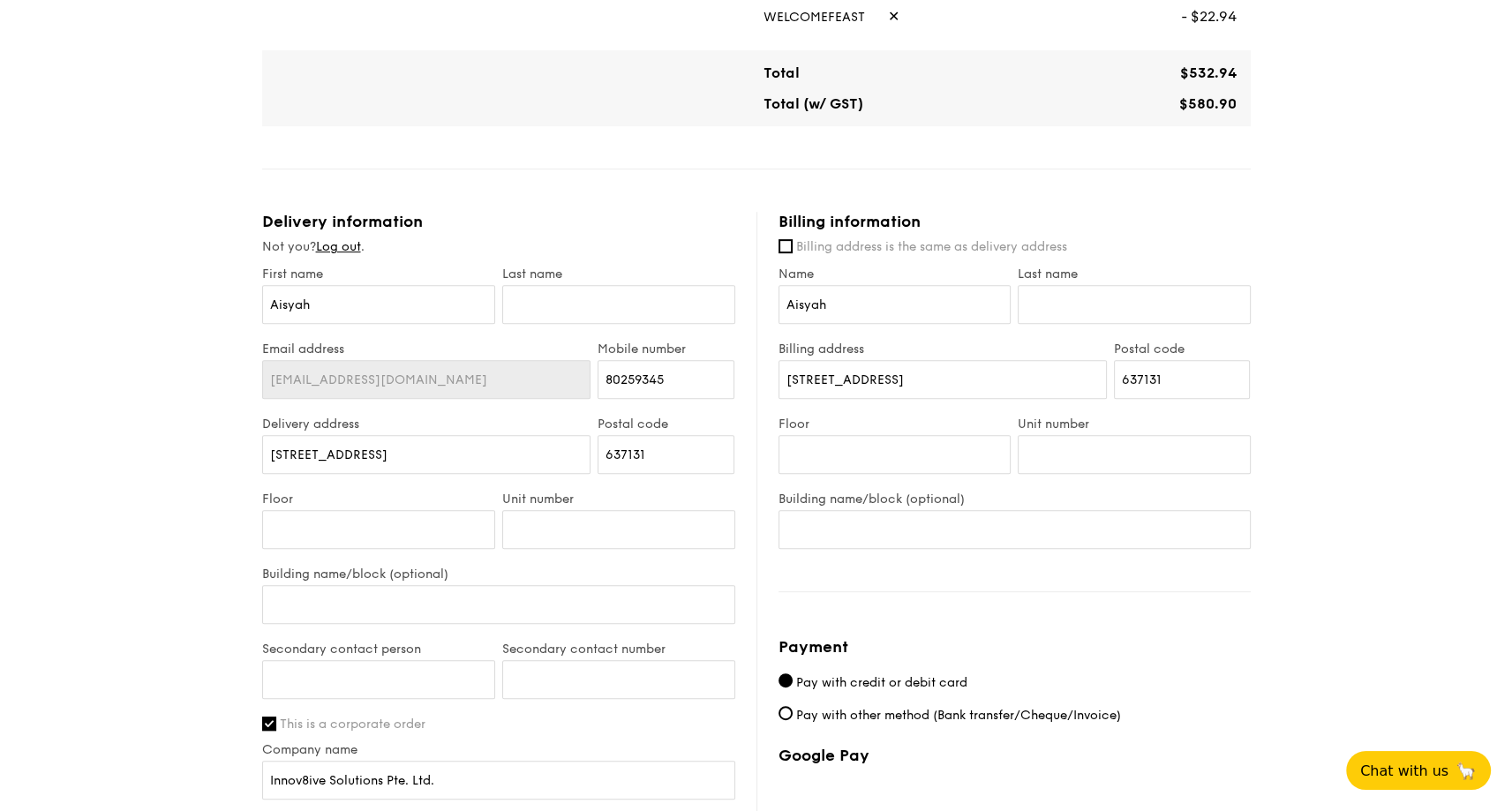
drag, startPoint x: 180, startPoint y: 466, endPoint x: 167, endPoint y: 467, distance: 13.0
click at [180, 466] on div "1 - Select menu 2 - Select items 3 - Check out Mini Buffet $18.80 /guest ($20.4…" at bounding box center [756, 191] width 1512 height 1809
click at [1088, 310] on input "Last name" at bounding box center [1134, 304] width 233 height 39
type input "Adam"
click at [961, 370] on input "11 Tuas South Avenue 12" at bounding box center [943, 380] width 328 height 39
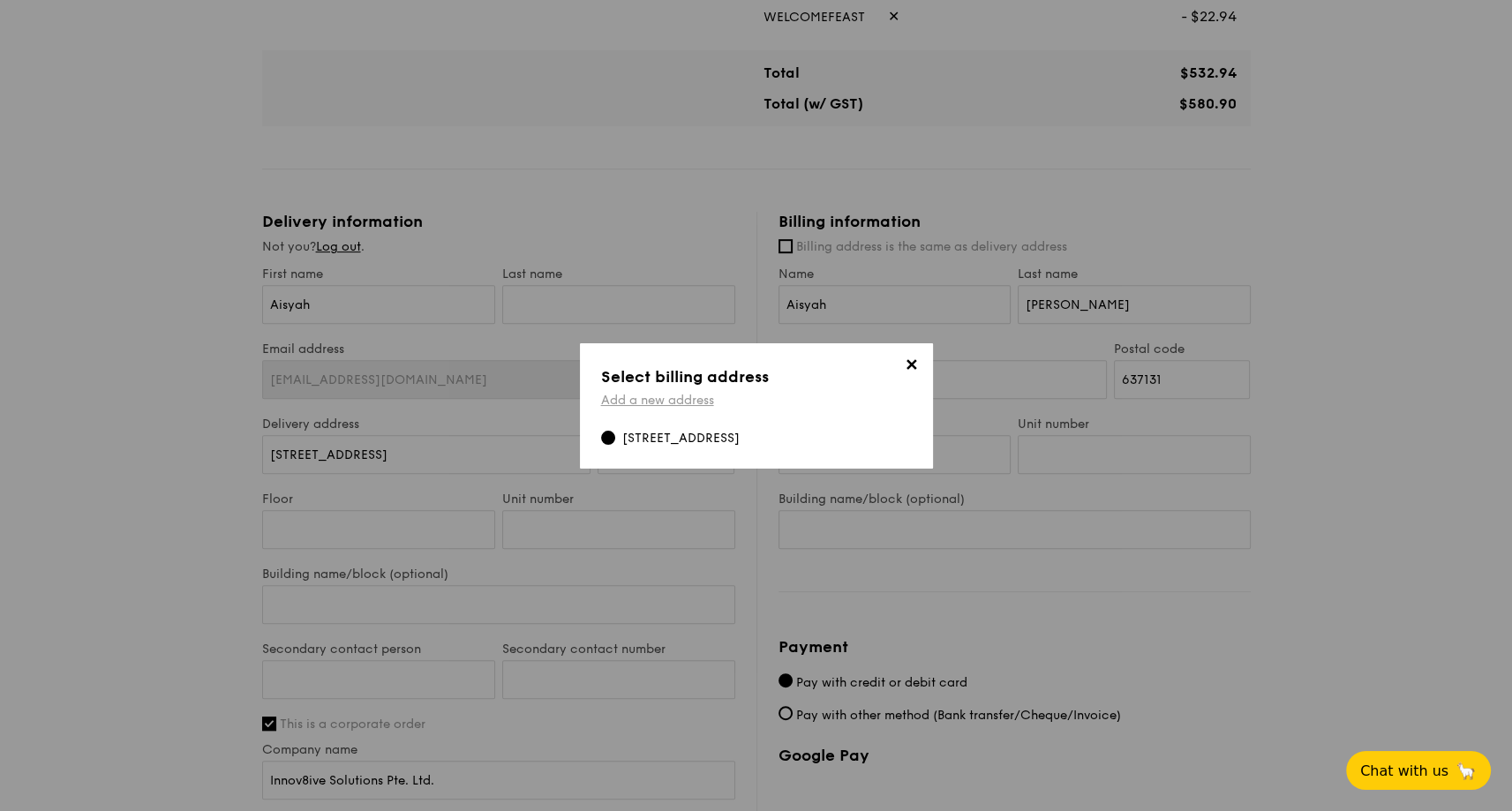
click at [690, 402] on link "Add a new address" at bounding box center [657, 400] width 113 height 15
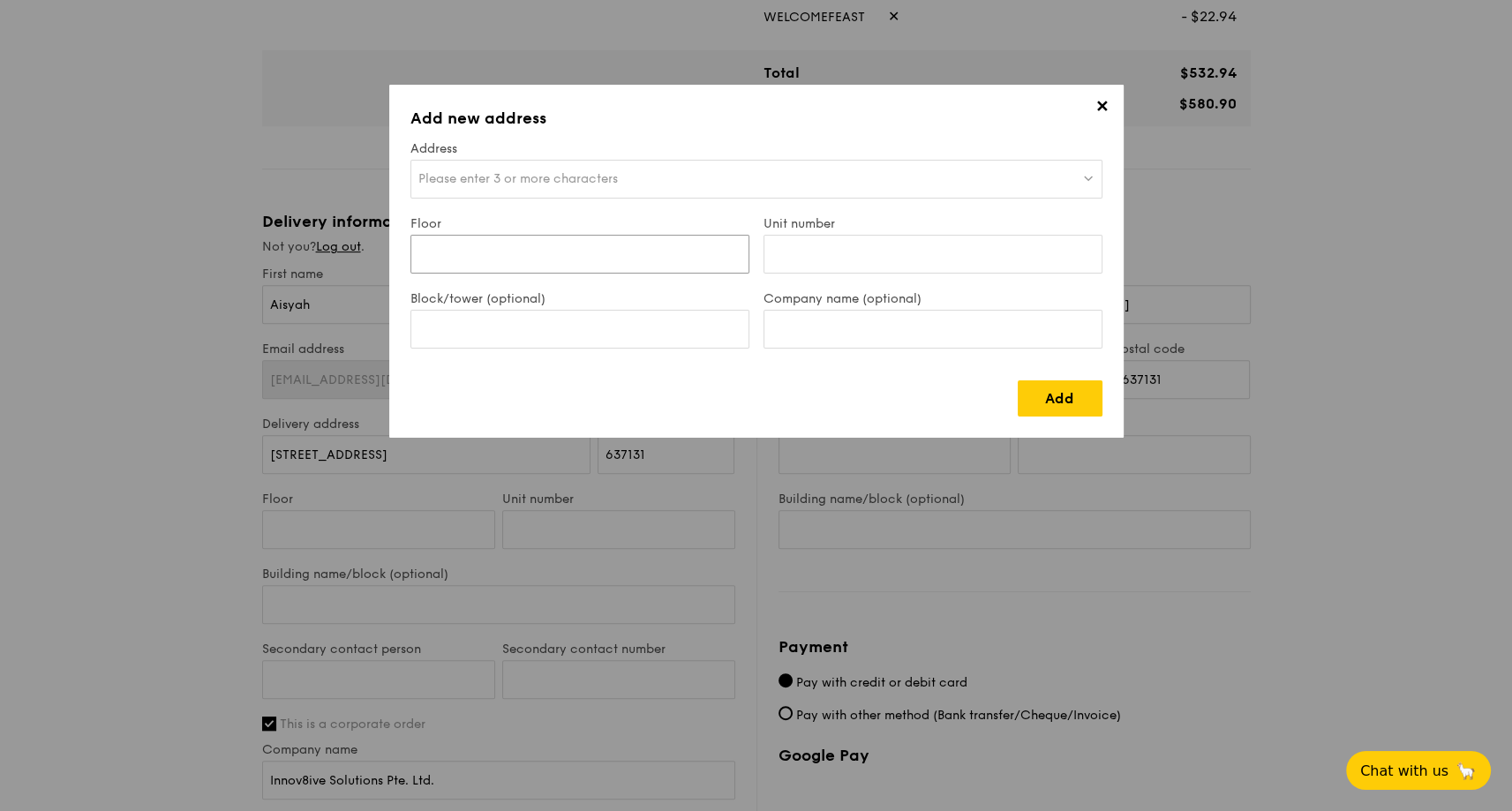
click at [505, 252] on input "Floor" at bounding box center [580, 254] width 339 height 39
click at [516, 172] on span "Please enter 3 or more characters" at bounding box center [518, 179] width 199 height 15
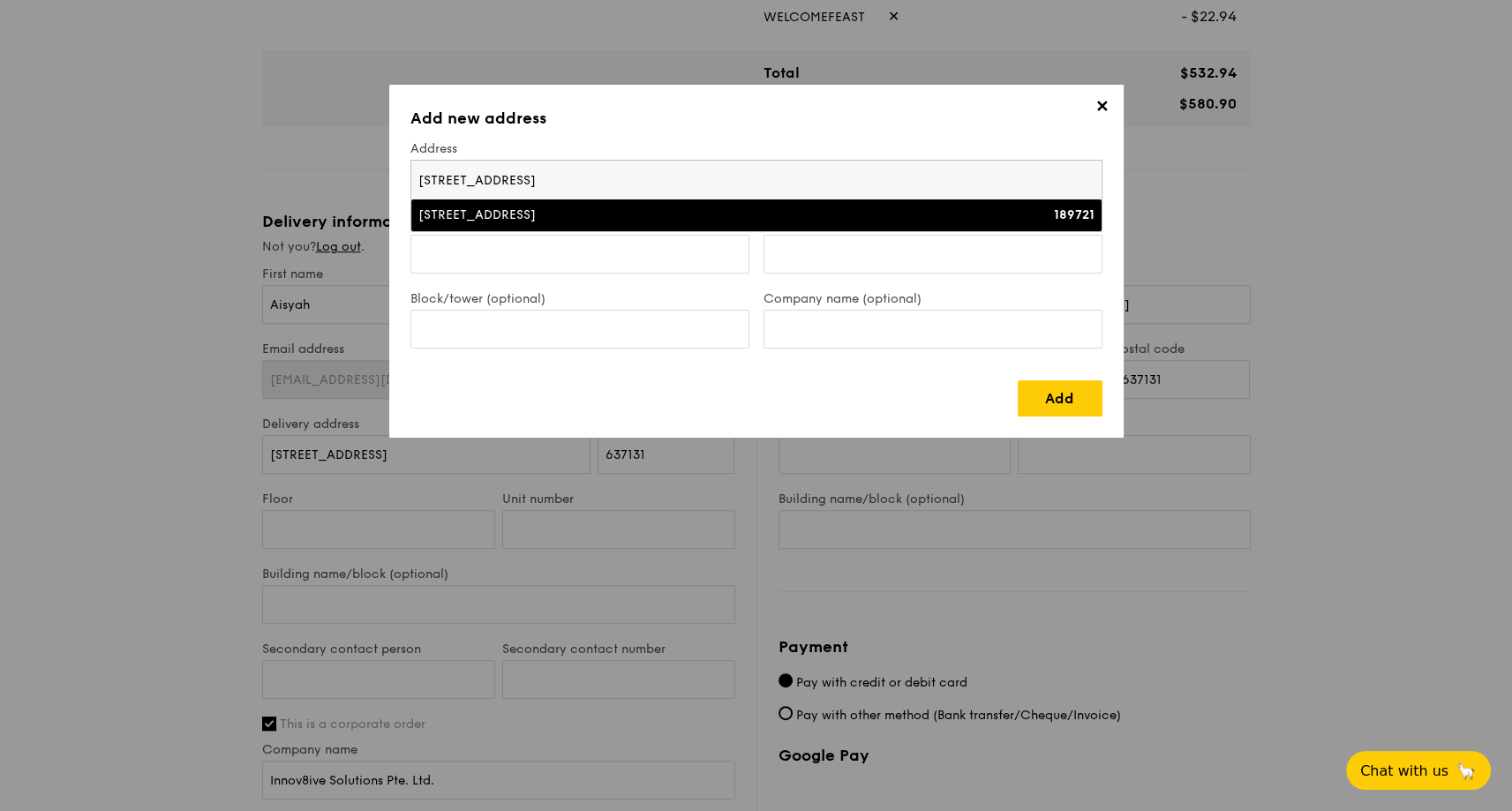
type input "152 beach road"
click at [490, 210] on div "152 Beach Road" at bounding box center [672, 215] width 508 height 18
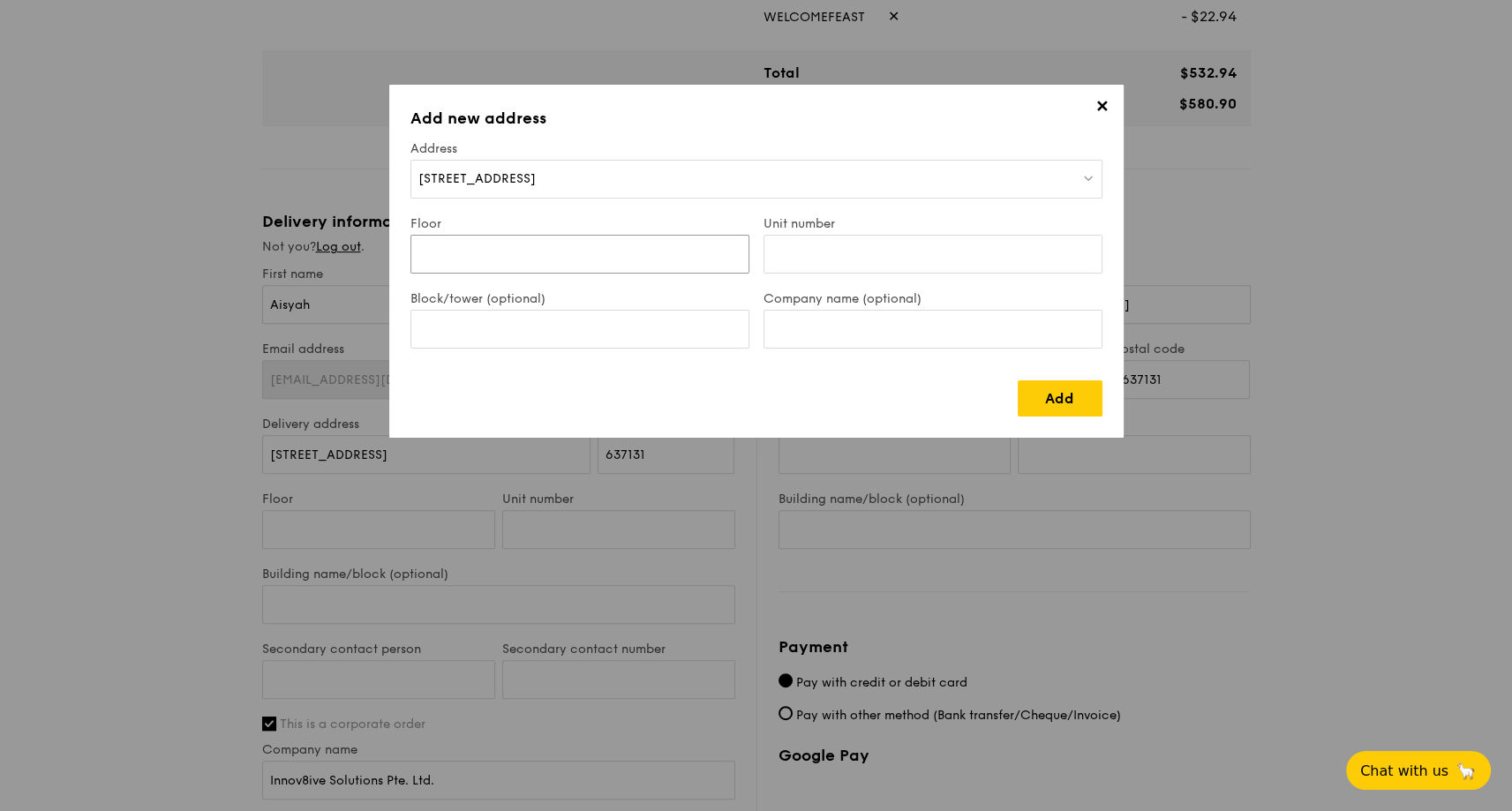
click at [463, 253] on input "Floor" at bounding box center [580, 254] width 339 height 39
drag, startPoint x: 668, startPoint y: 257, endPoint x: 425, endPoint y: 205, distance: 248.5
click at [446, 243] on input "10-07" at bounding box center [580, 254] width 339 height 39
type input "10"
type input "07"
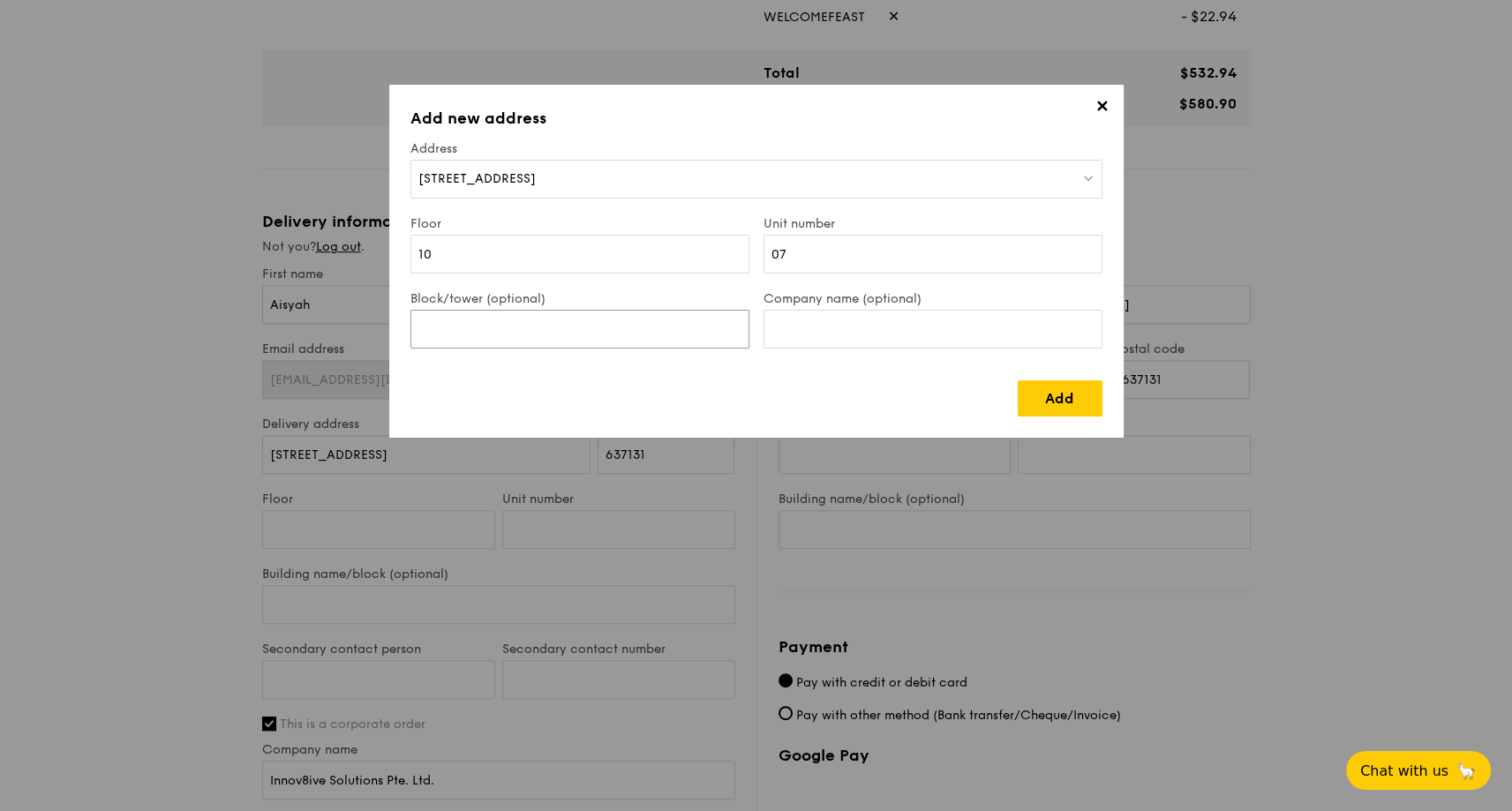
click at [447, 325] on input "Block/tower (optional)" at bounding box center [580, 329] width 339 height 39
type input "Gateway East"
click at [801, 341] on input "Company name (optional)" at bounding box center [933, 329] width 339 height 39
type input "Innov8ive Solutions Pte. Ltd."
click at [1056, 390] on link "Add" at bounding box center [1060, 398] width 85 height 36
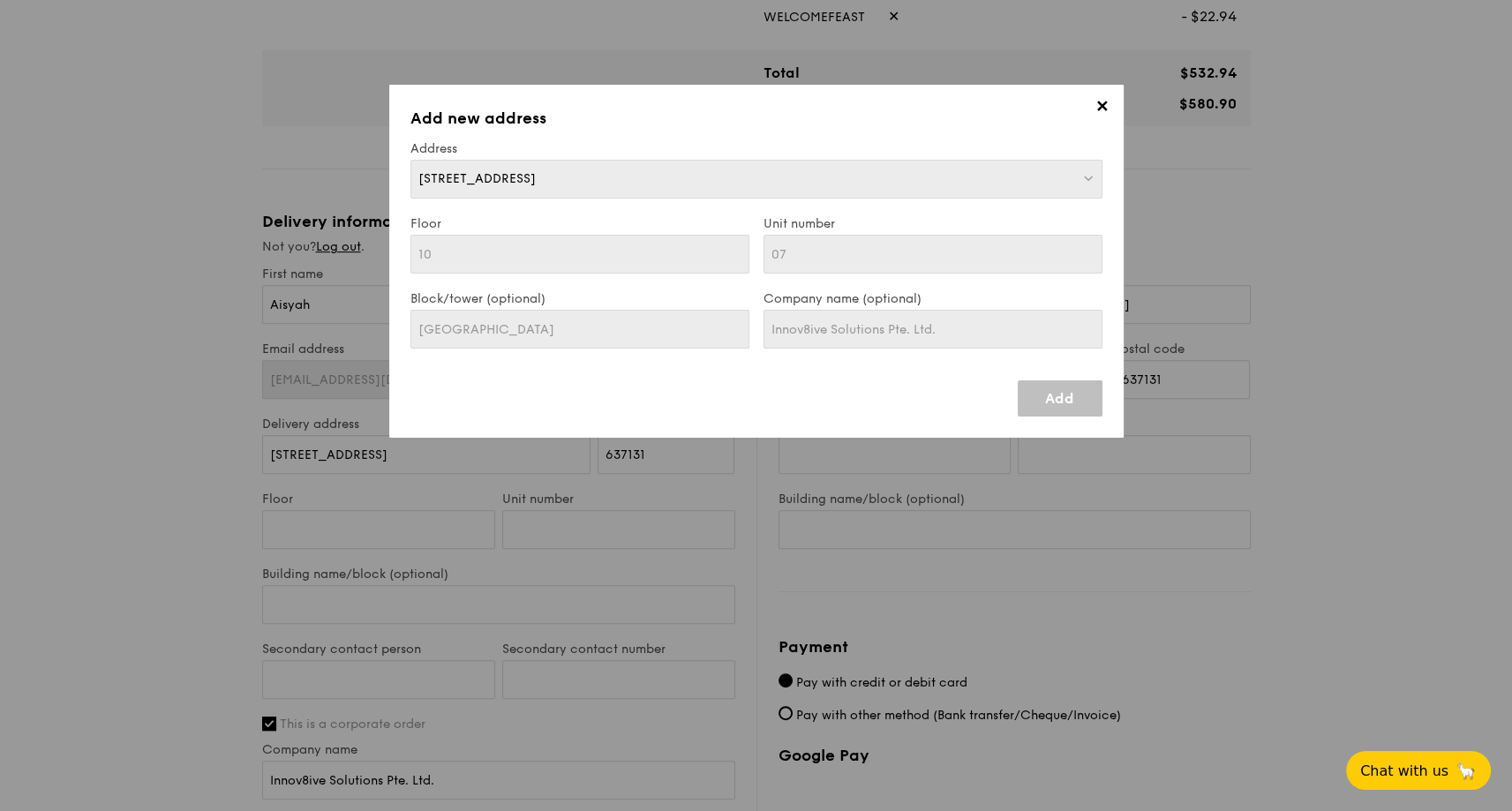
type input "152 Beach Road"
type input "189721"
type input "10"
type input "07"
type input "Gateway East"
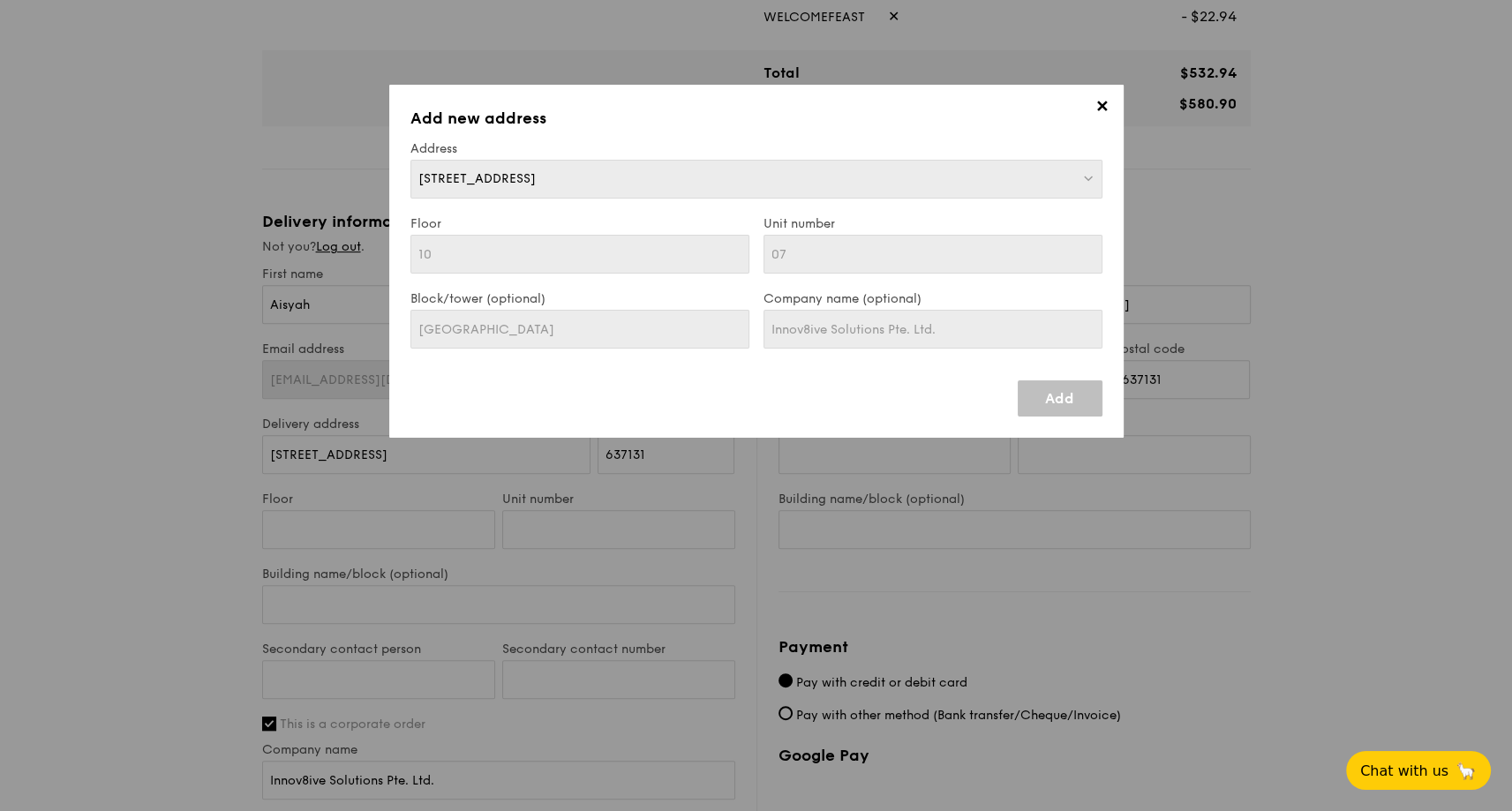
type input "152 Beach Road"
type input "189721"
type input "10"
type input "07"
type input "Gateway East"
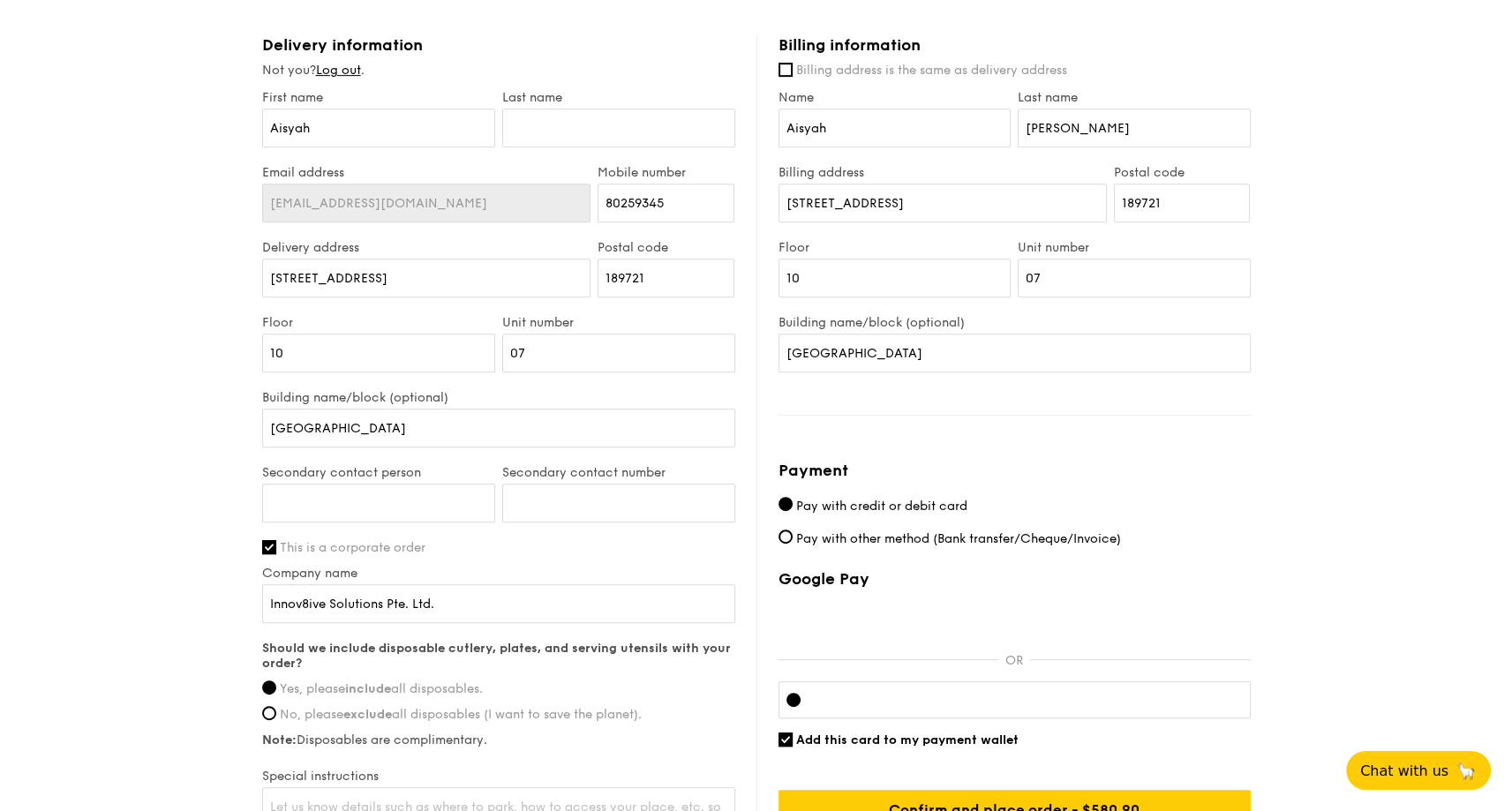
scroll to position [1013, 0]
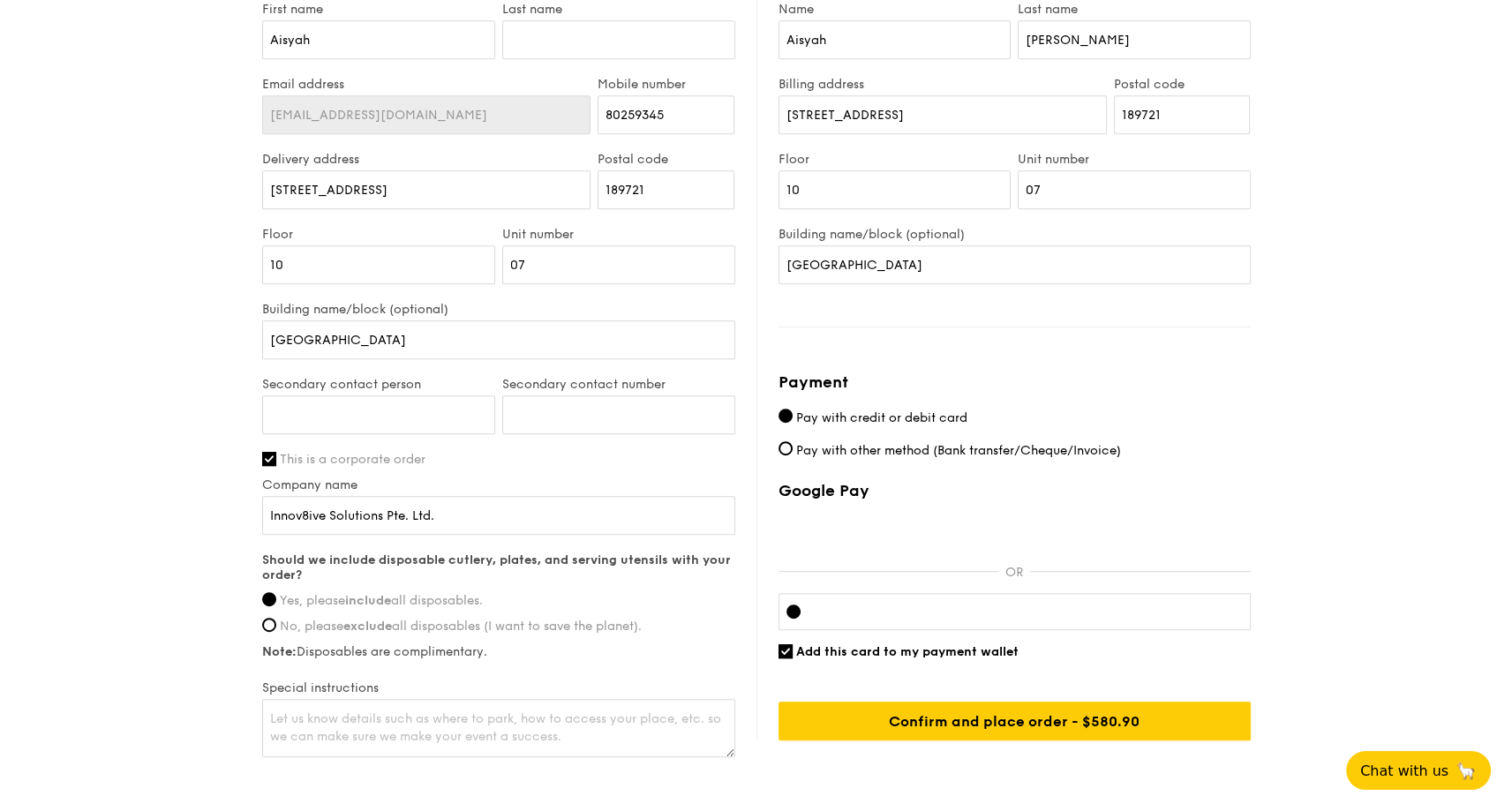
click at [972, 452] on span "Pay with other method (Bank transfer/Cheque/Invoice)" at bounding box center [959, 451] width 325 height 15
click at [793, 452] on input "Pay with other method (Bank transfer/Cheque/Invoice)" at bounding box center [786, 448] width 14 height 14
radio input "true"
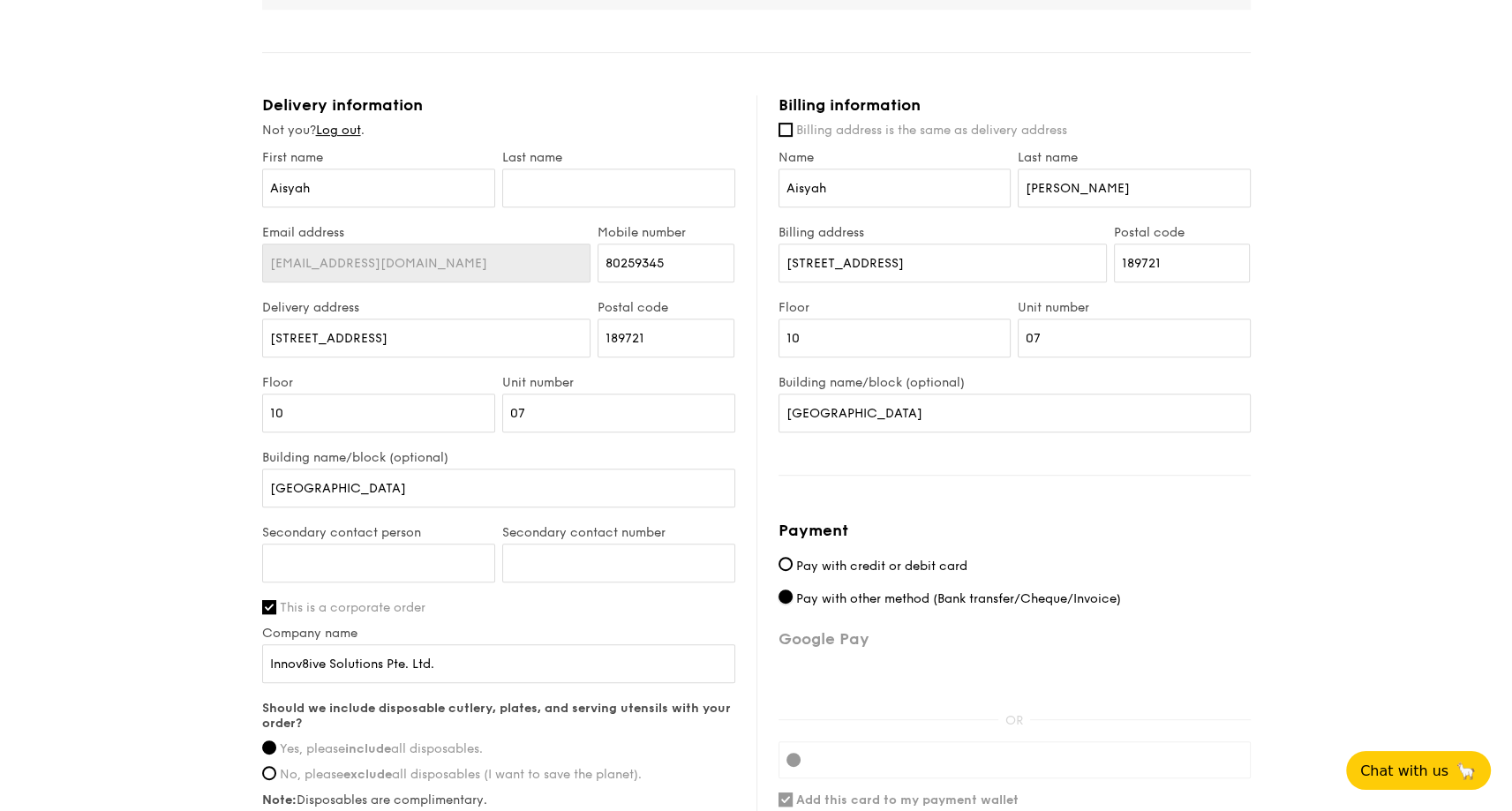
scroll to position [837, 0]
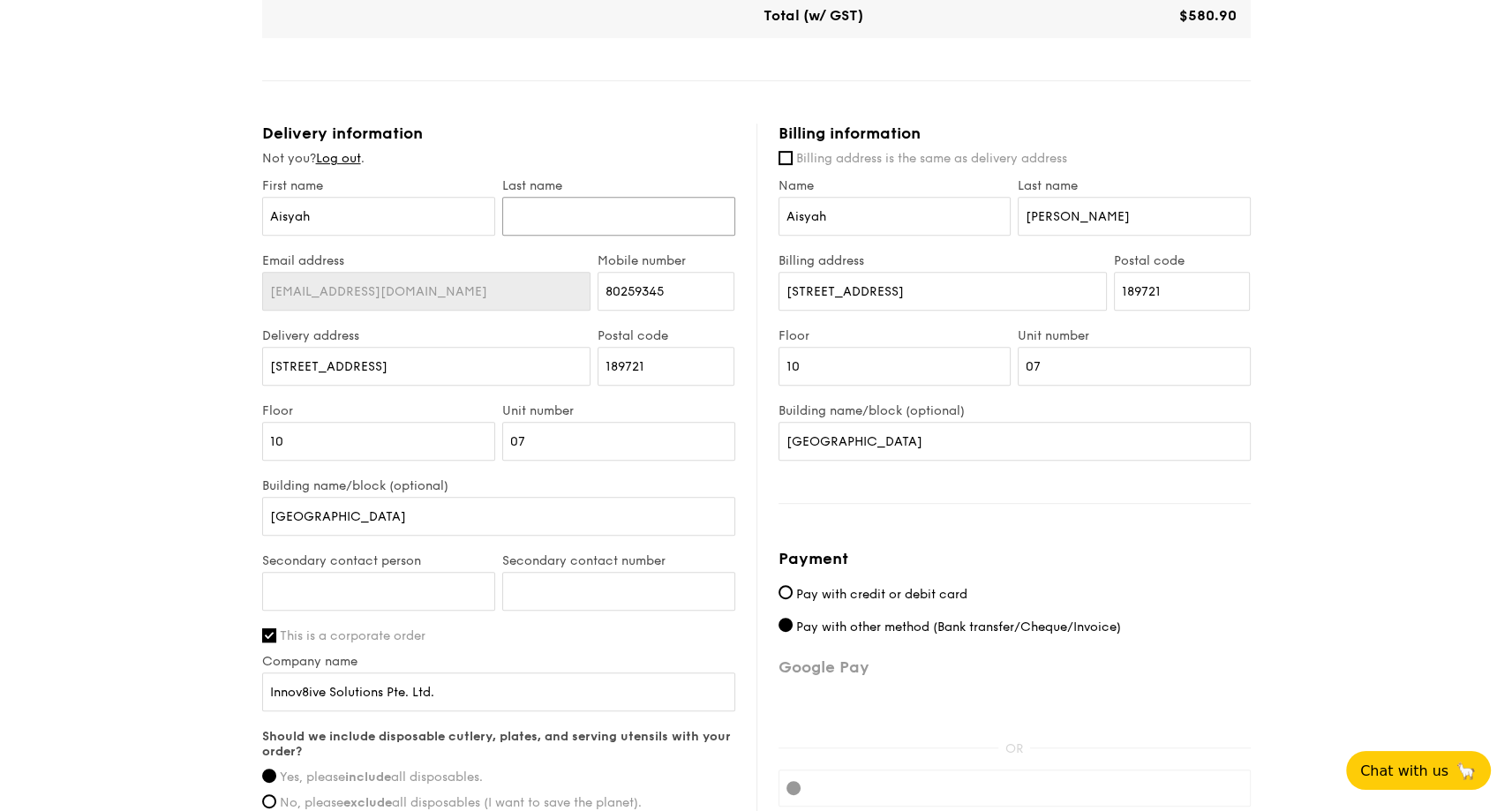
click at [538, 215] on input "text" at bounding box center [619, 217] width 233 height 39
type input "a"
type input "Adam"
click at [231, 323] on div "1 - Select menu 2 - Select items 3 - Check out Mini Buffet $18.80 /guest ($20.4…" at bounding box center [756, 102] width 1512 height 1809
click at [407, 365] on input "152 Beach Road" at bounding box center [426, 366] width 329 height 39
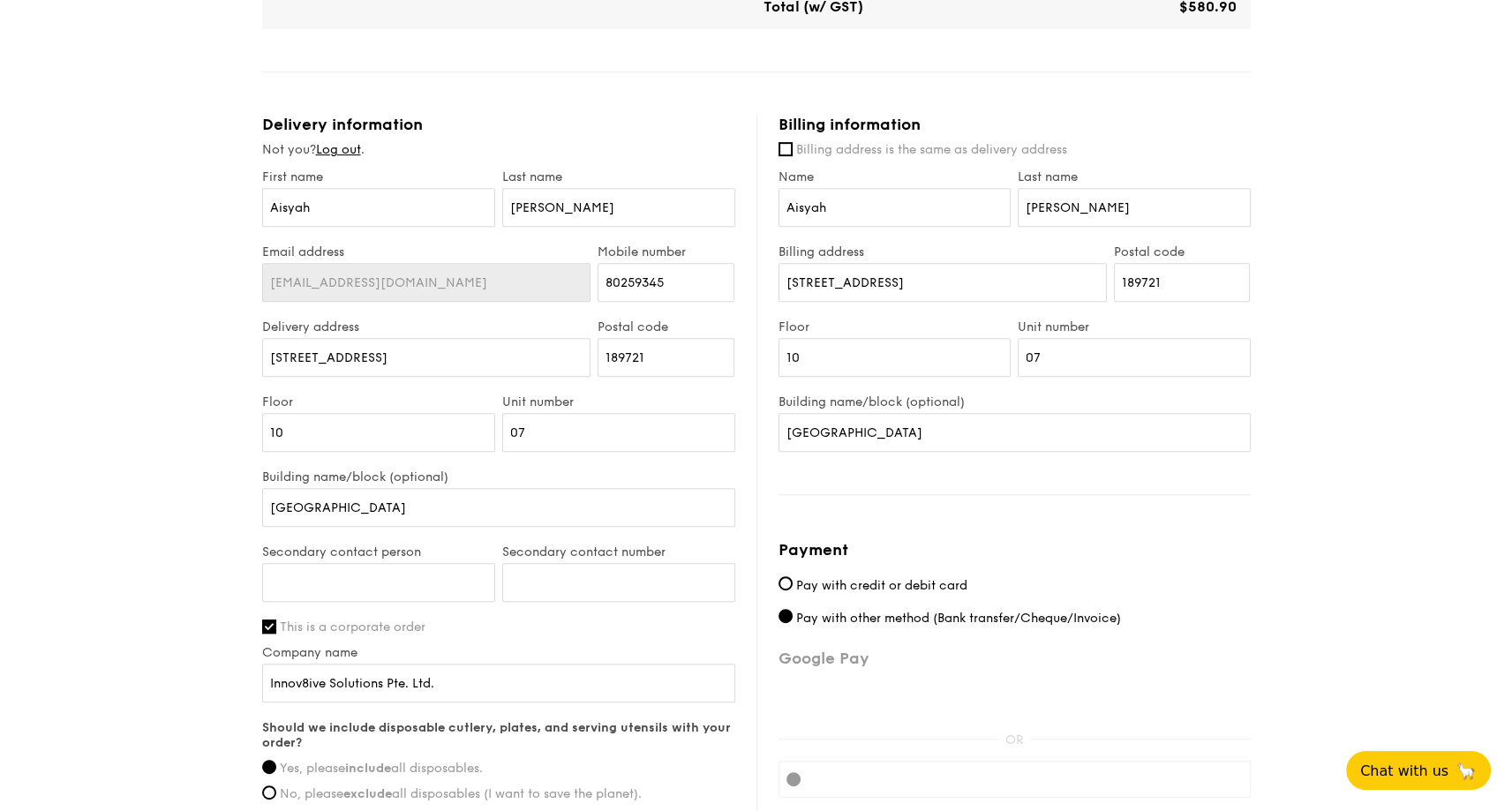
scroll to position [1013, 0]
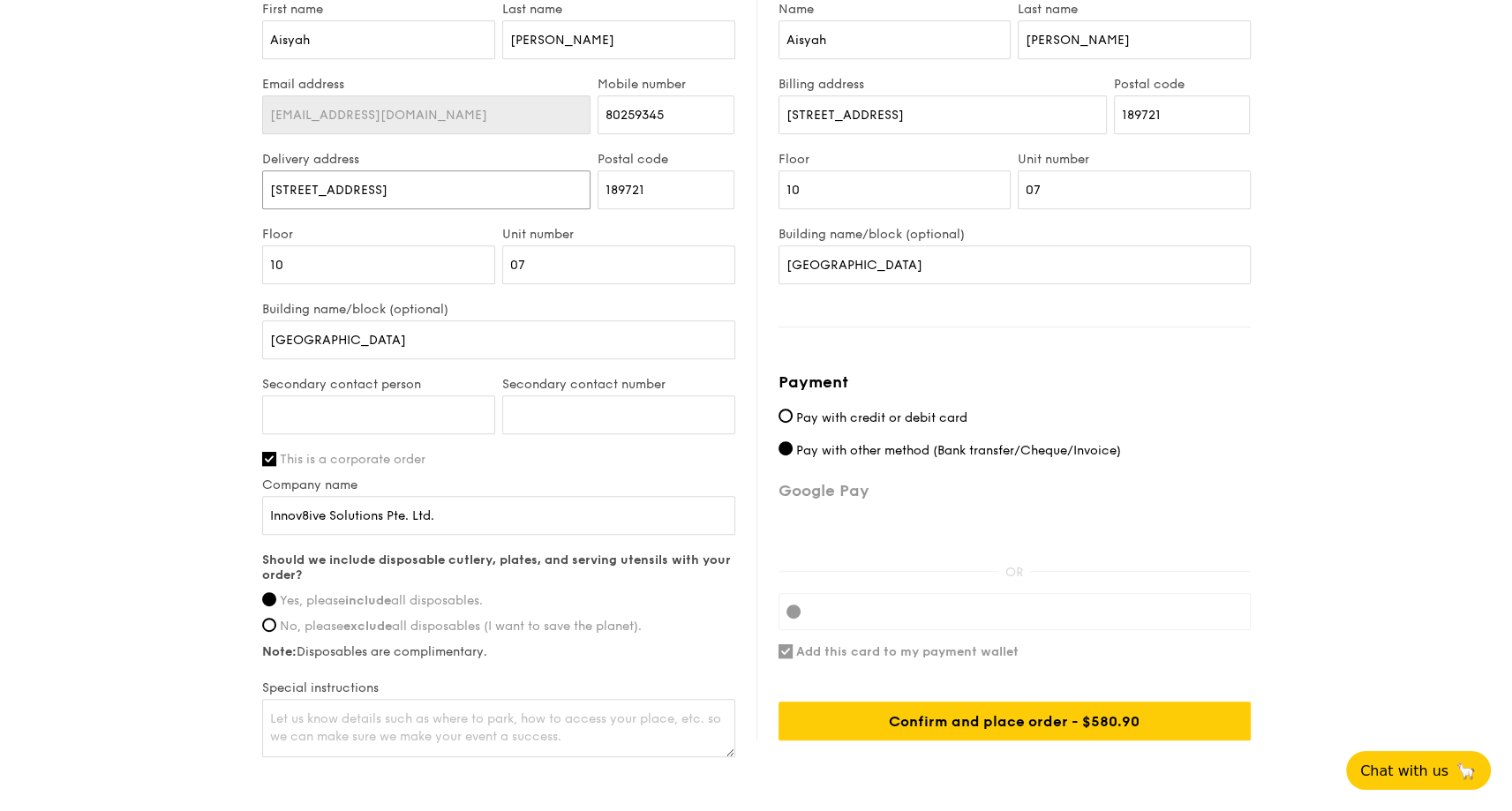
drag, startPoint x: 410, startPoint y: 189, endPoint x: 180, endPoint y: 187, distance: 230.0
click at [382, 195] on input "152 Beach Road" at bounding box center [426, 190] width 329 height 39
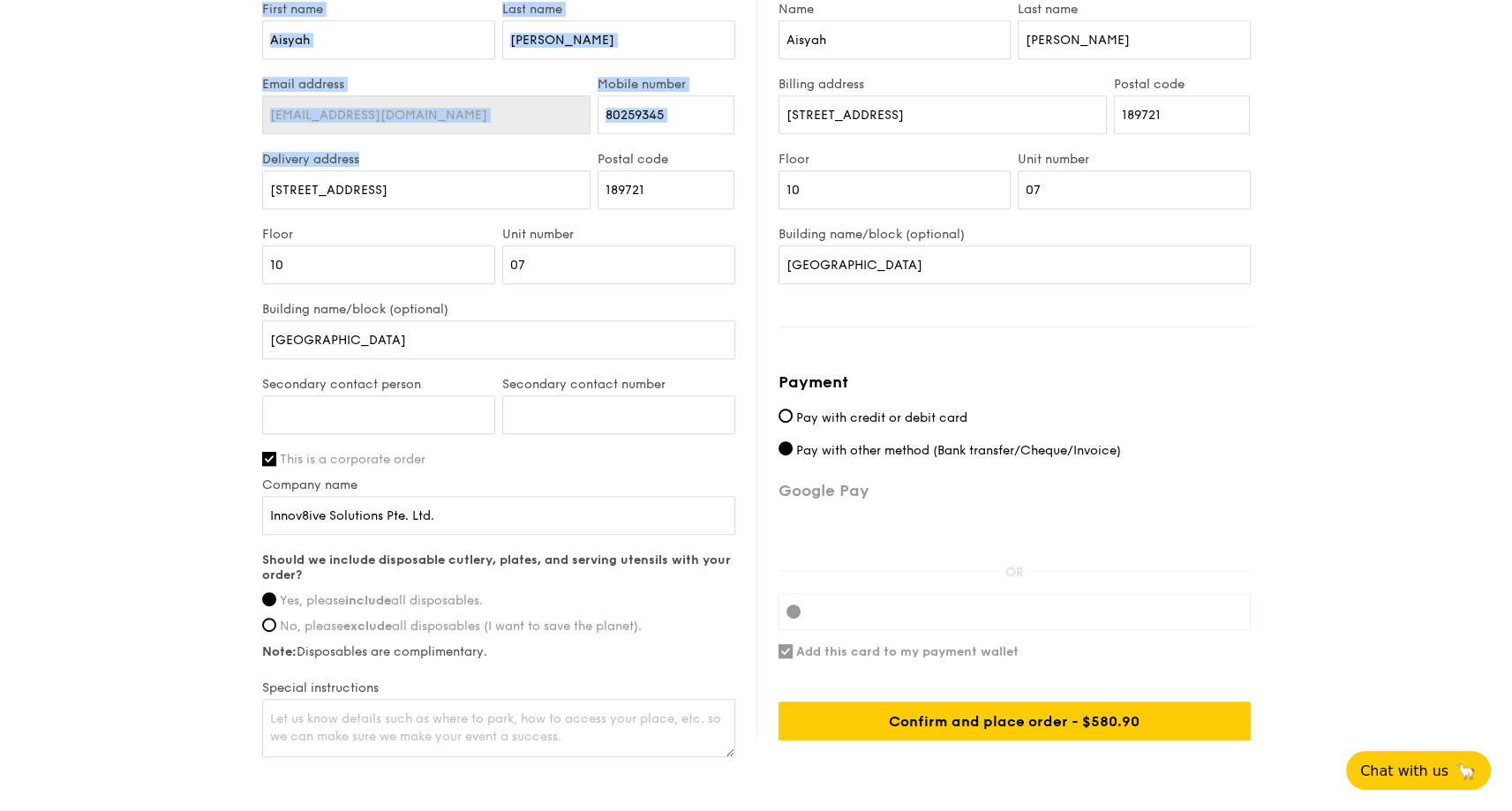
drag, startPoint x: 388, startPoint y: 194, endPoint x: 232, endPoint y: 192, distance: 156.0
click at [330, 182] on input "152 Beach Road" at bounding box center [426, 190] width 329 height 39
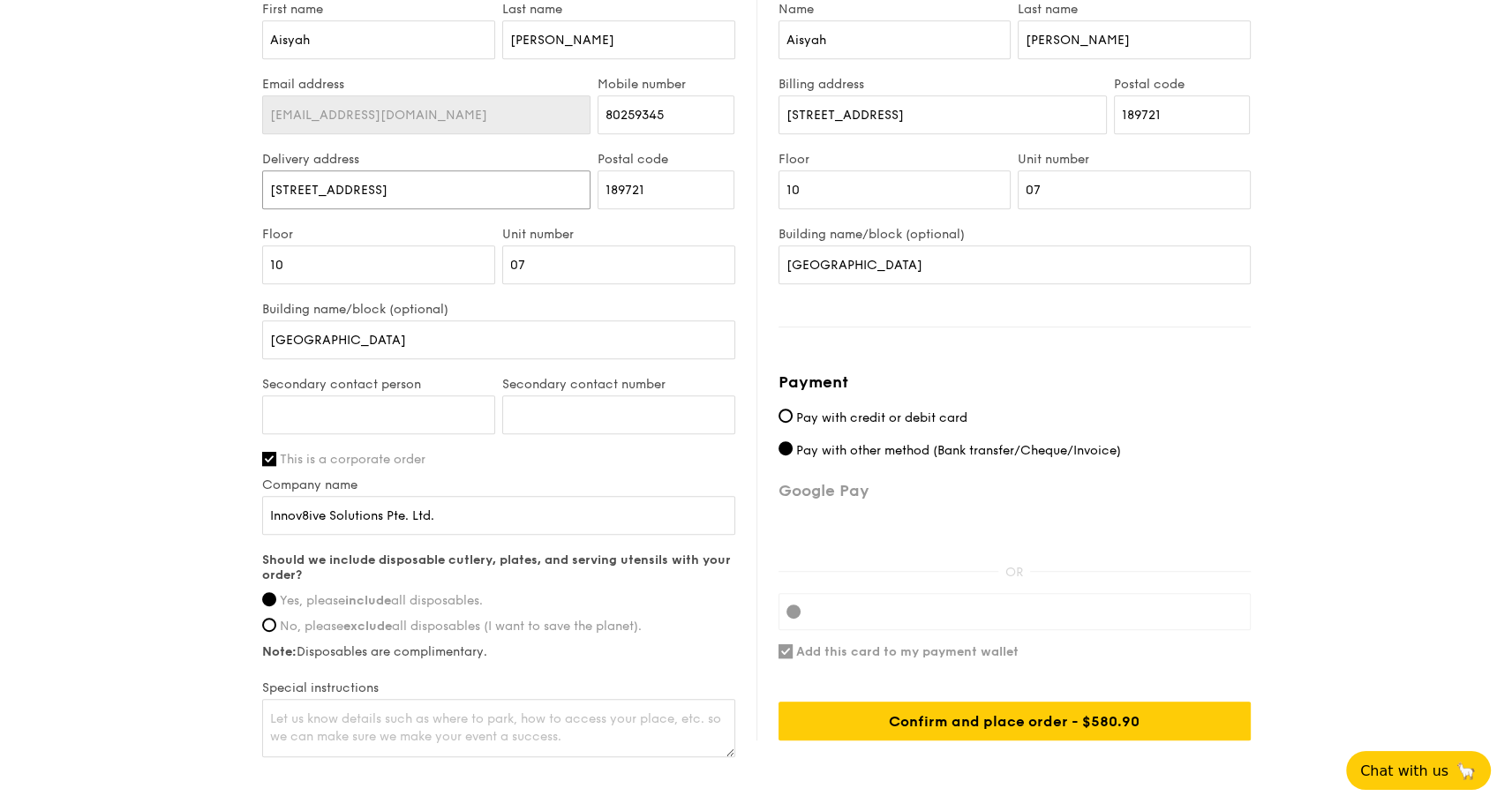
click at [330, 182] on input "152 Beach Road" at bounding box center [426, 190] width 329 height 39
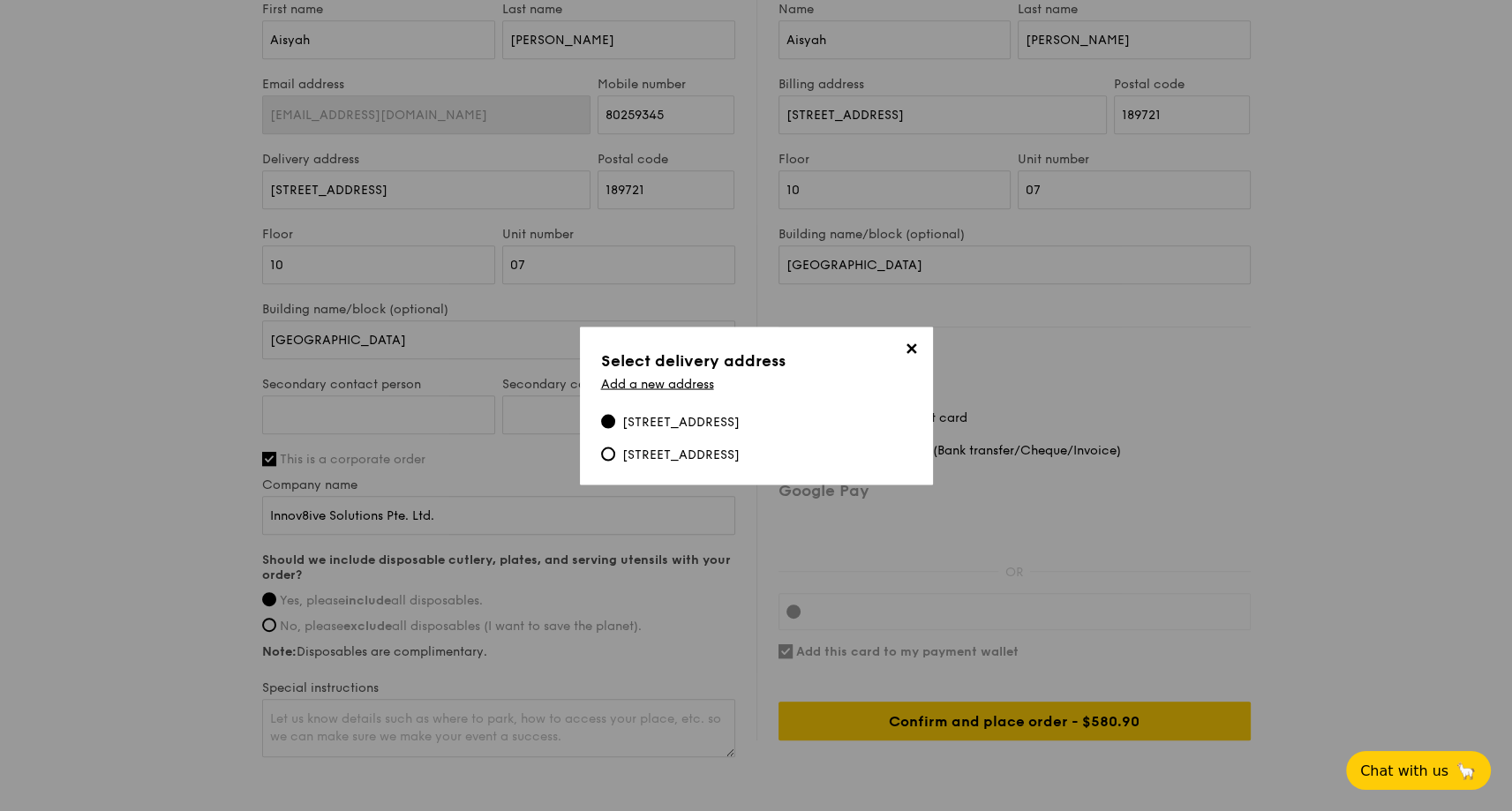
click at [707, 455] on div "11 Tuas South Avenue 12, 637131" at bounding box center [680, 454] width 117 height 18
click at [615, 455] on input "11 Tuas South Avenue 12, 637131" at bounding box center [608, 453] width 14 height 14
type input "11 Tuas South Avenue 12"
type input "637131"
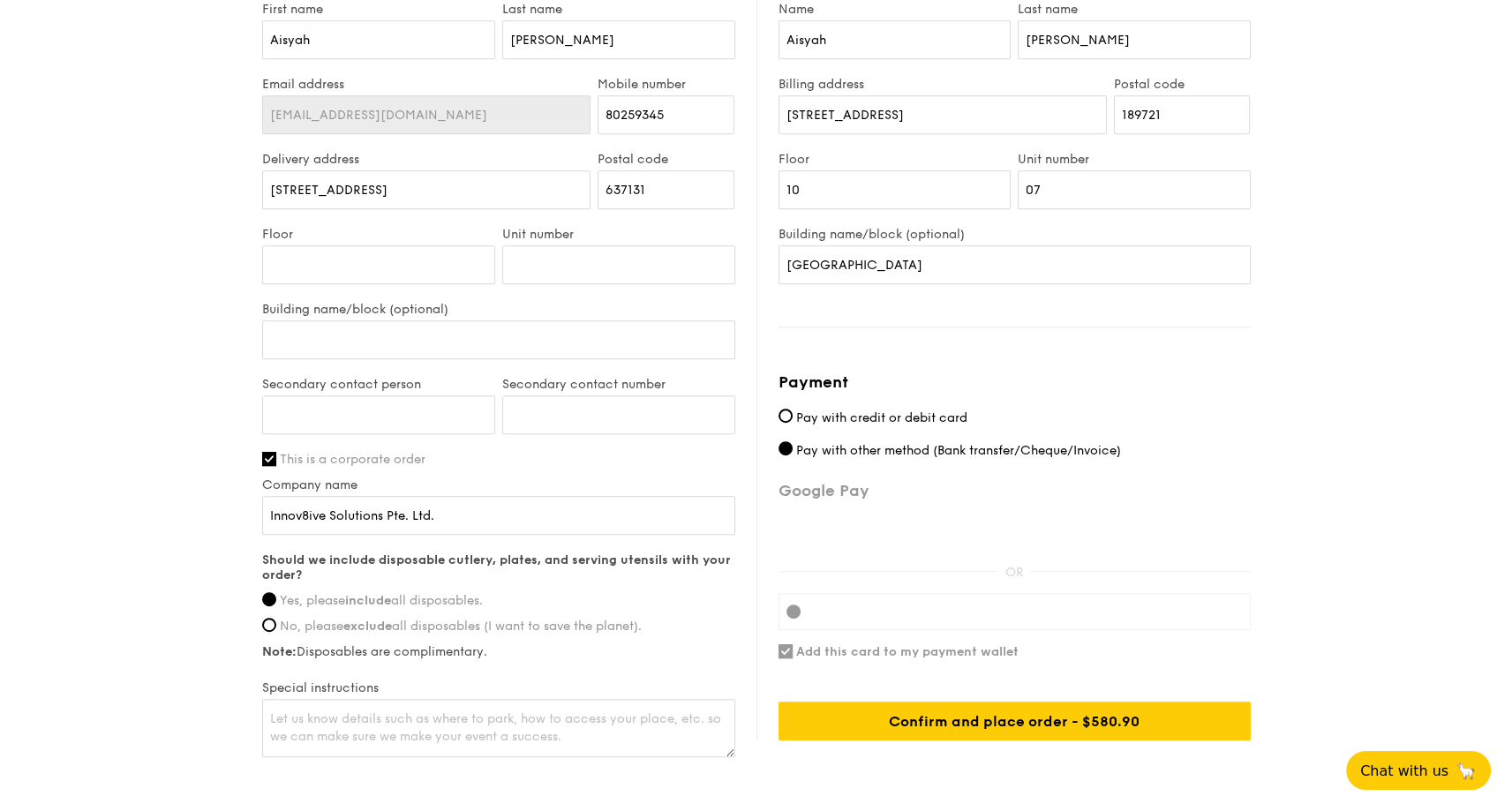
click at [367, 408] on input "Secondary contact person" at bounding box center [378, 415] width 233 height 39
type input "Richard Davidson"
click at [523, 410] on input "Secondary contact number" at bounding box center [619, 415] width 233 height 39
paste input "6589510709"
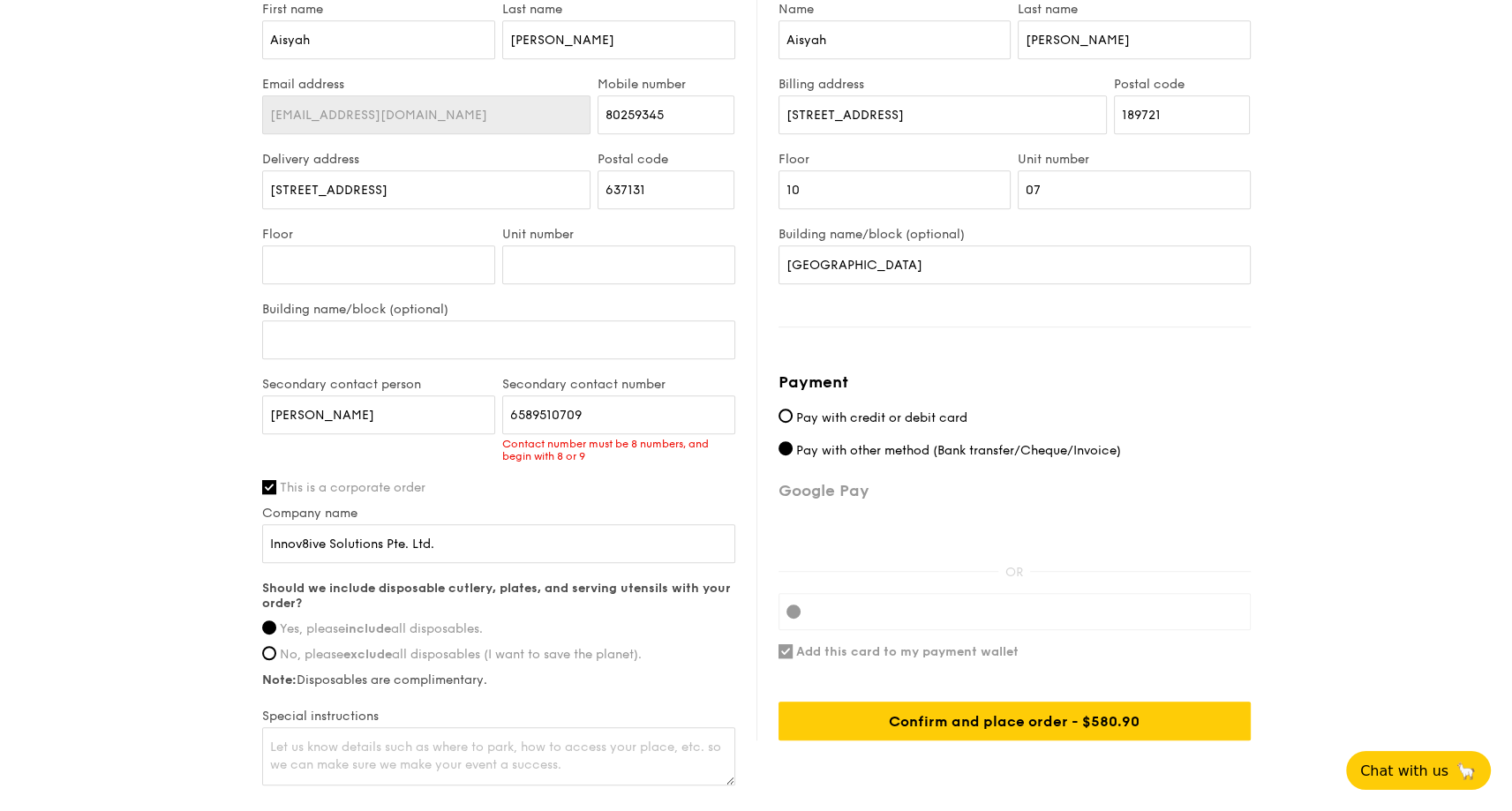
drag, startPoint x: 532, startPoint y: 408, endPoint x: 475, endPoint y: 408, distance: 57.0
click at [475, 408] on div "Secondary contact person Richard Davidson Secondary contact number 6589510709 C…" at bounding box center [499, 429] width 480 height 103
type input "89510709"
drag, startPoint x: 206, startPoint y: 448, endPoint x: 182, endPoint y: 447, distance: 24.0
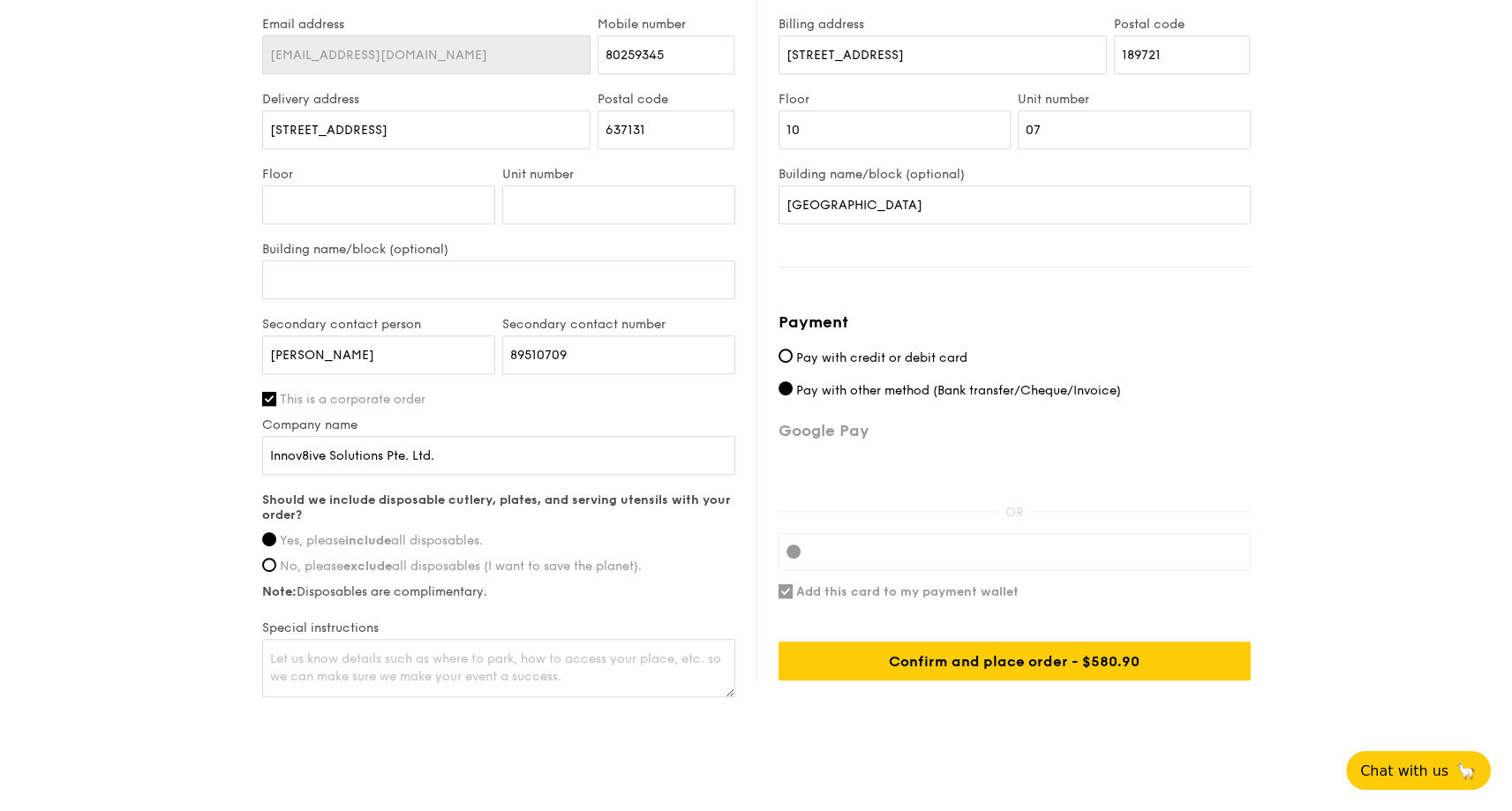
scroll to position [1101, 0]
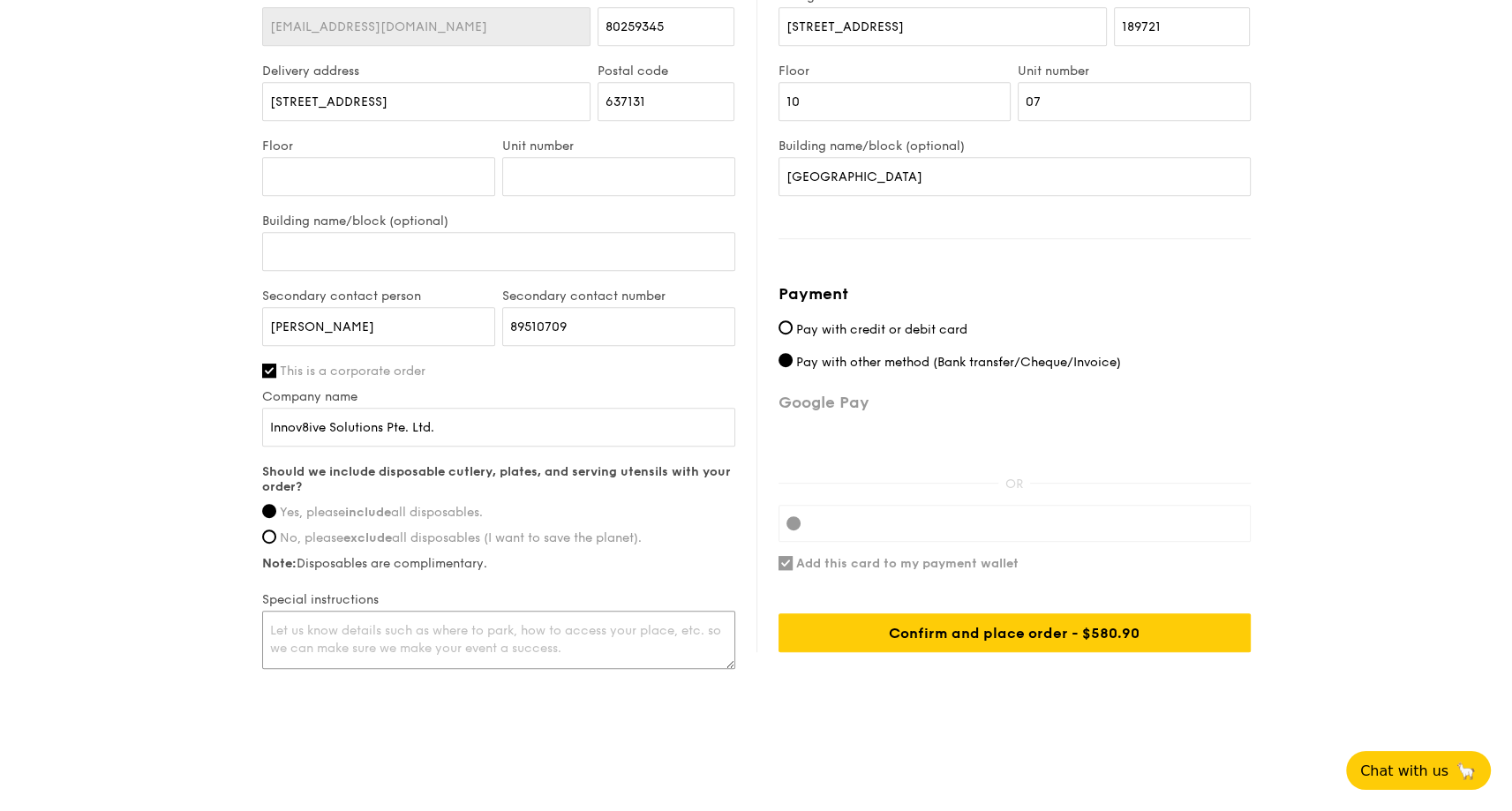
click at [344, 629] on textarea at bounding box center [498, 640] width 473 height 58
paste textarea "Enter thru gate #3 and sign in for pass, inform gate agent they are here for ca…"
click at [413, 645] on textarea "Enter thru gate #3 and sign in for pass, inform gate agent they are here for ca…" at bounding box center [498, 640] width 473 height 58
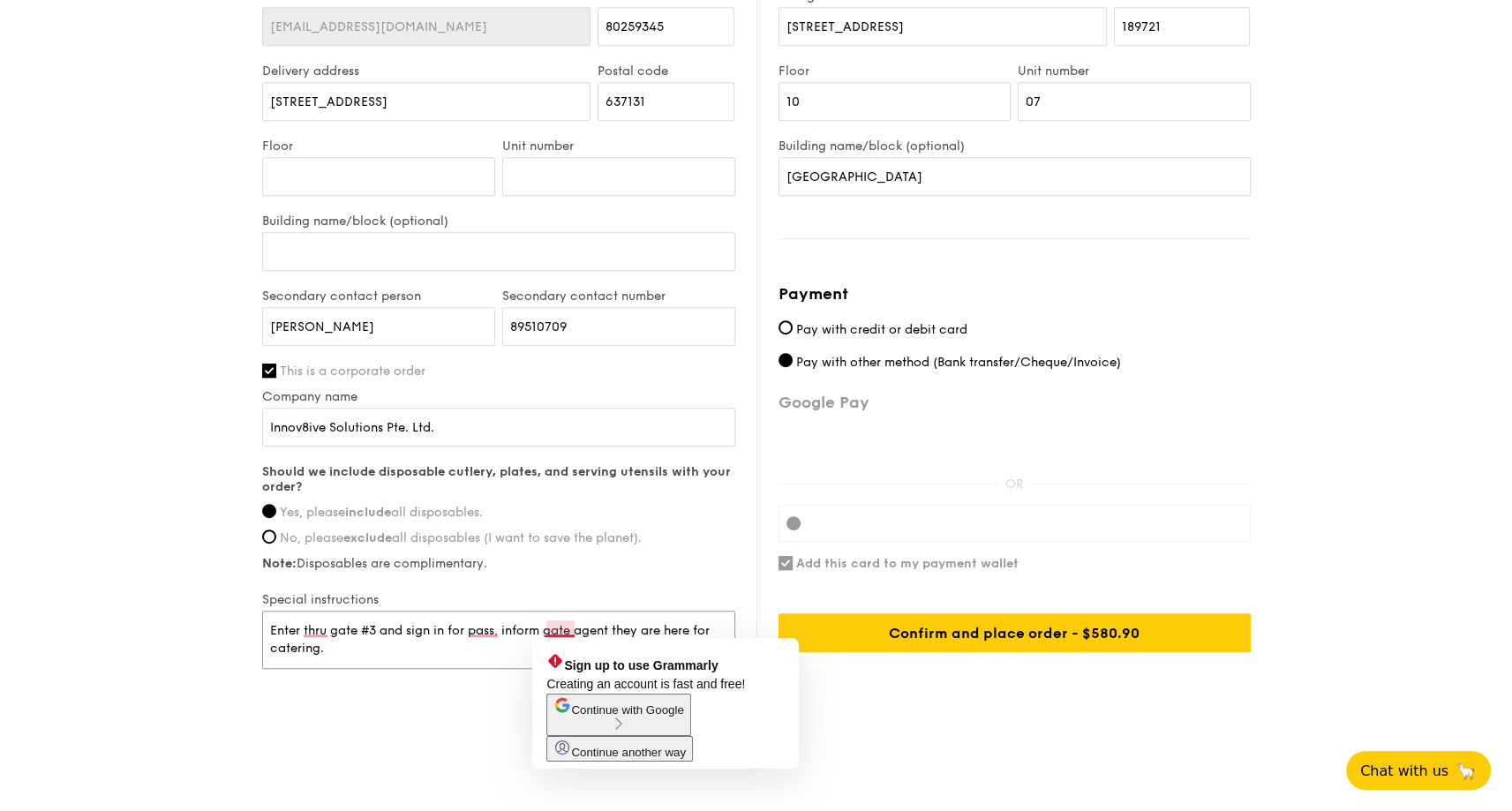
click at [428, 649] on textarea "Enter thru gate #3 and sign in for pass, inform gate agent they are here for ca…" at bounding box center [498, 640] width 473 height 58
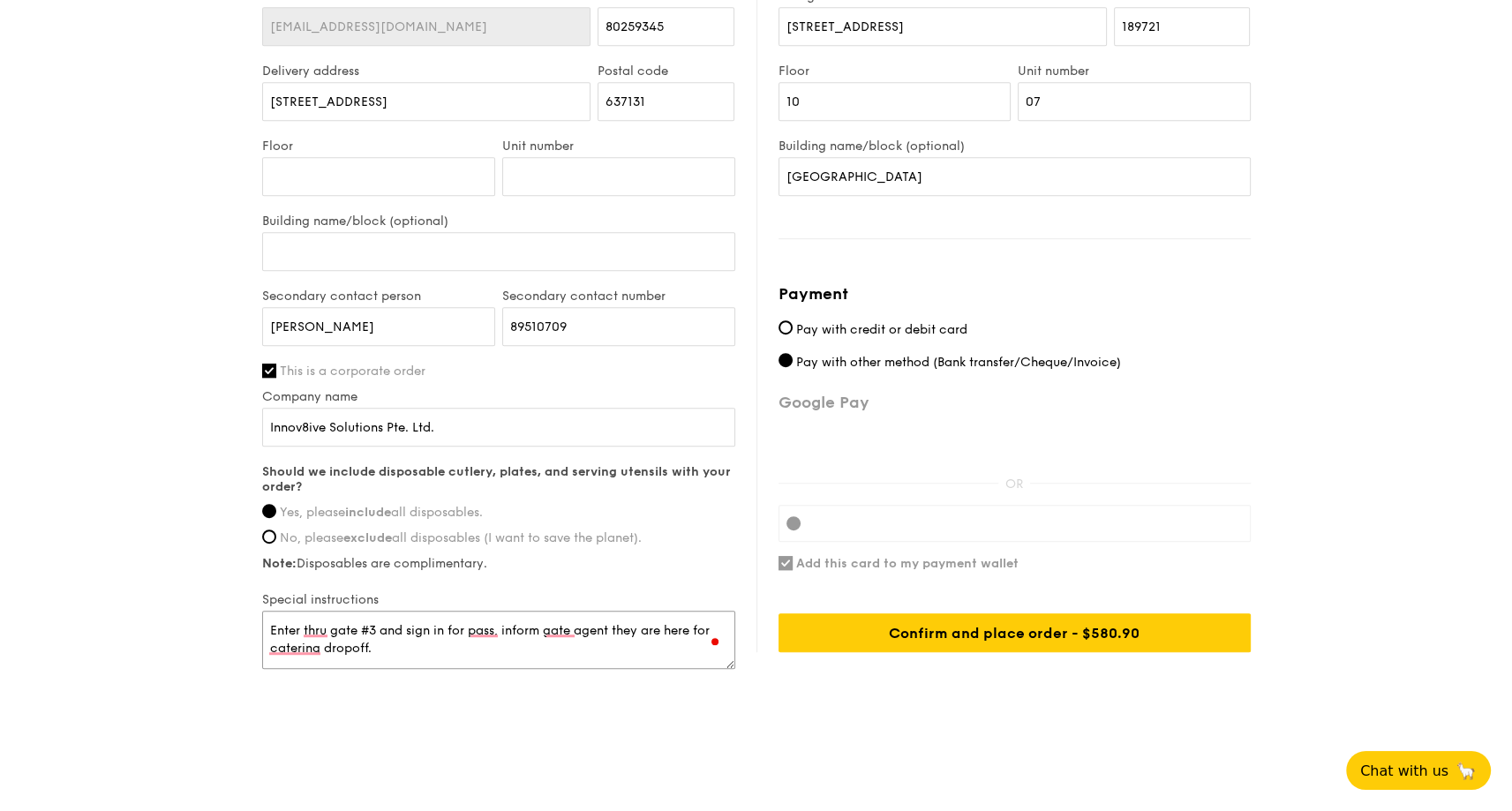
type textarea "Enter thru gate #3 and sign in for pass, inform gate agent they are here for ca…"
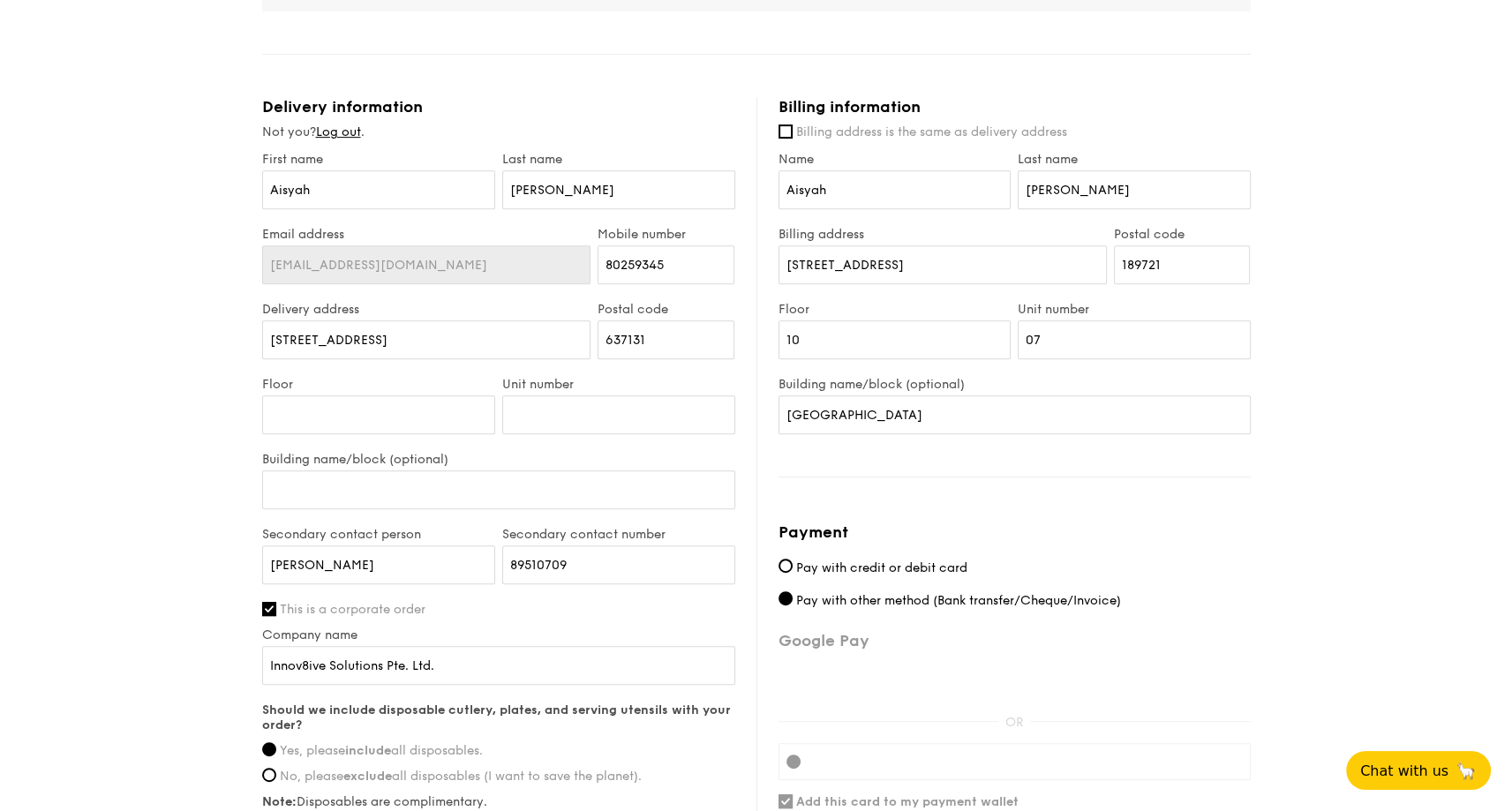
scroll to position [837, 0]
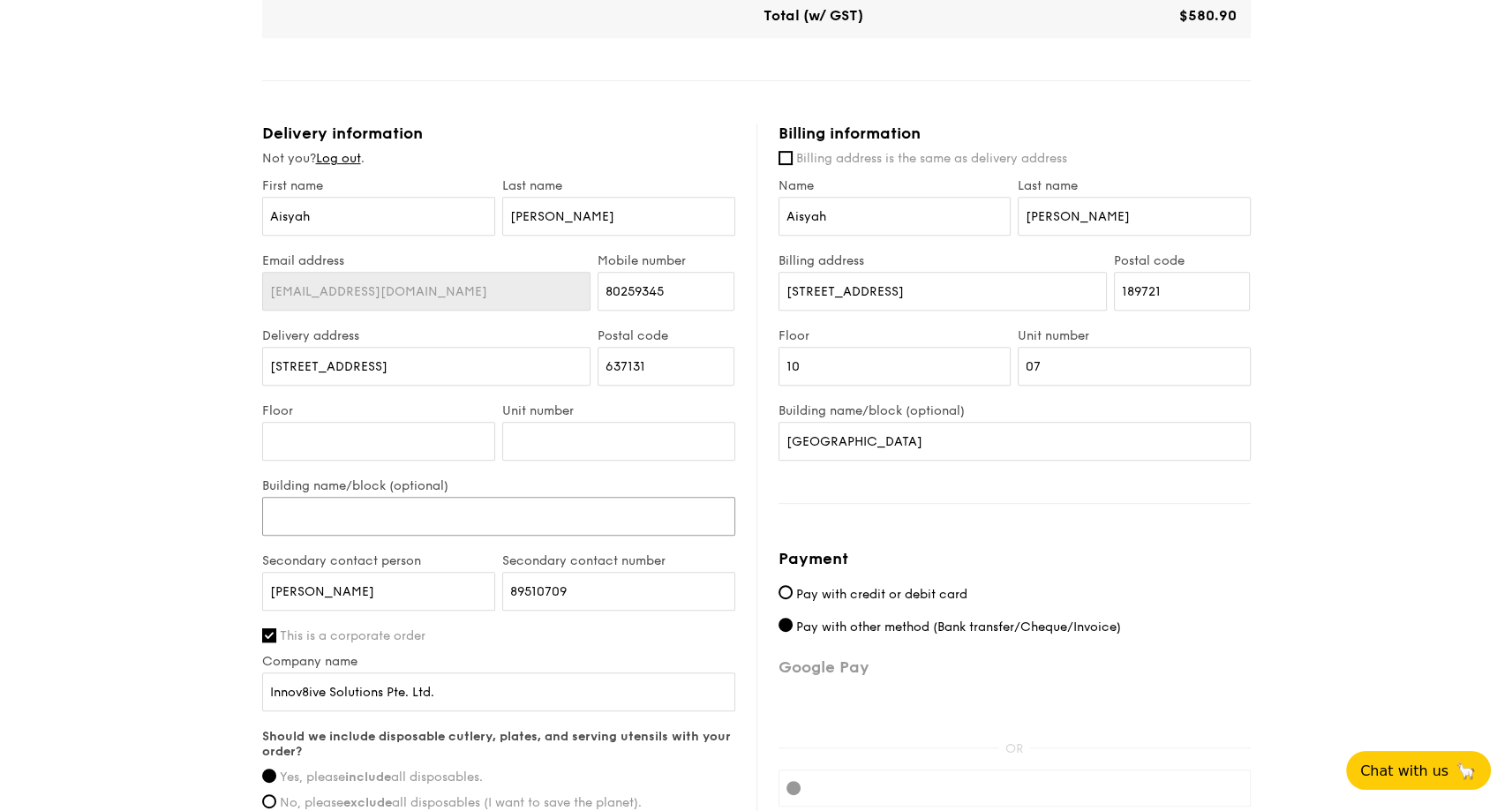
click at [350, 509] on input "Building name/block (optional)" at bounding box center [498, 516] width 473 height 39
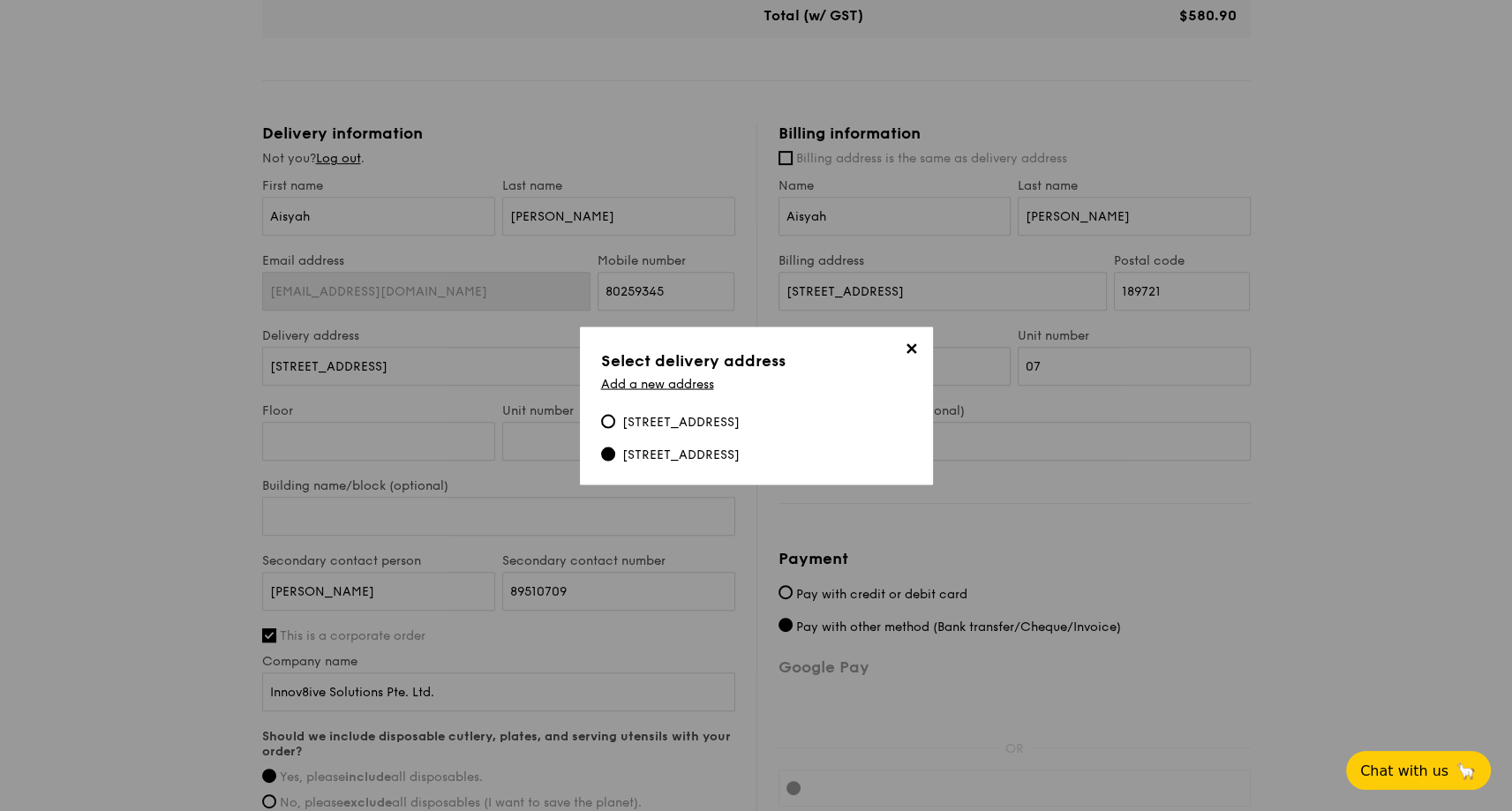
click at [907, 347] on span "✕" at bounding box center [912, 351] width 25 height 25
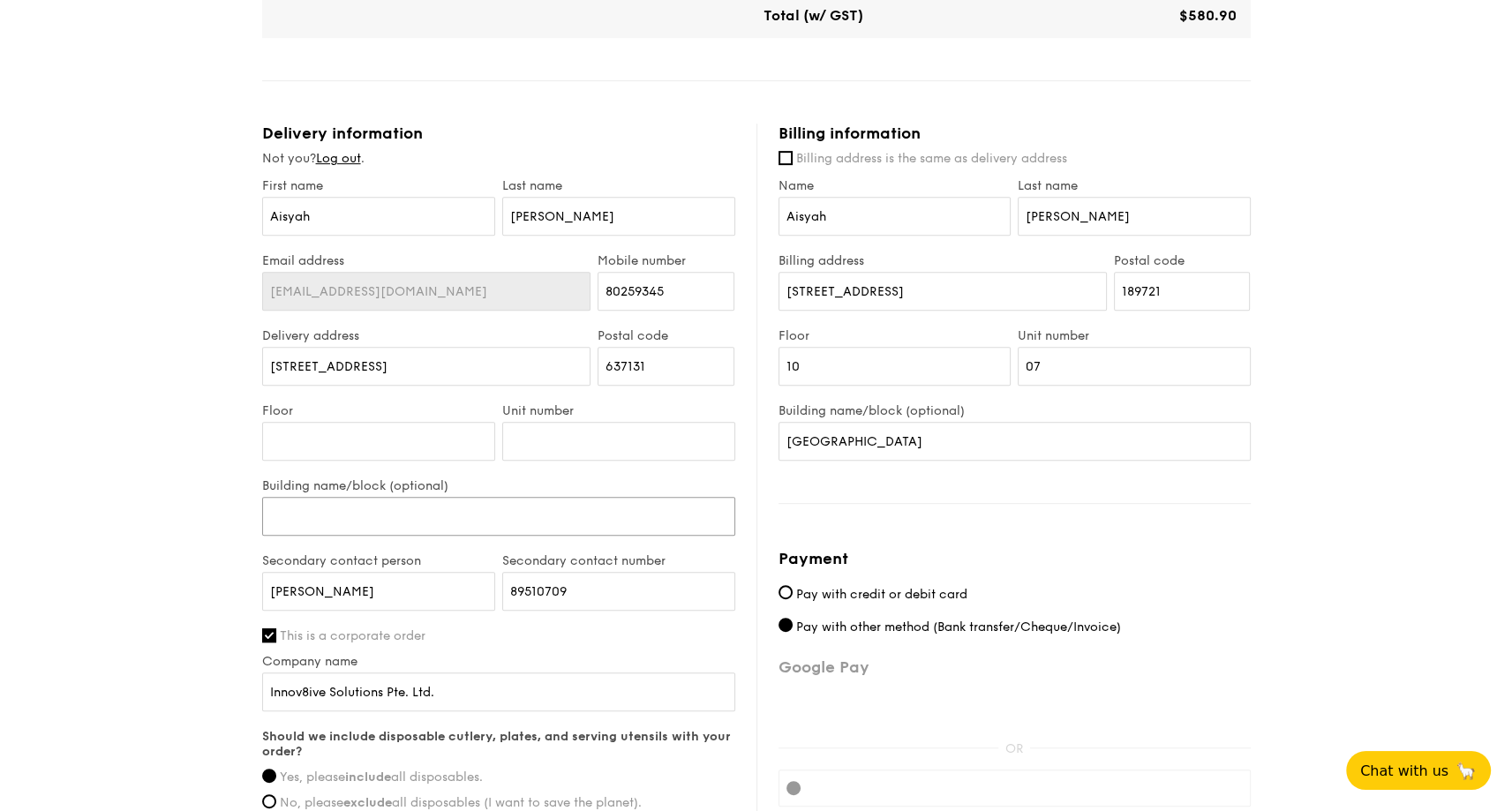
click at [419, 514] on input "Building name/block (optional)" at bounding box center [498, 516] width 473 height 39
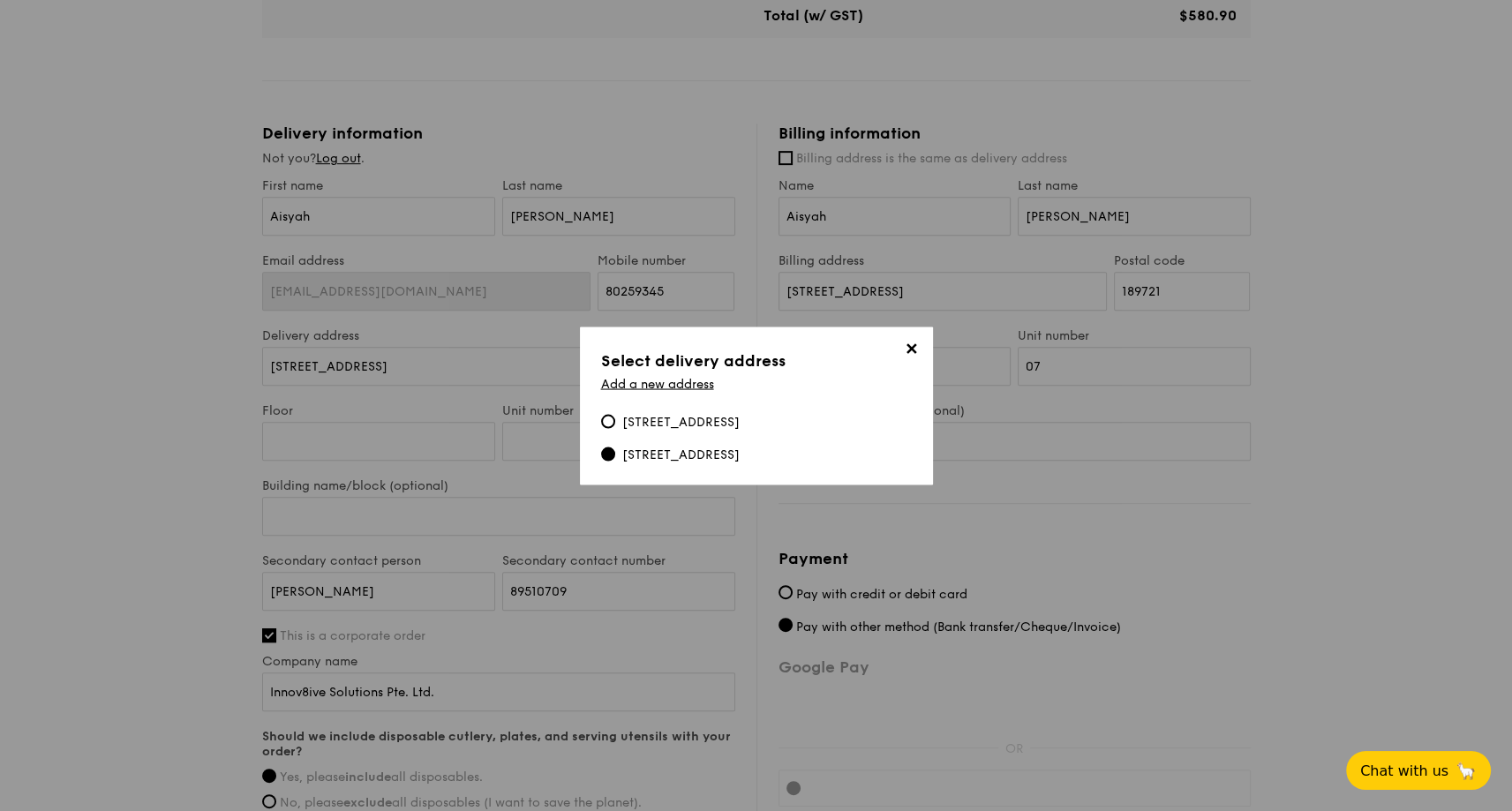
click at [727, 454] on div "11 Tuas South Avenue 12, 637131" at bounding box center [680, 454] width 117 height 18
click at [615, 454] on input "11 Tuas South Avenue 12, 637131" at bounding box center [608, 453] width 14 height 14
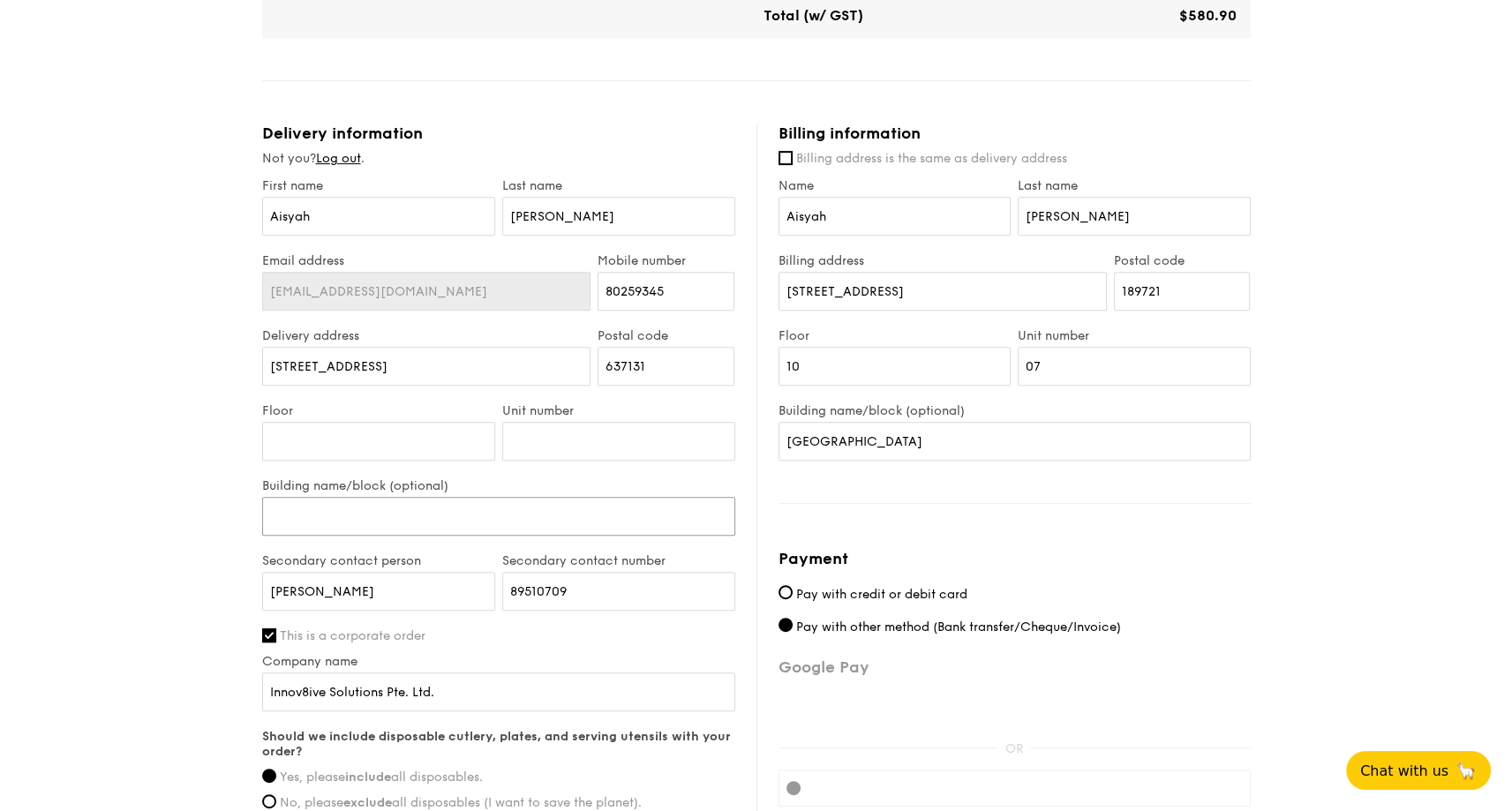
click at [371, 518] on input "Building name/block (optional)" at bounding box center [498, 516] width 473 height 39
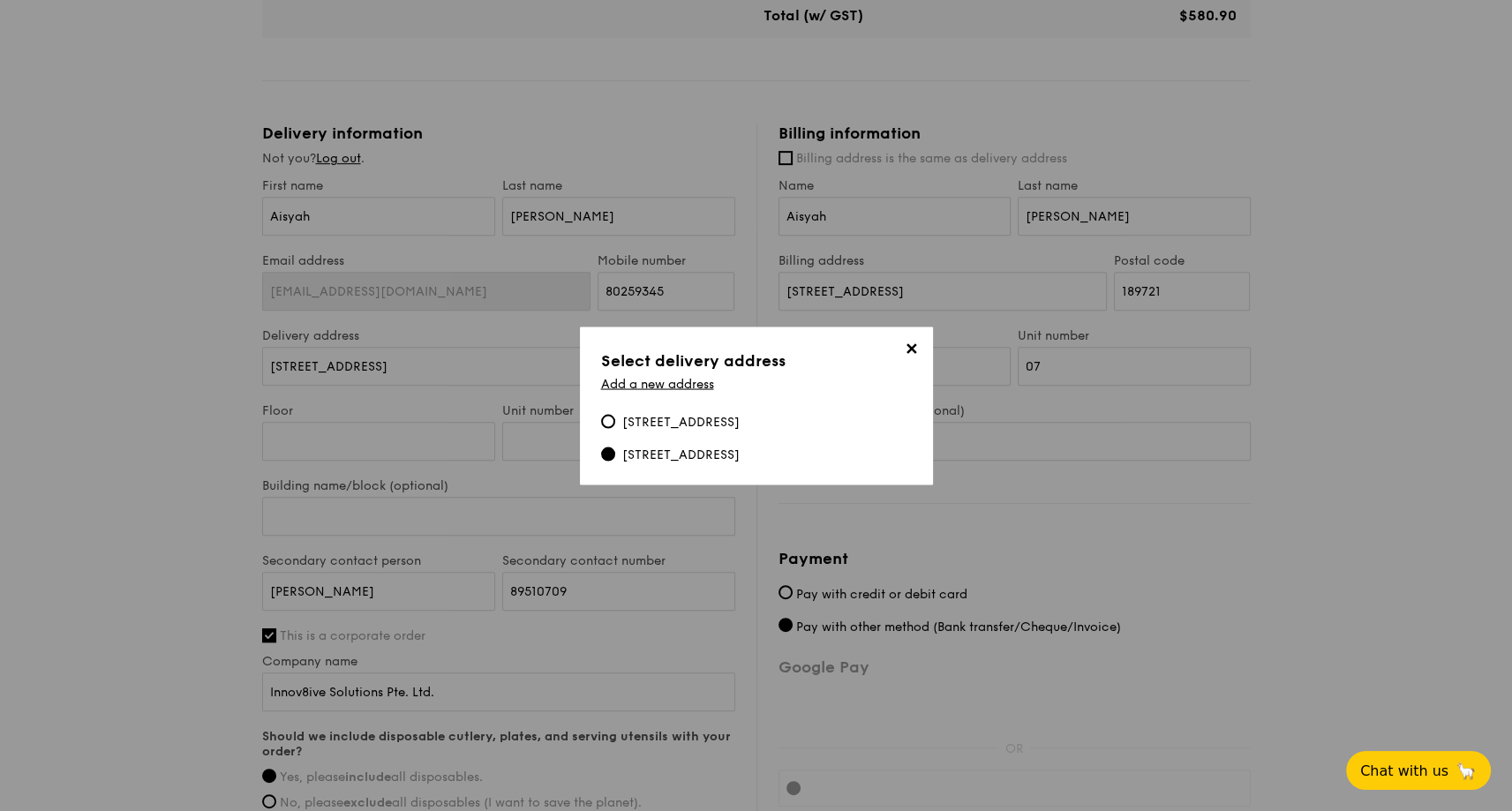
click at [905, 347] on span "✕" at bounding box center [912, 351] width 25 height 25
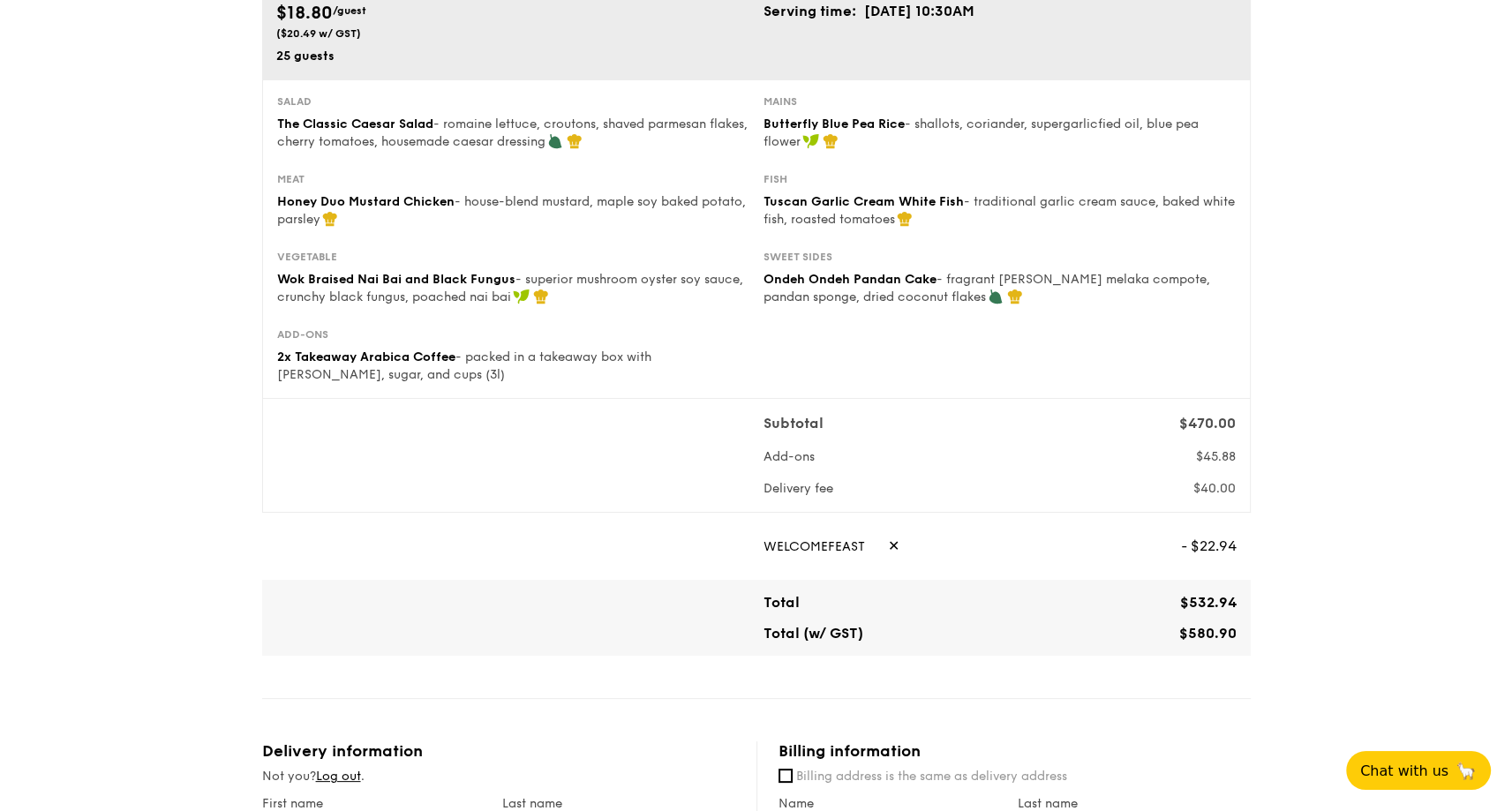
scroll to position [0, 0]
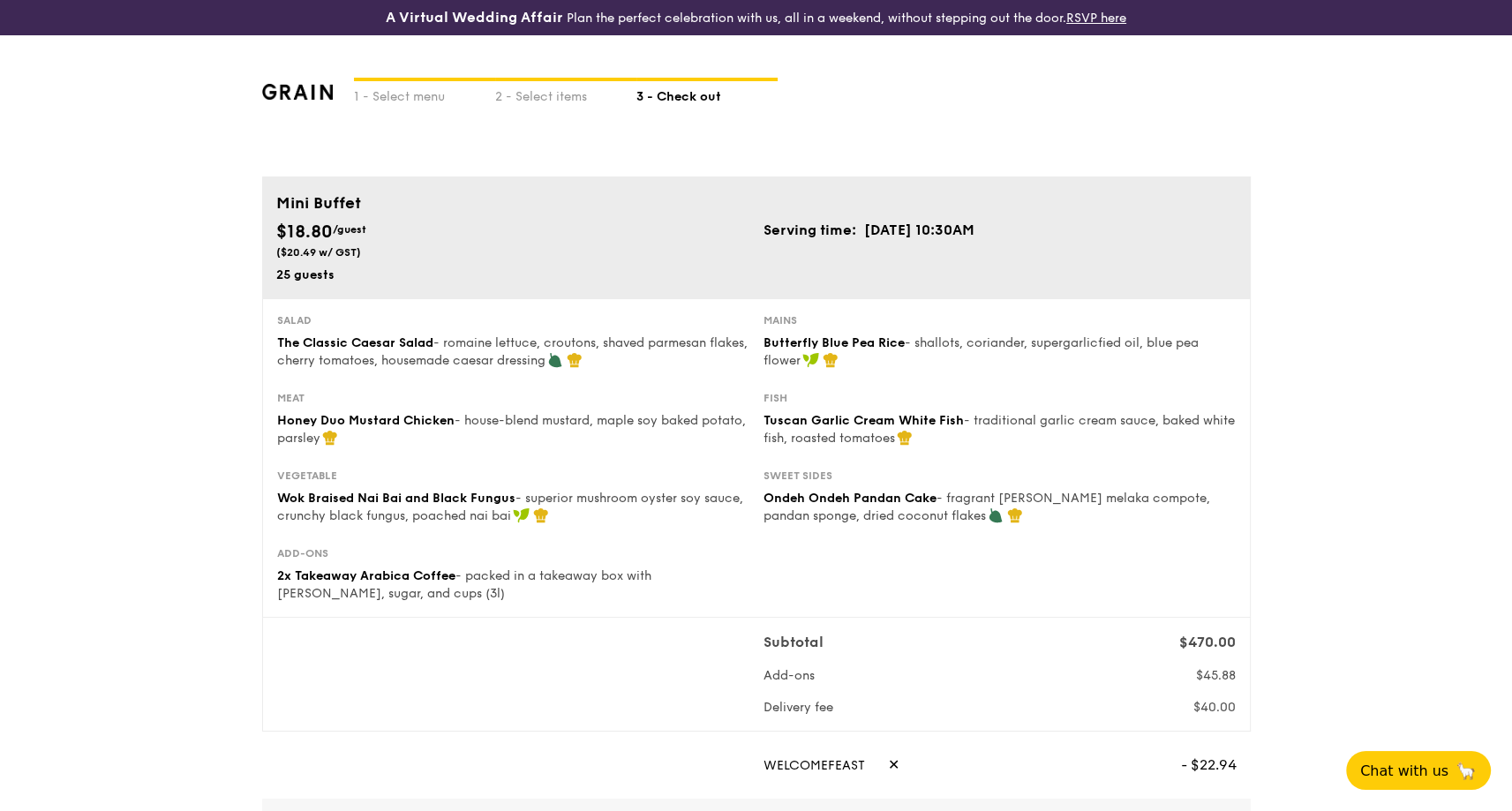
click at [727, 144] on div "1 - Select menu 2 - Select items 3 - Check out" at bounding box center [756, 105] width 989 height 141
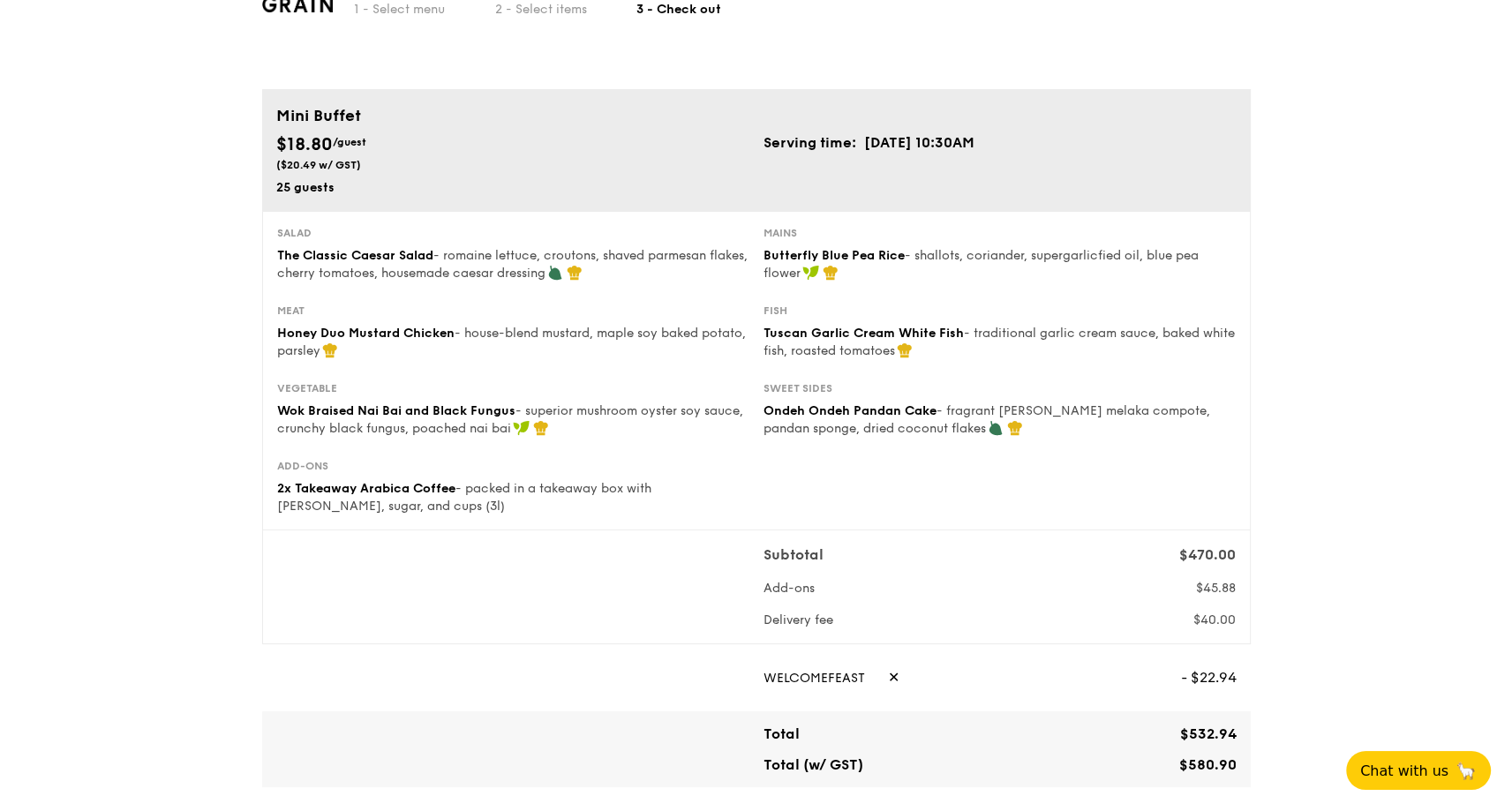
scroll to position [88, 0]
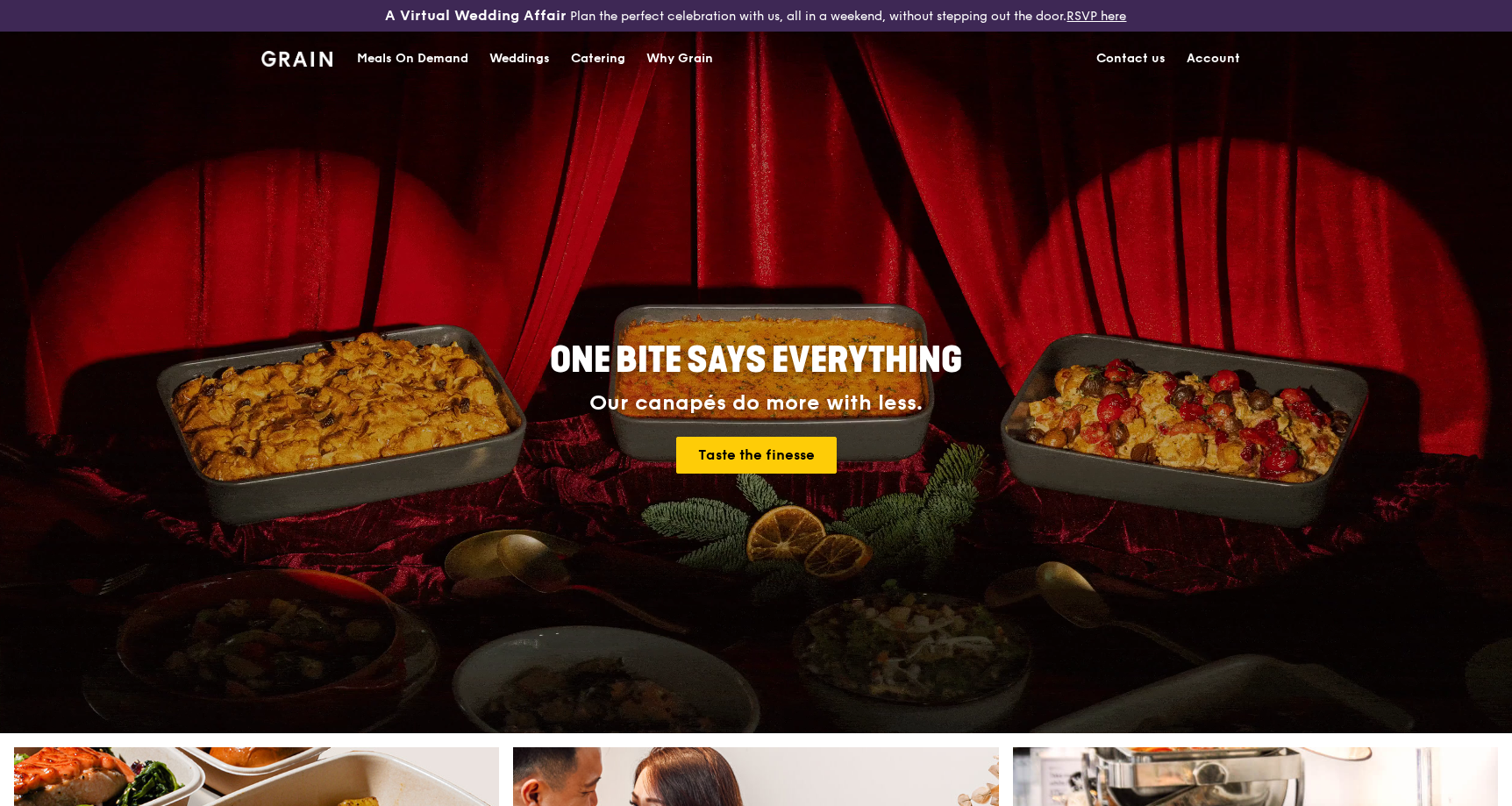
click at [590, 57] on div "Catering" at bounding box center [597, 58] width 54 height 52
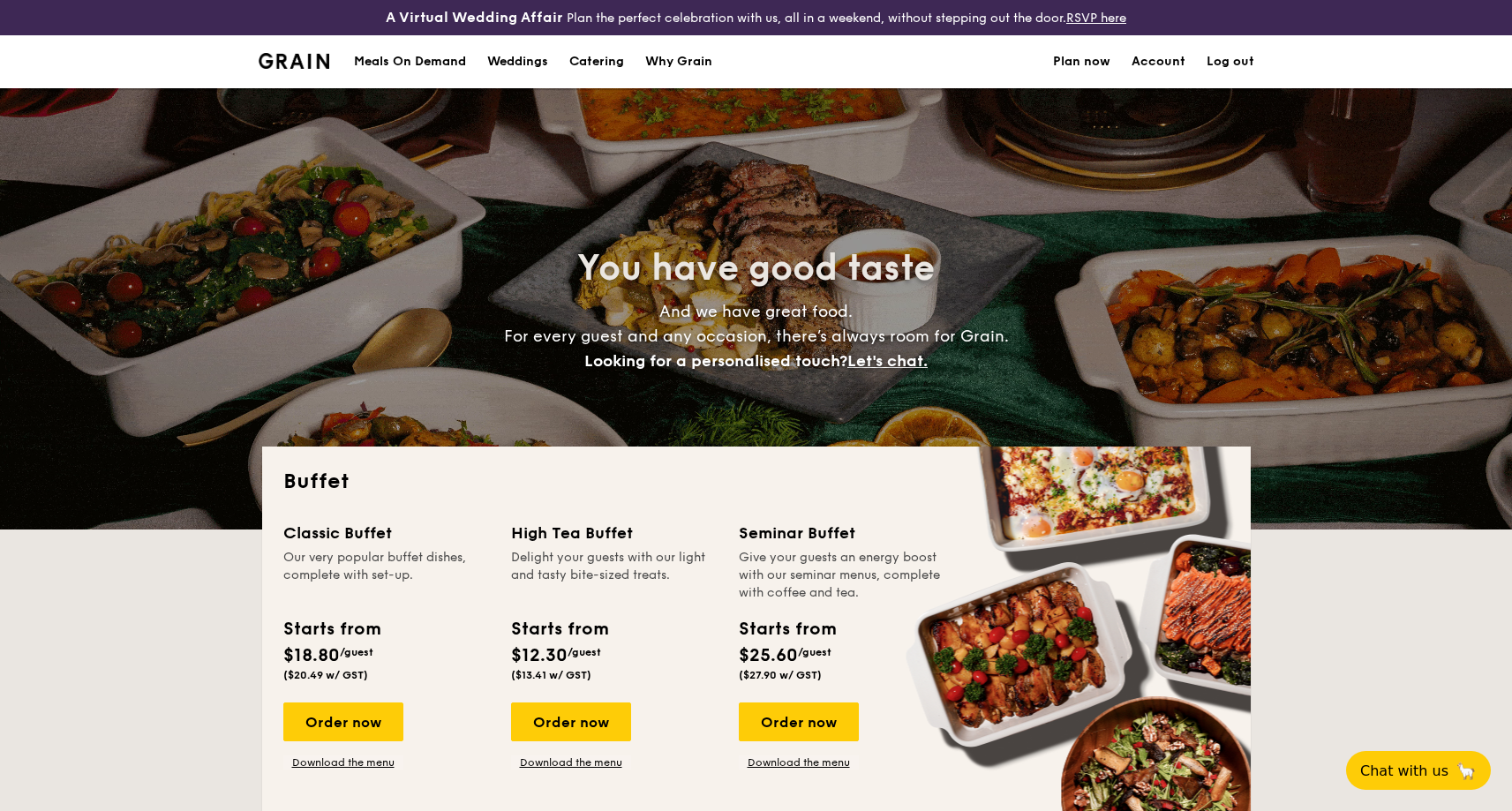
select select
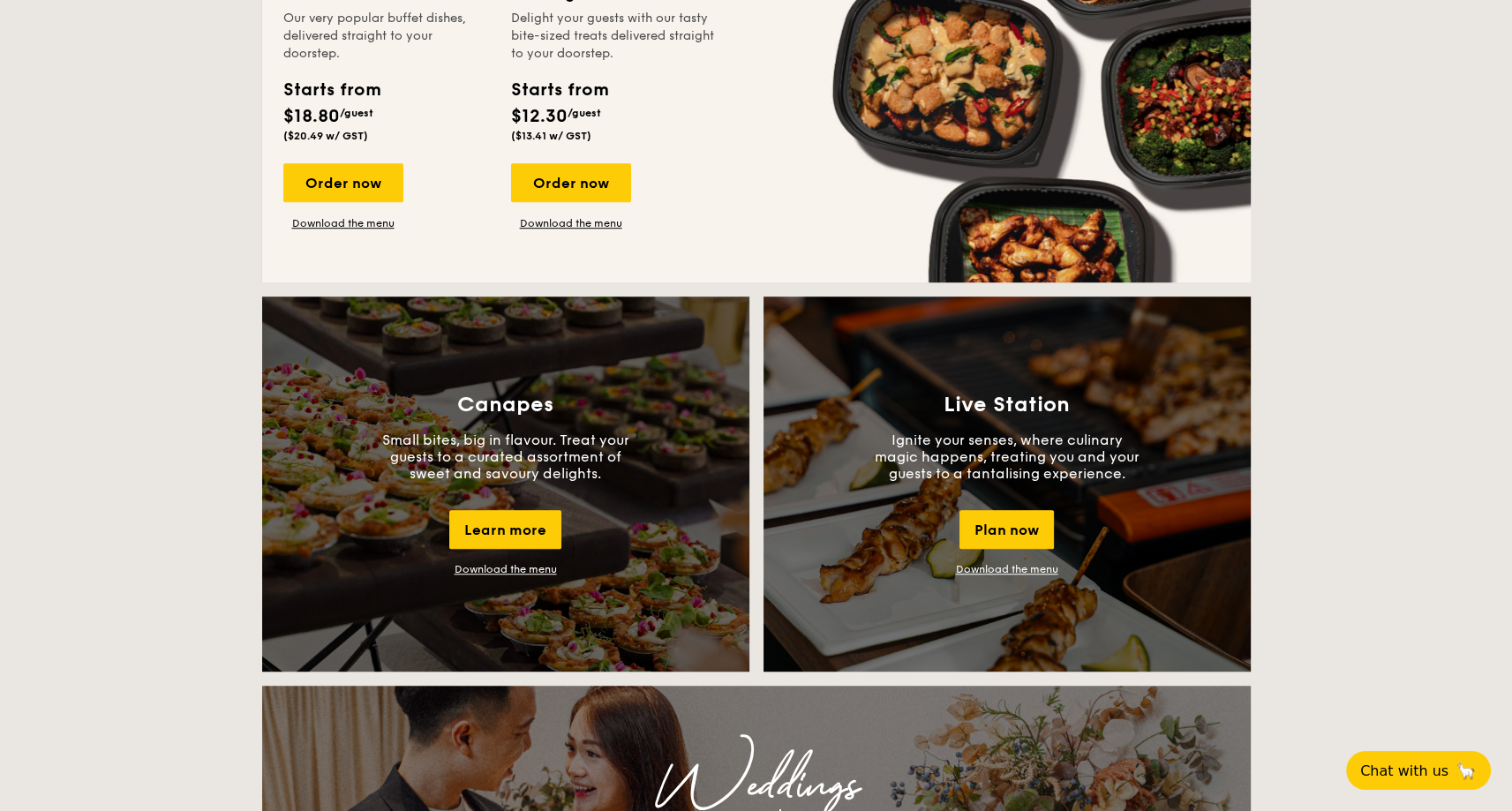
scroll to position [1236, 0]
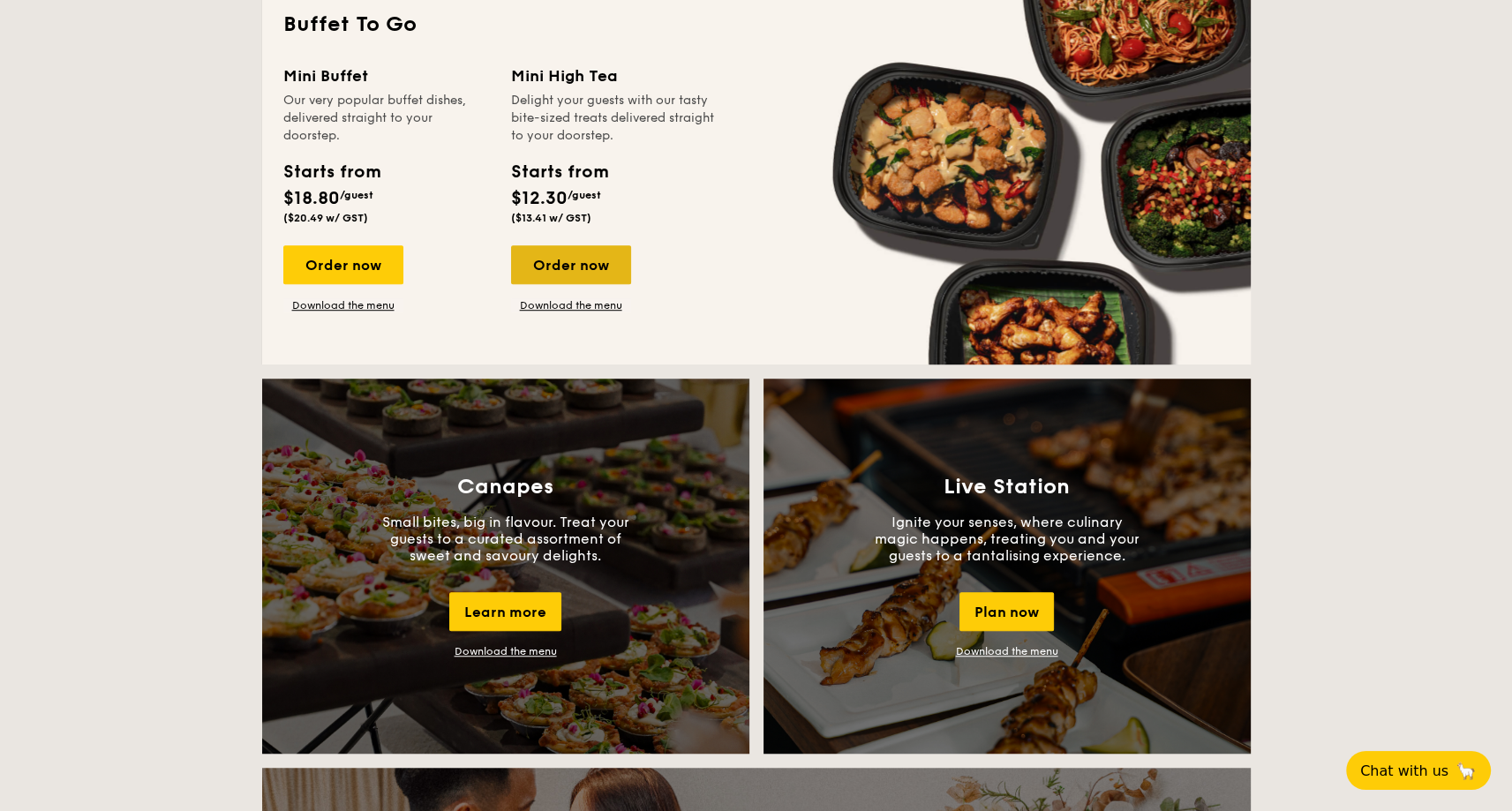
click at [565, 261] on div "Order now" at bounding box center [571, 264] width 120 height 39
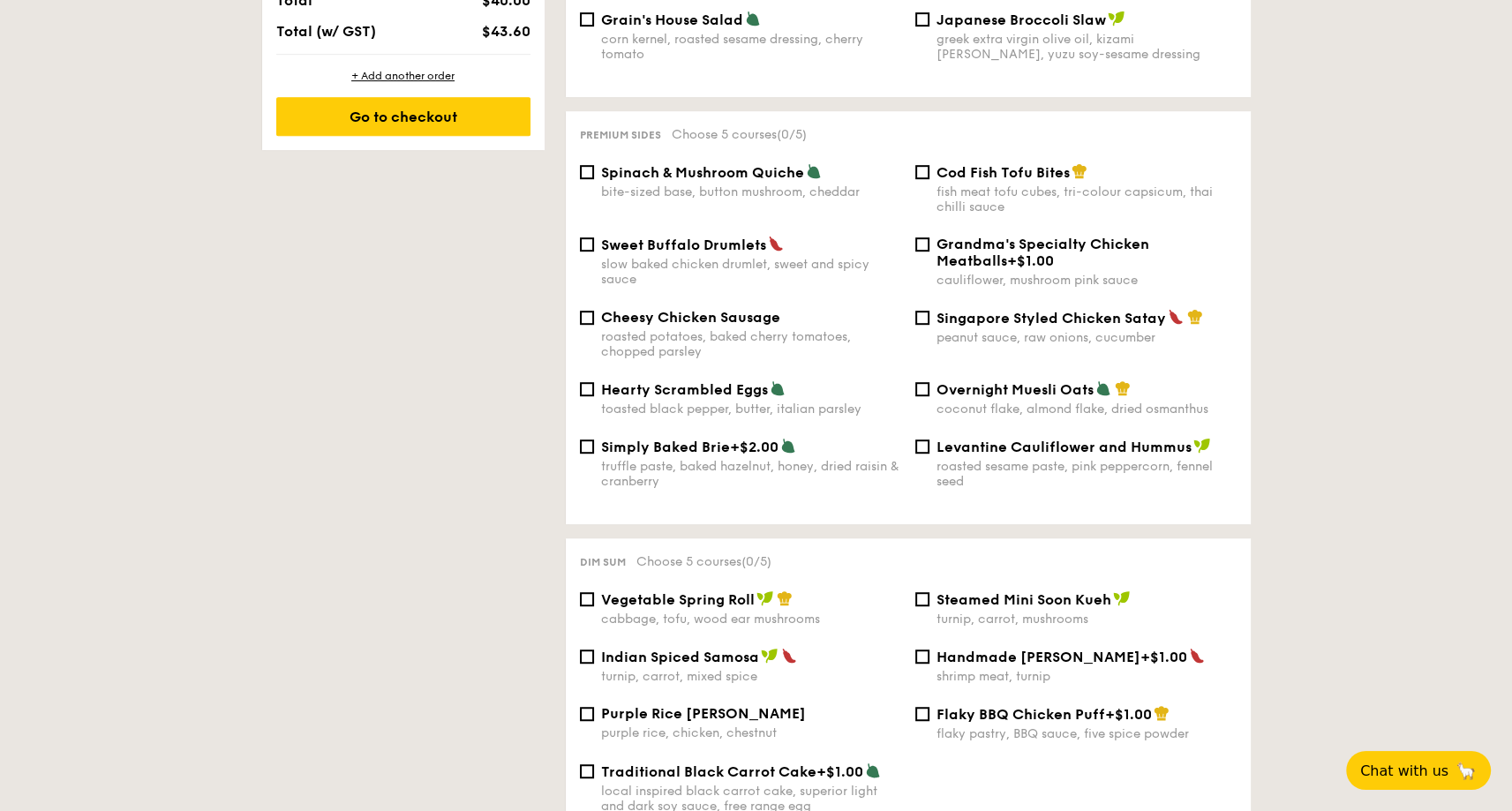
scroll to position [1147, 0]
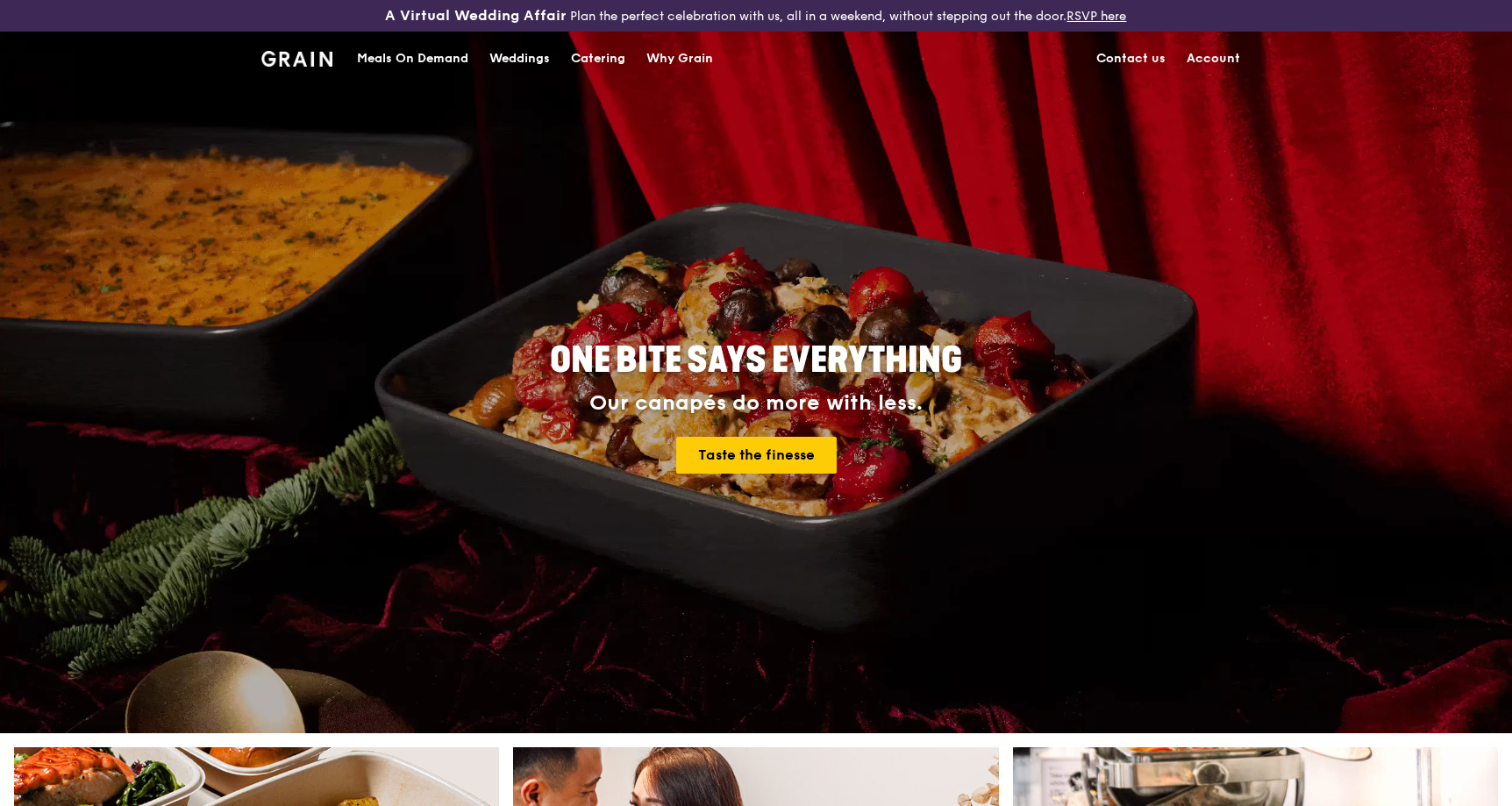
click at [599, 56] on div "Catering" at bounding box center [597, 58] width 54 height 52
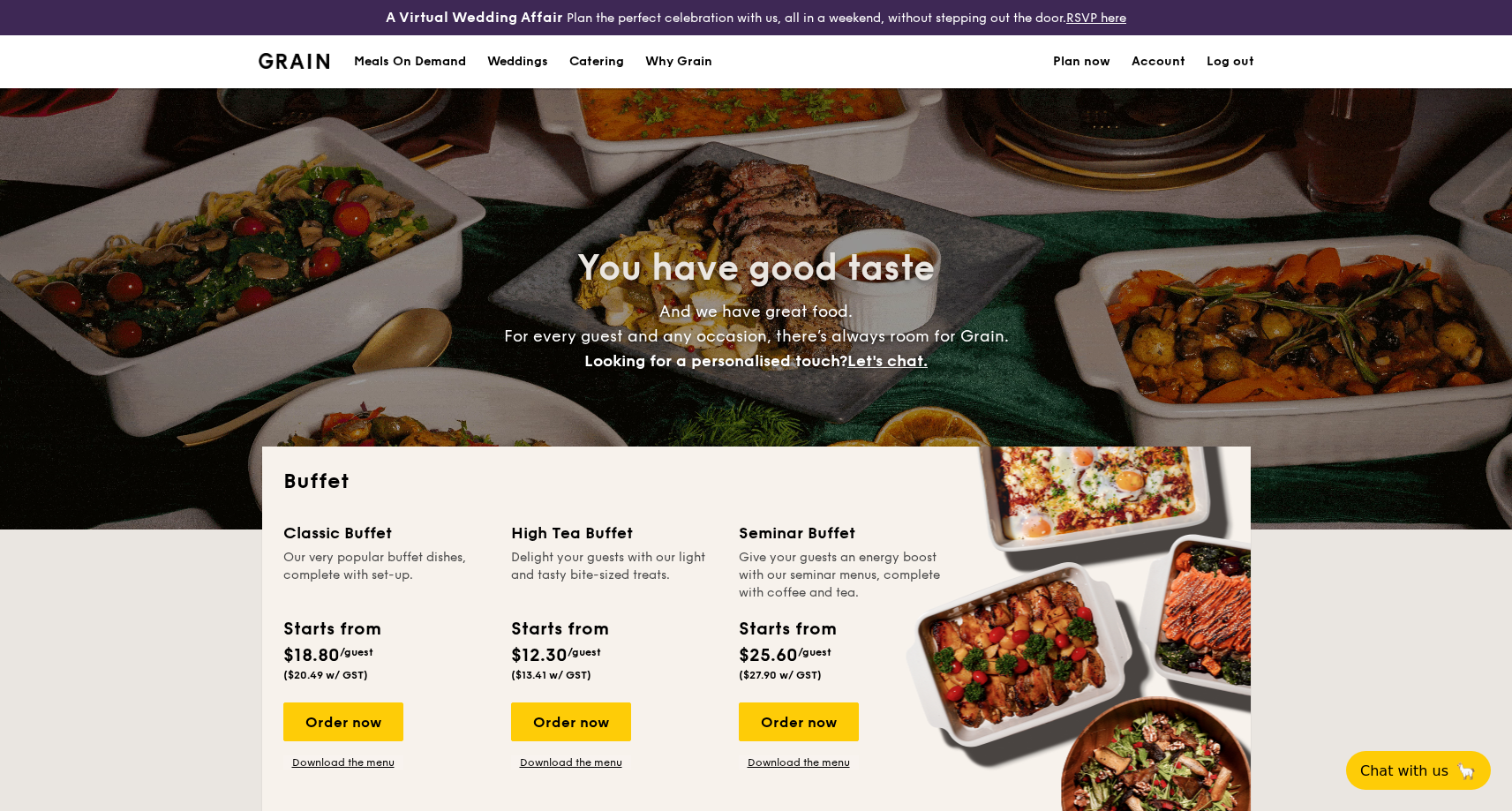
select select
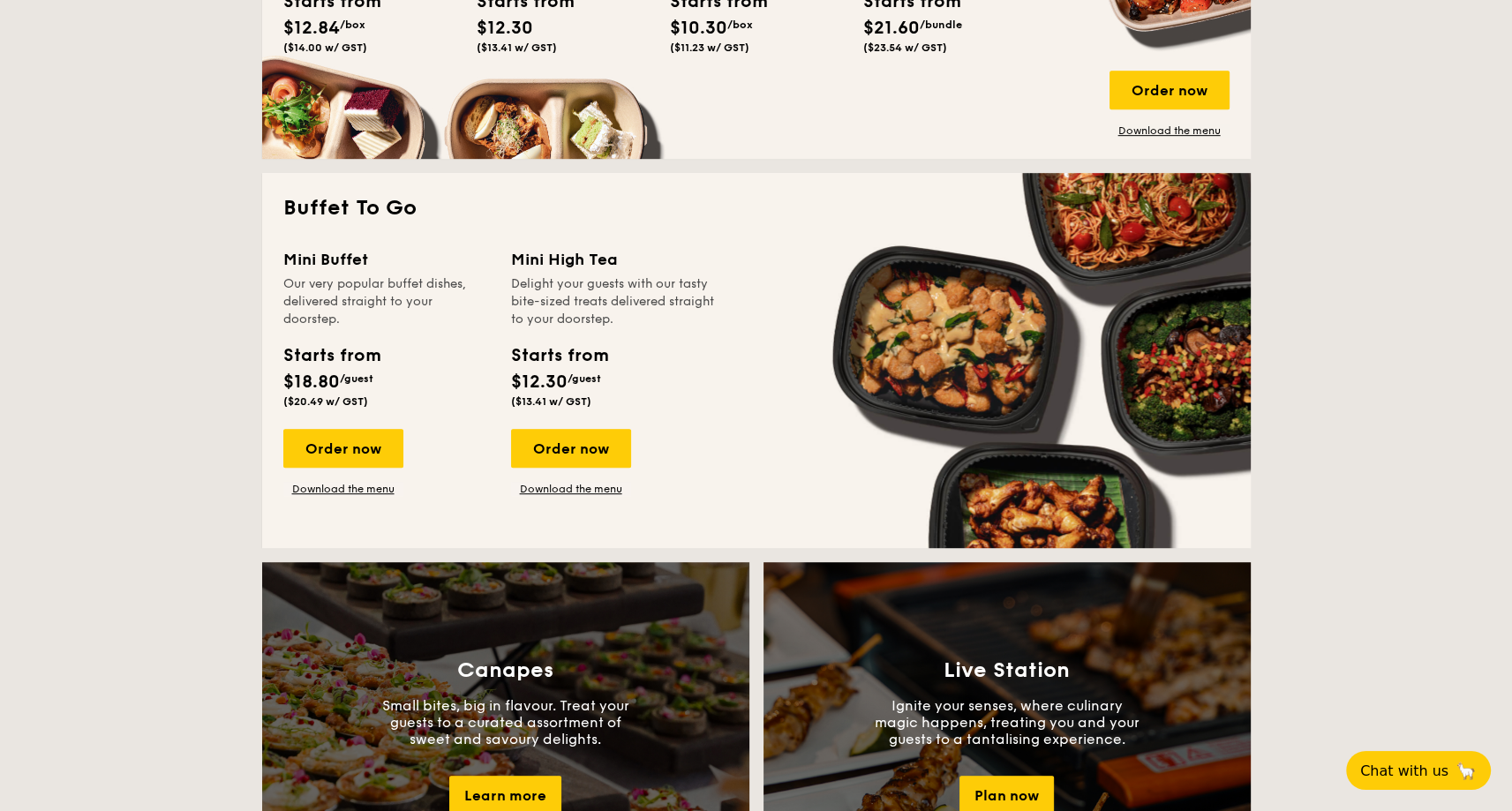
scroll to position [1092, 0]
